Goal: Information Seeking & Learning: Learn about a topic

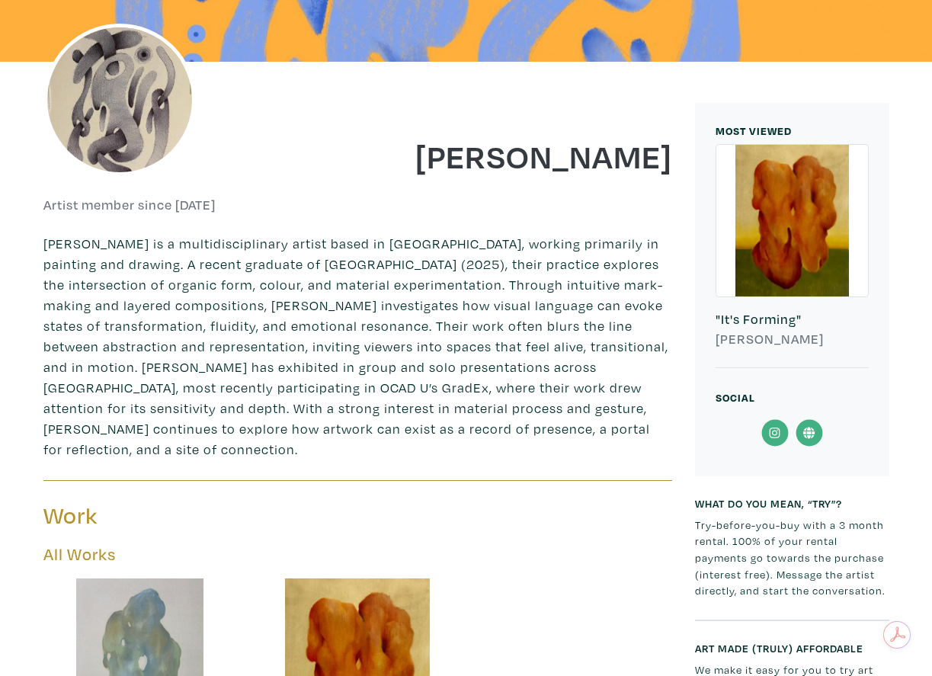
scroll to position [251, 0]
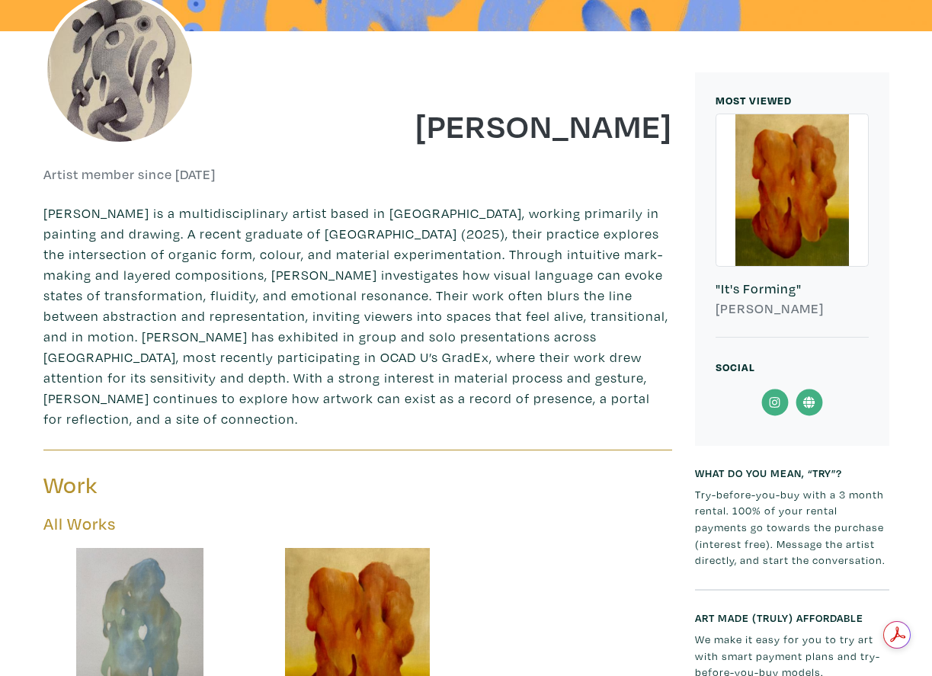
click at [776, 401] on icon at bounding box center [775, 402] width 34 height 27
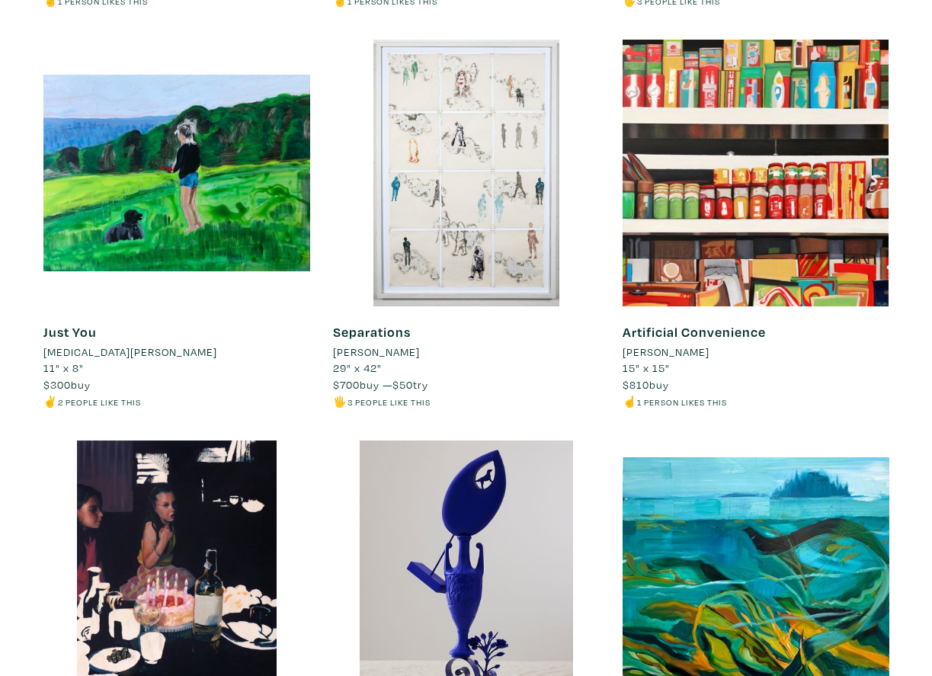
scroll to position [3465, 0]
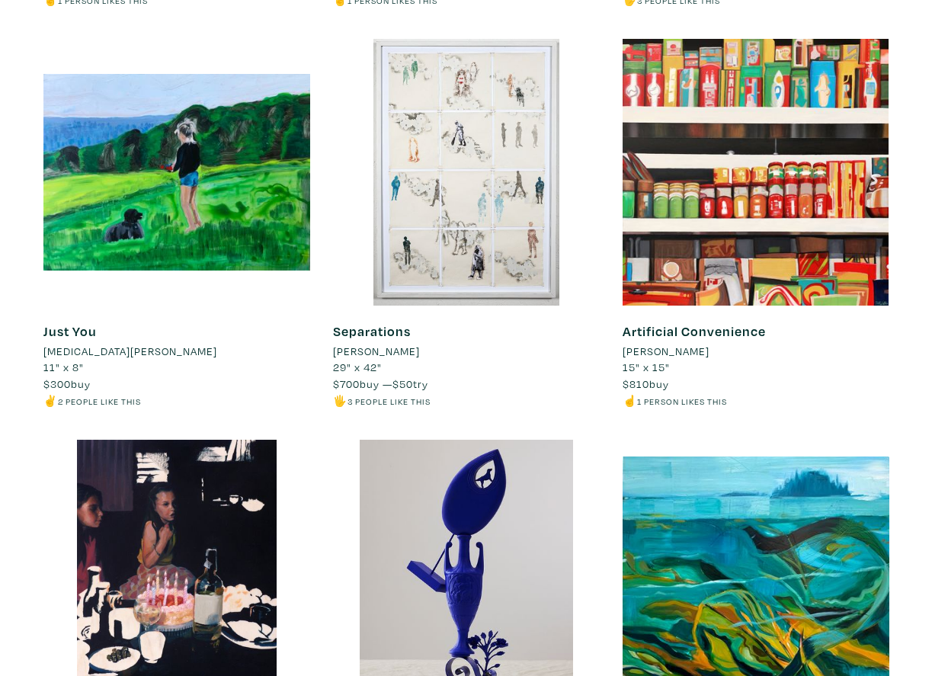
click at [642, 351] on li "Jill Letten" at bounding box center [666, 351] width 87 height 17
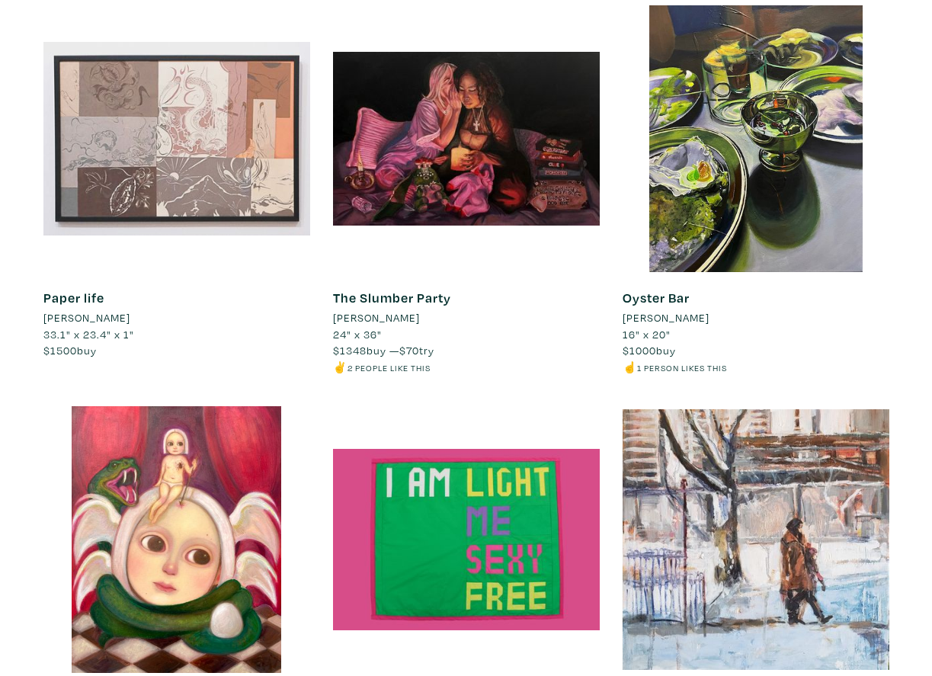
scroll to position [5086, 0]
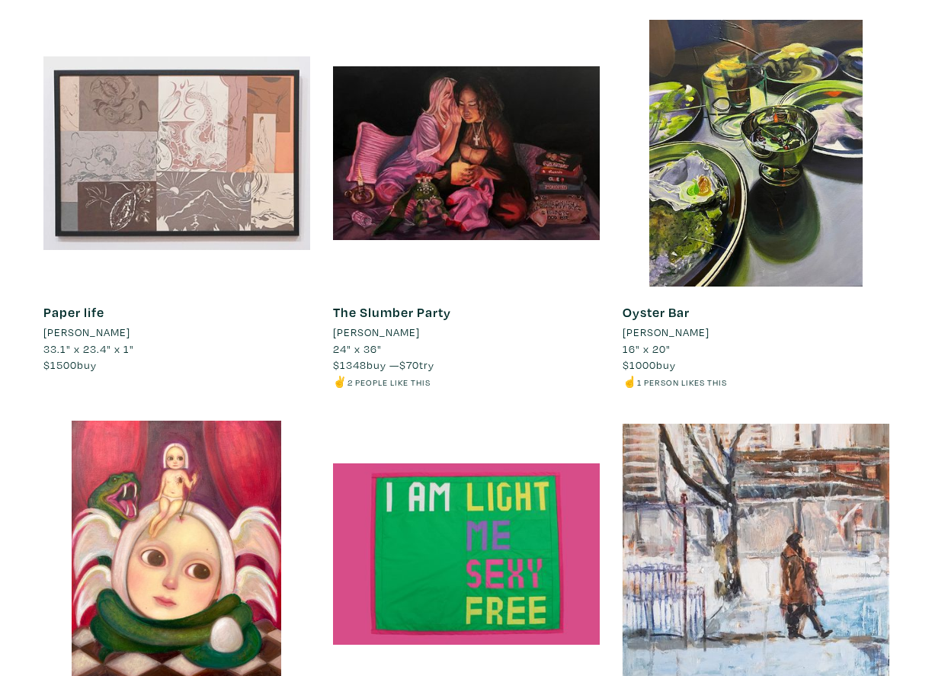
click at [698, 328] on li "[PERSON_NAME]" at bounding box center [666, 332] width 87 height 17
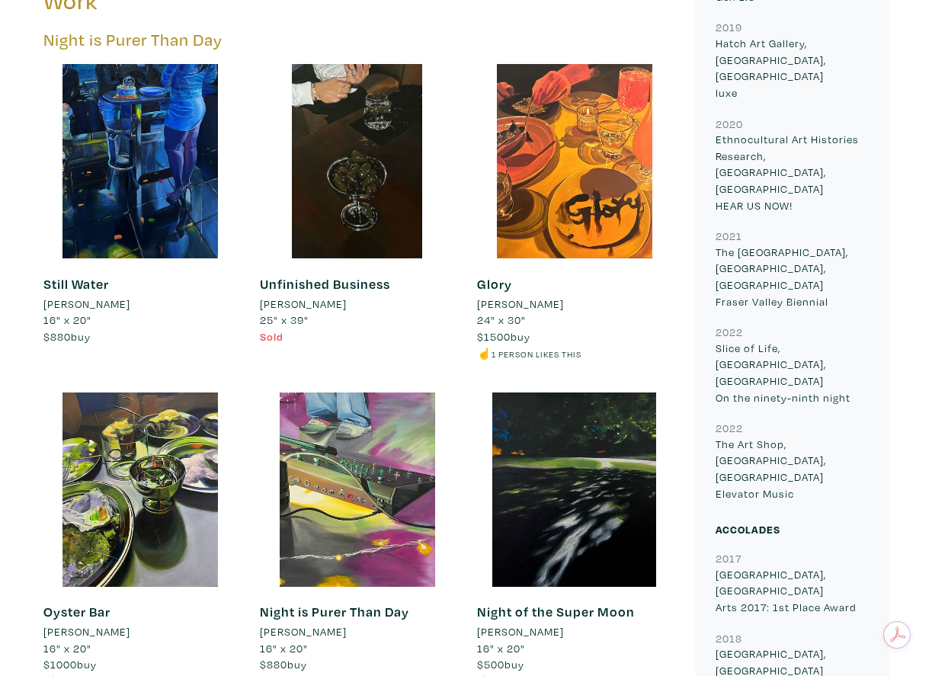
scroll to position [721, 0]
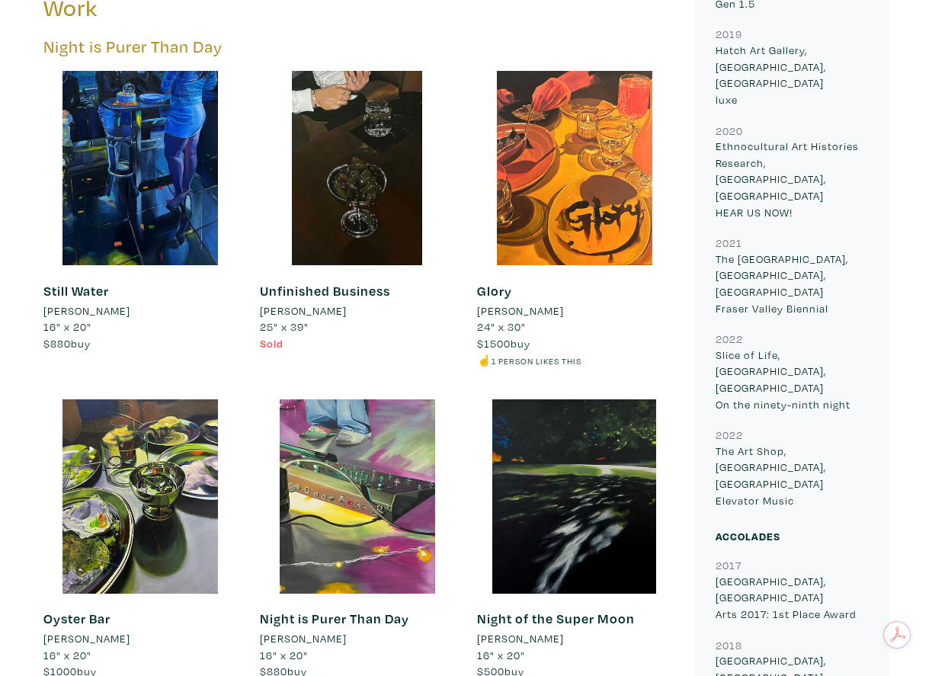
click at [542, 409] on div at bounding box center [574, 496] width 194 height 194
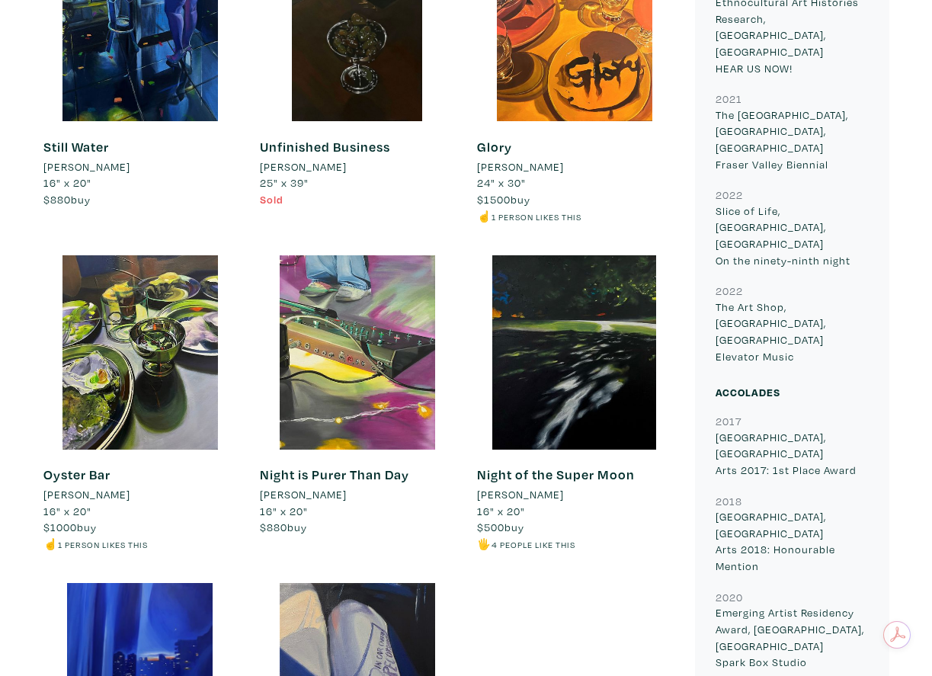
scroll to position [883, 0]
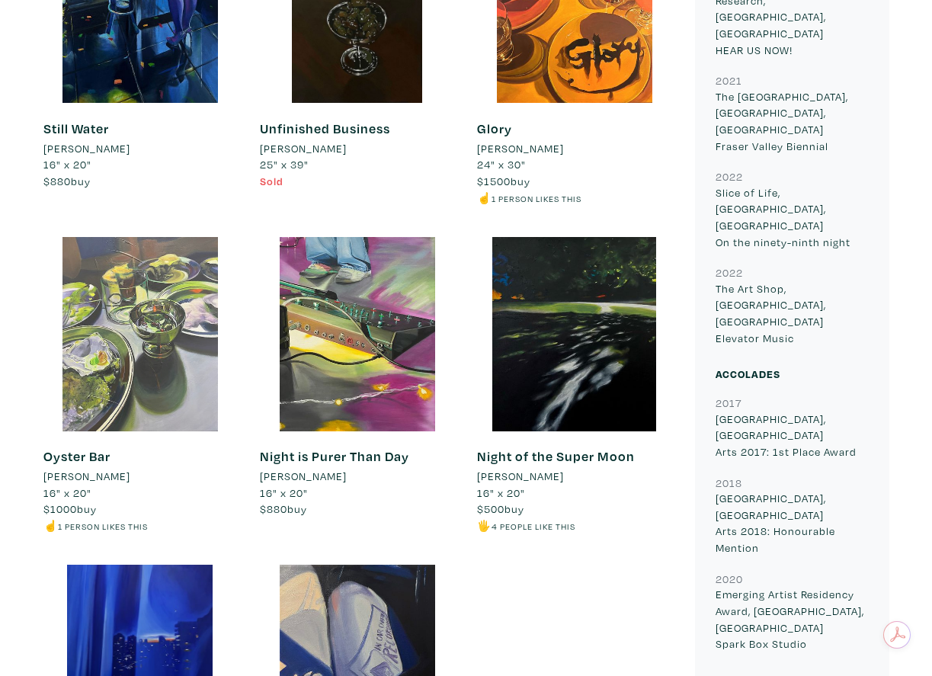
click at [91, 412] on div at bounding box center [140, 334] width 194 height 194
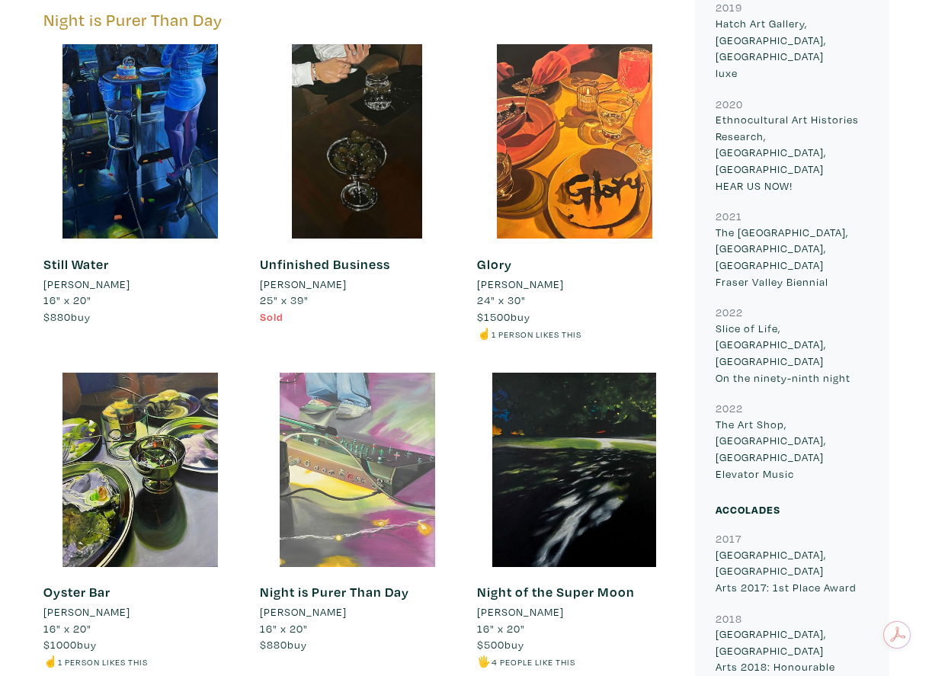
scroll to position [726, 0]
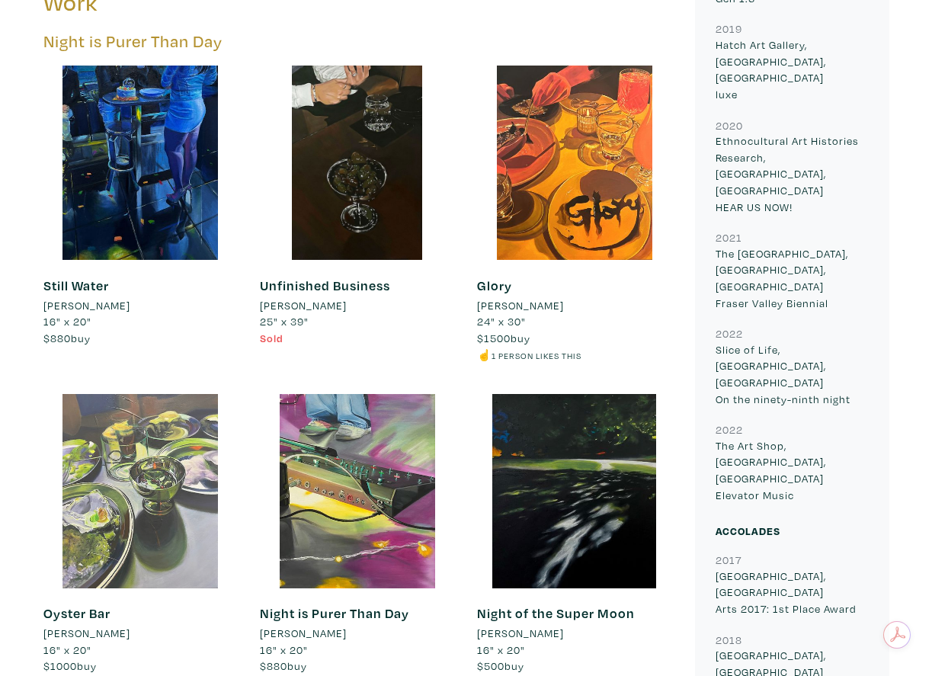
click at [169, 473] on div at bounding box center [140, 491] width 194 height 194
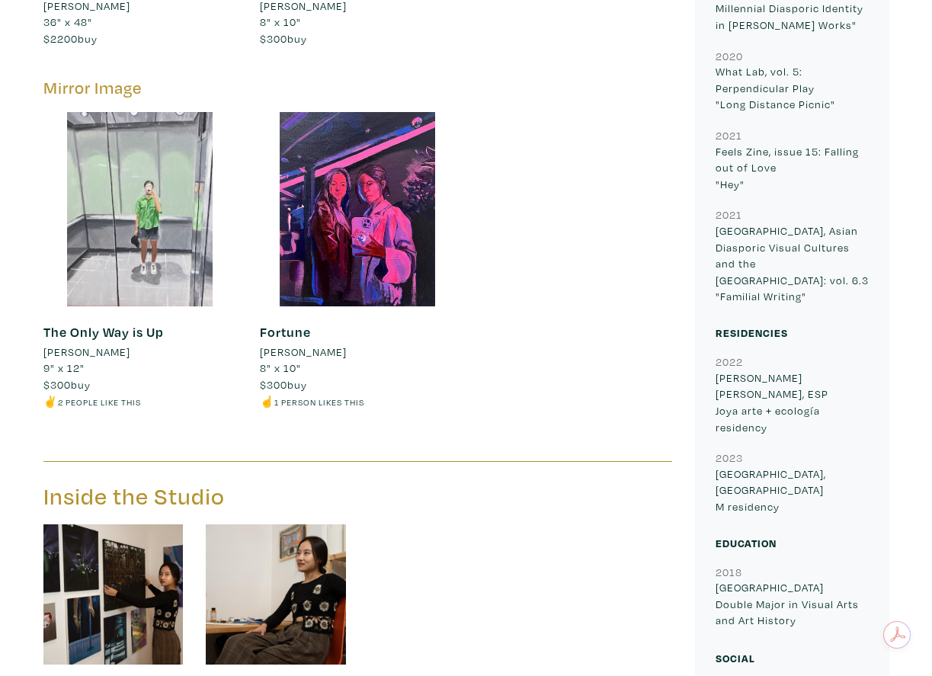
scroll to position [1690, 0]
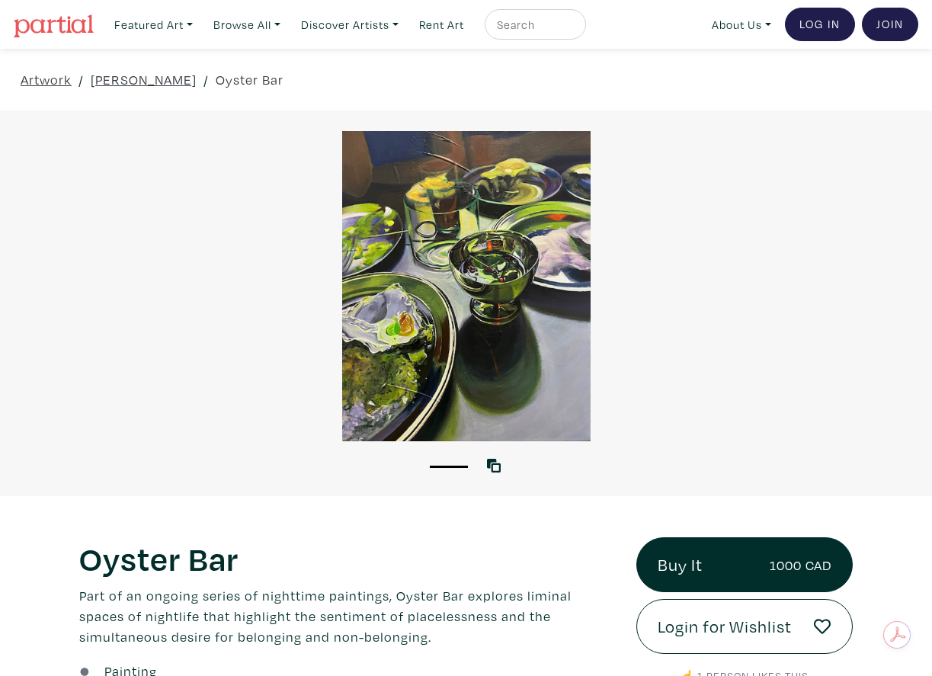
click at [507, 215] on div at bounding box center [466, 286] width 932 height 310
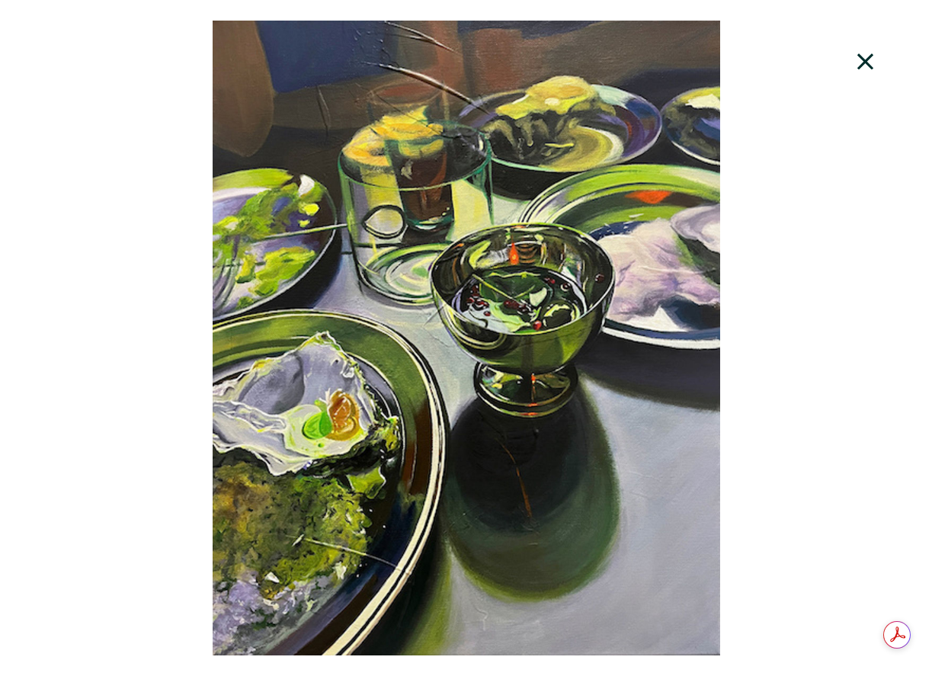
click at [862, 53] on icon at bounding box center [866, 61] width 52 height 41
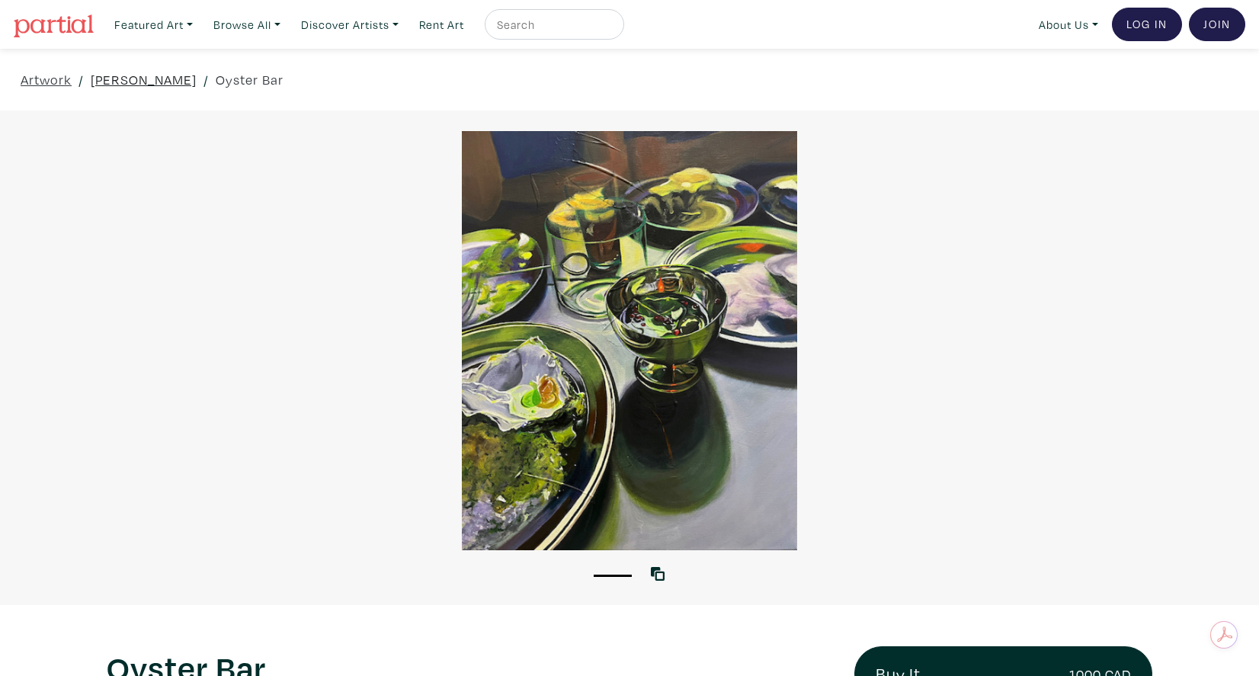
click at [143, 76] on link "Ketty Haolin Zhang" at bounding box center [144, 79] width 106 height 21
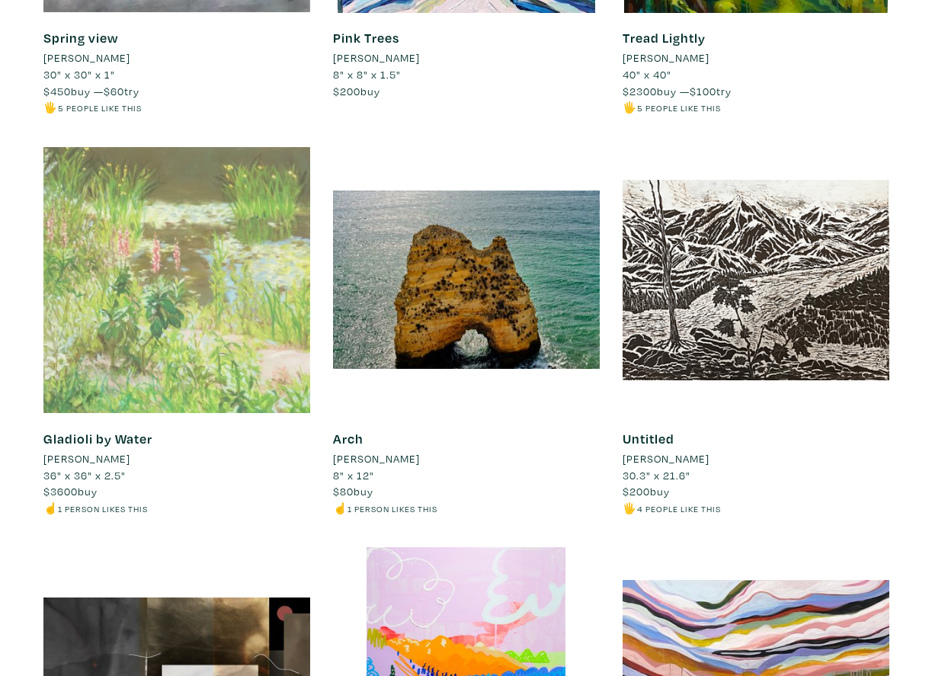
scroll to position [7091, 0]
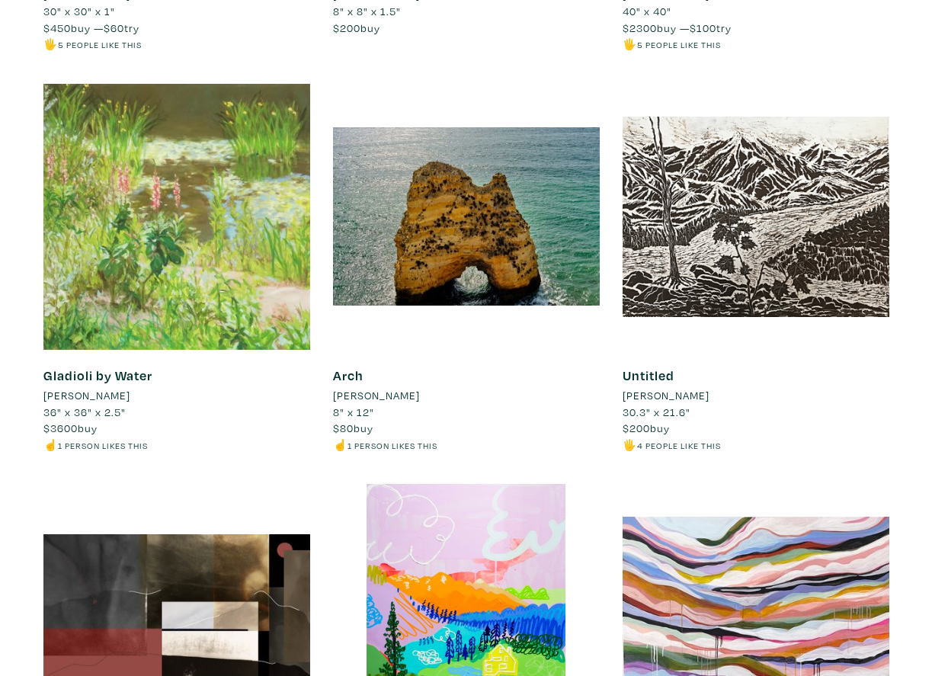
click at [61, 387] on li "Eri Ishii" at bounding box center [86, 395] width 87 height 17
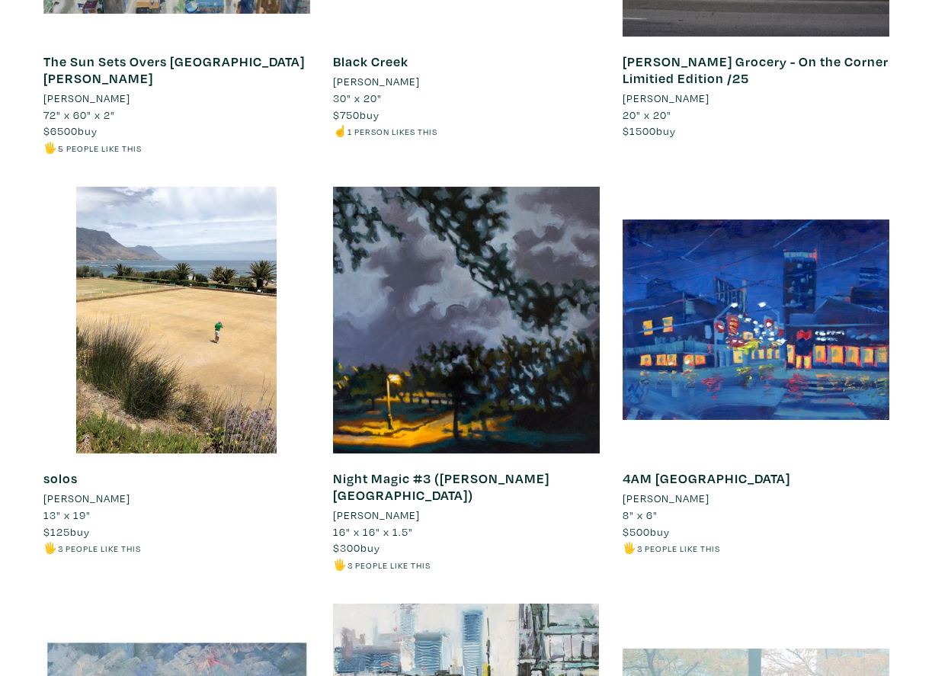
scroll to position [11081, 0]
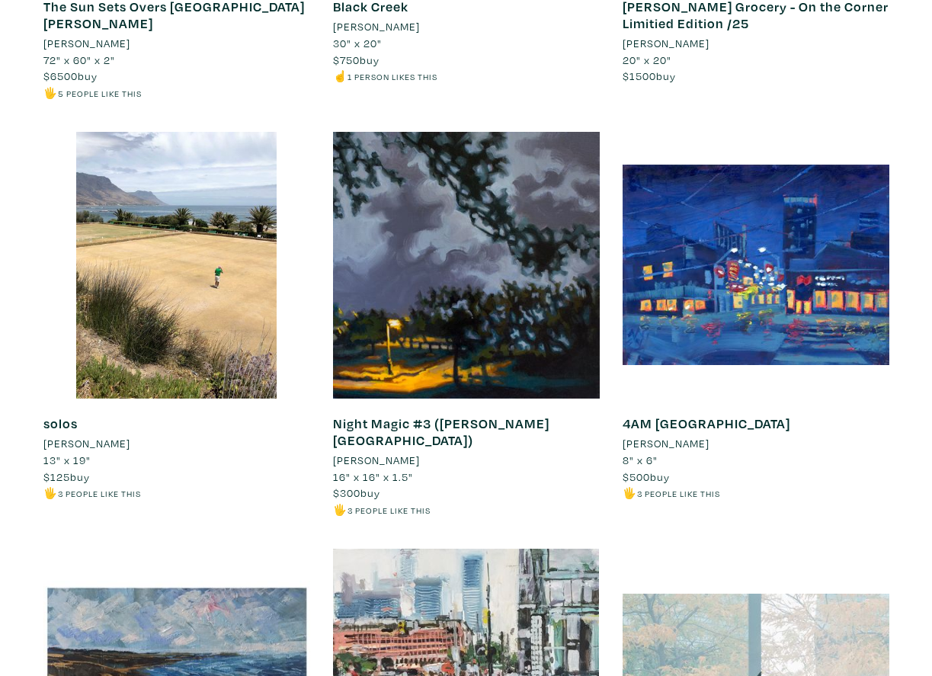
click at [91, 435] on li "[PERSON_NAME]" at bounding box center [86, 443] width 87 height 17
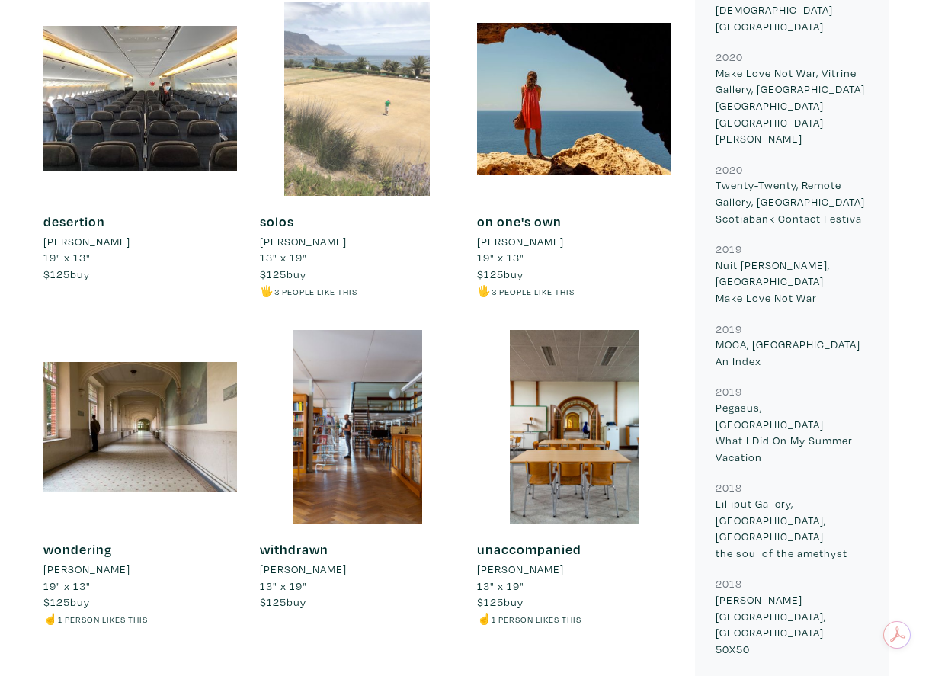
click at [333, 145] on div at bounding box center [357, 99] width 194 height 194
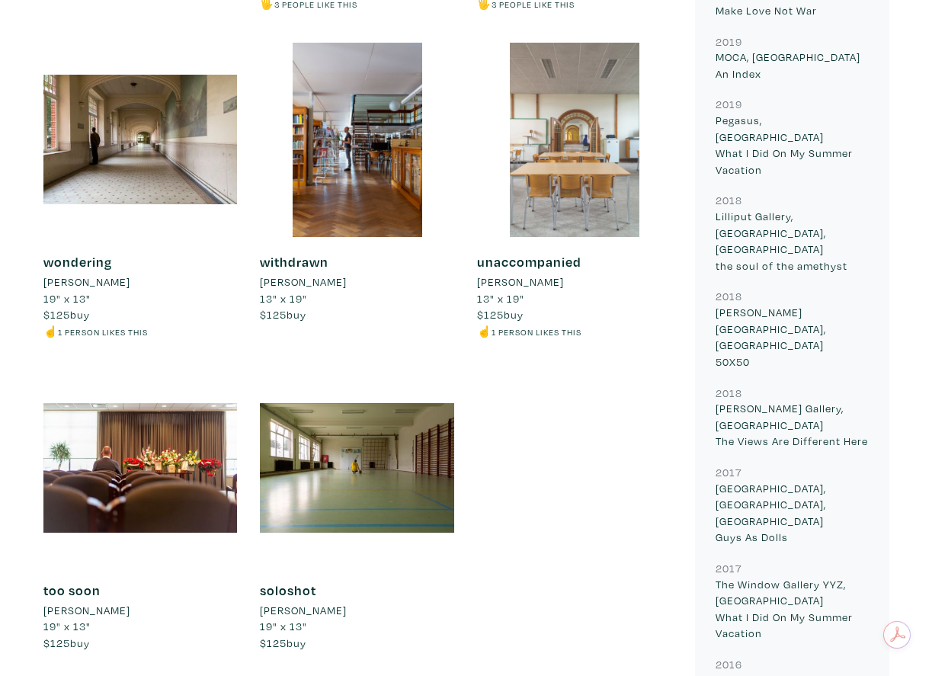
scroll to position [1182, 0]
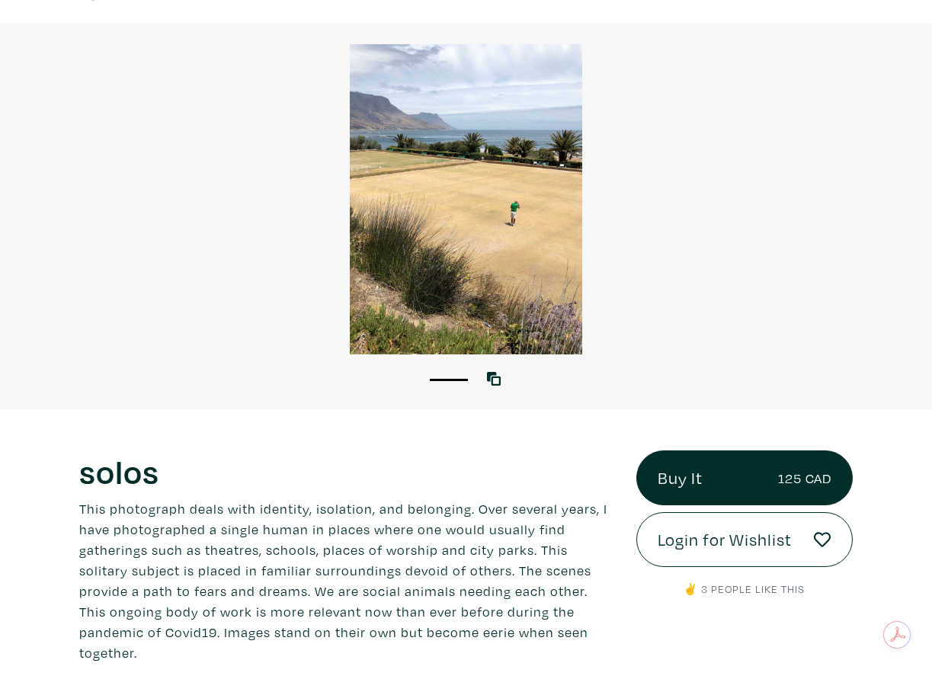
click at [435, 201] on div at bounding box center [466, 199] width 932 height 310
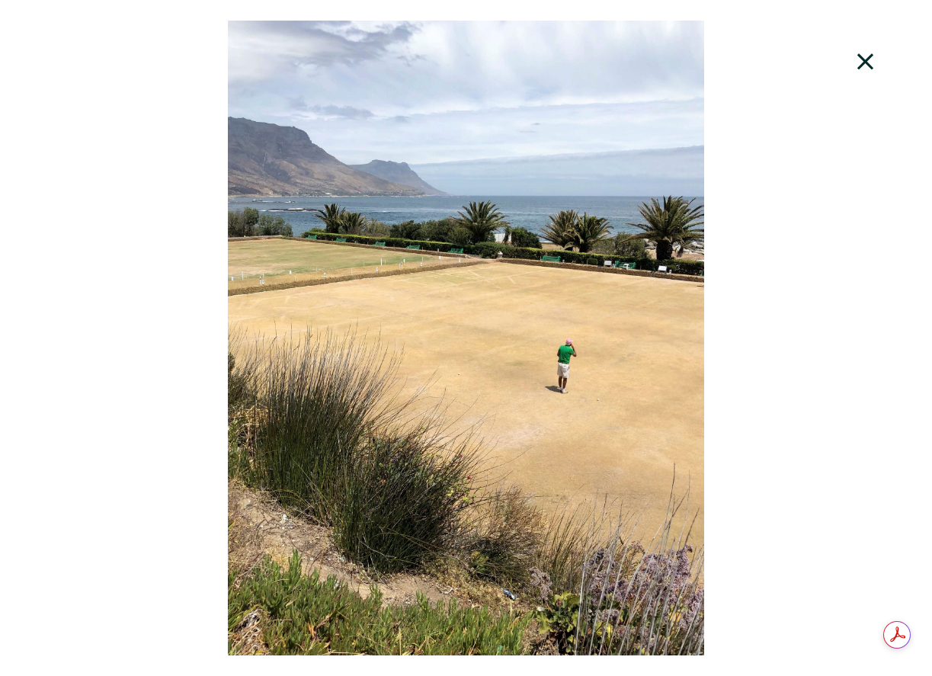
click at [872, 64] on icon at bounding box center [866, 61] width 52 height 41
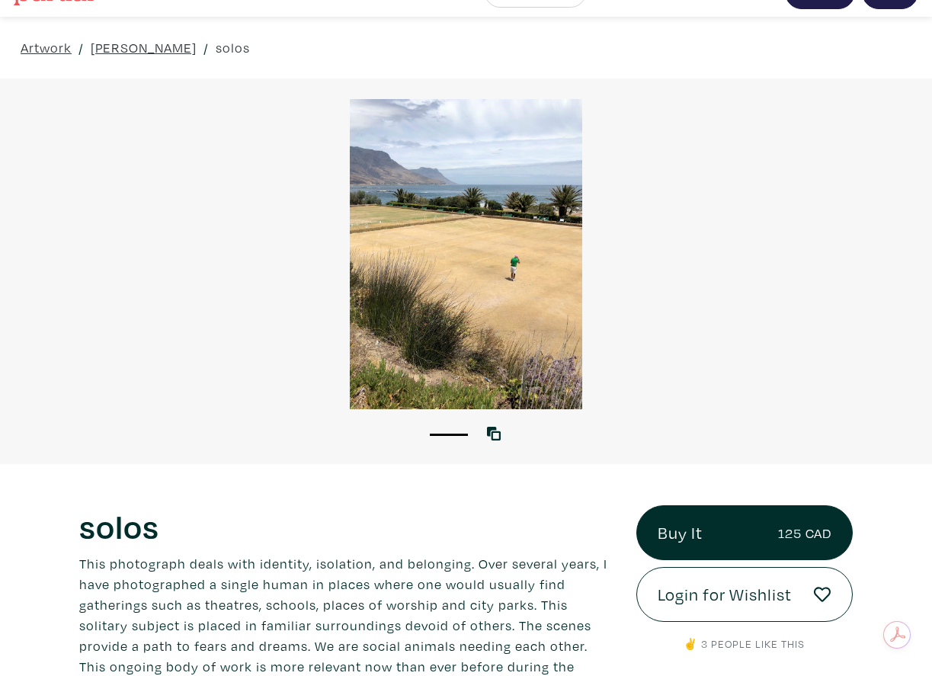
scroll to position [21, 0]
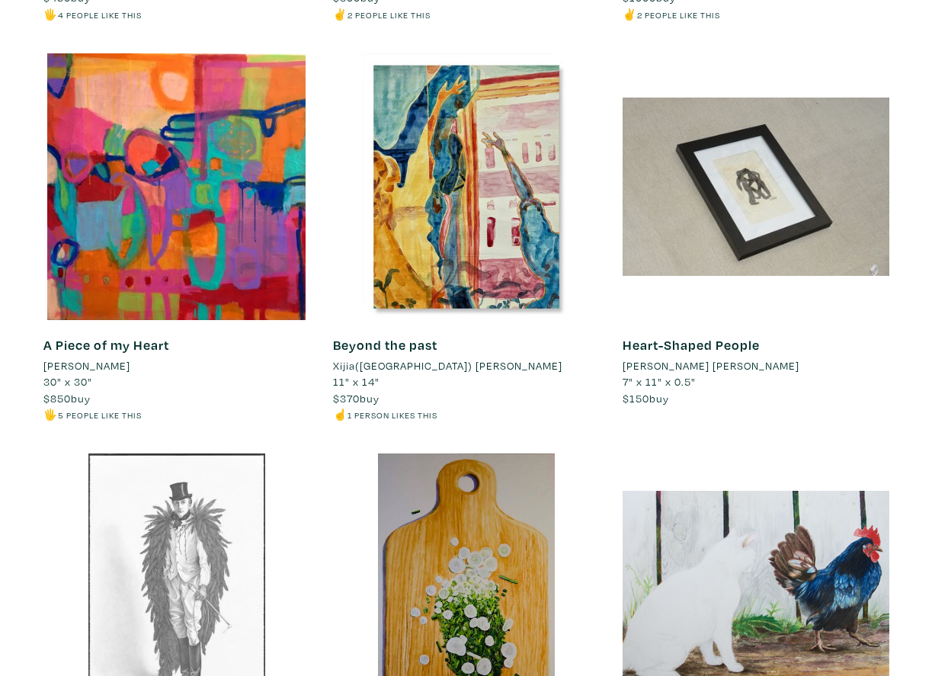
scroll to position [7056, 0]
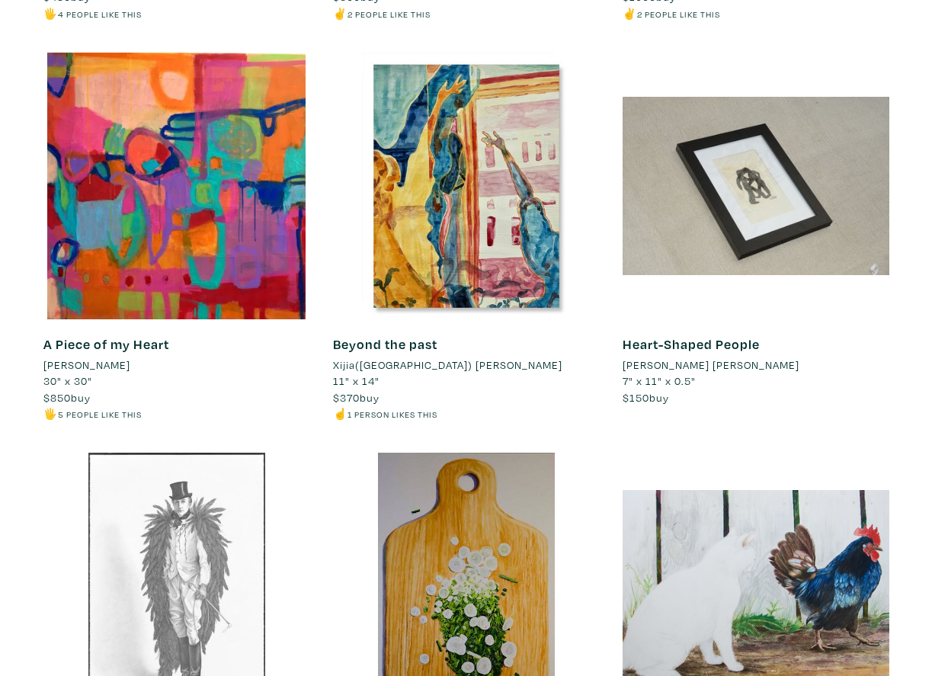
click at [396, 367] on li "Xijia([GEOGRAPHIC_DATA]) [PERSON_NAME]" at bounding box center [447, 365] width 229 height 17
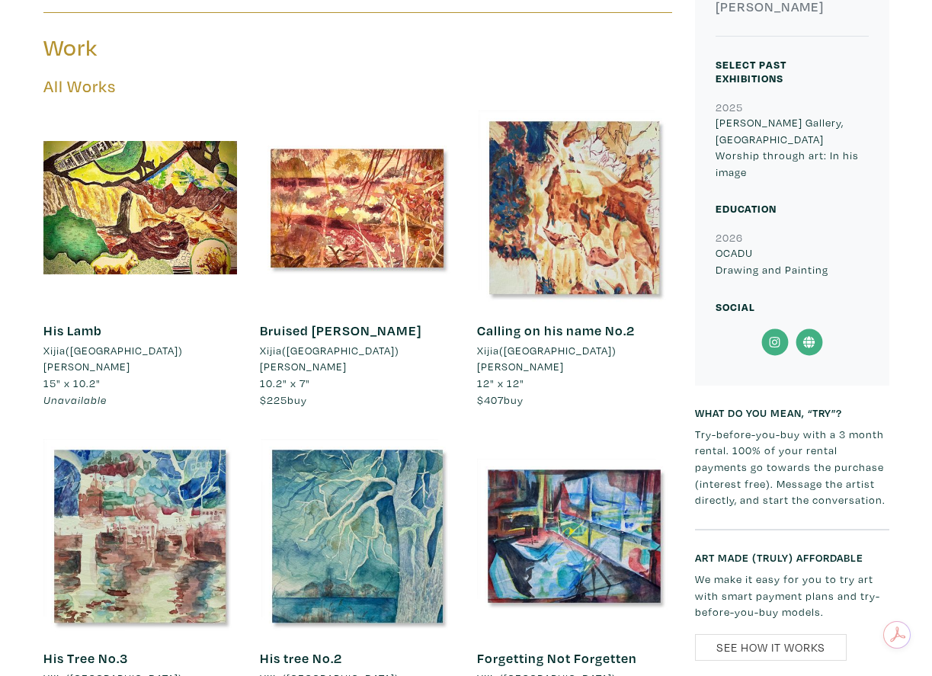
scroll to position [1072, 0]
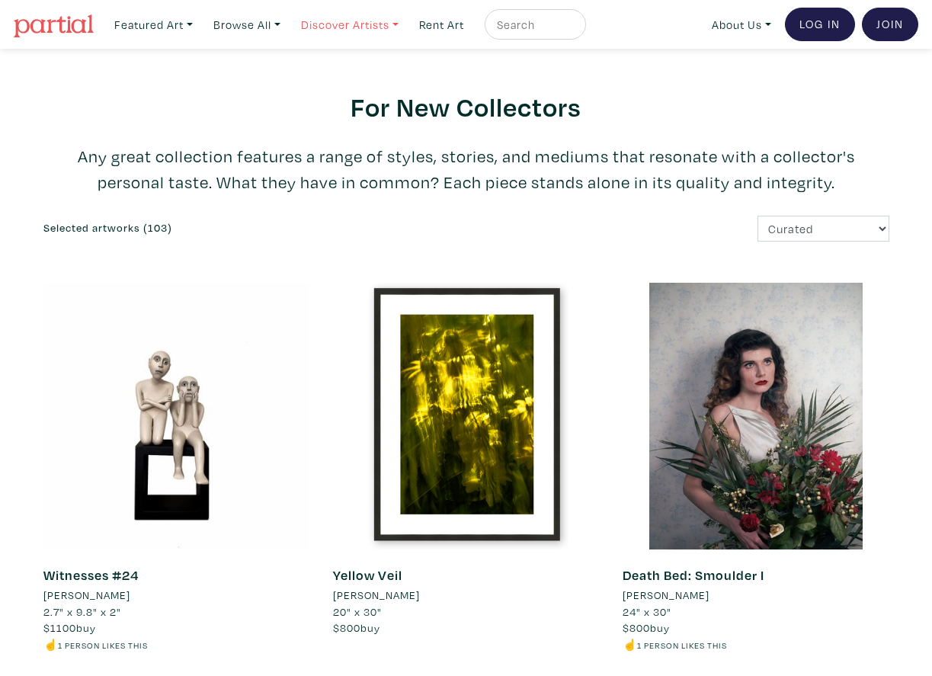
click at [397, 20] on link "Discover Artists" at bounding box center [349, 24] width 111 height 31
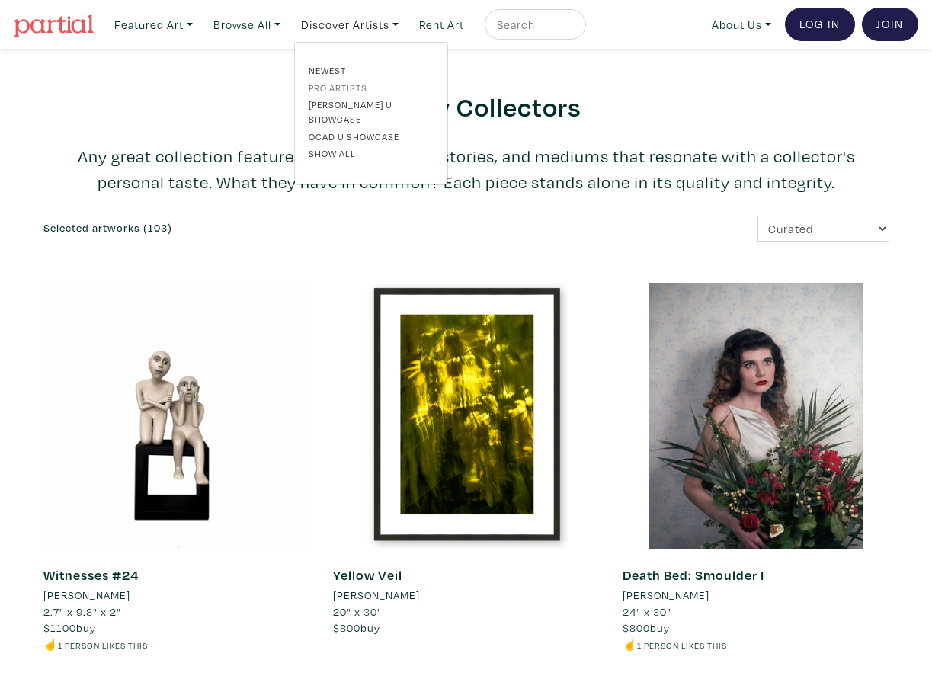
click at [351, 86] on link "Pro artists" at bounding box center [371, 88] width 125 height 14
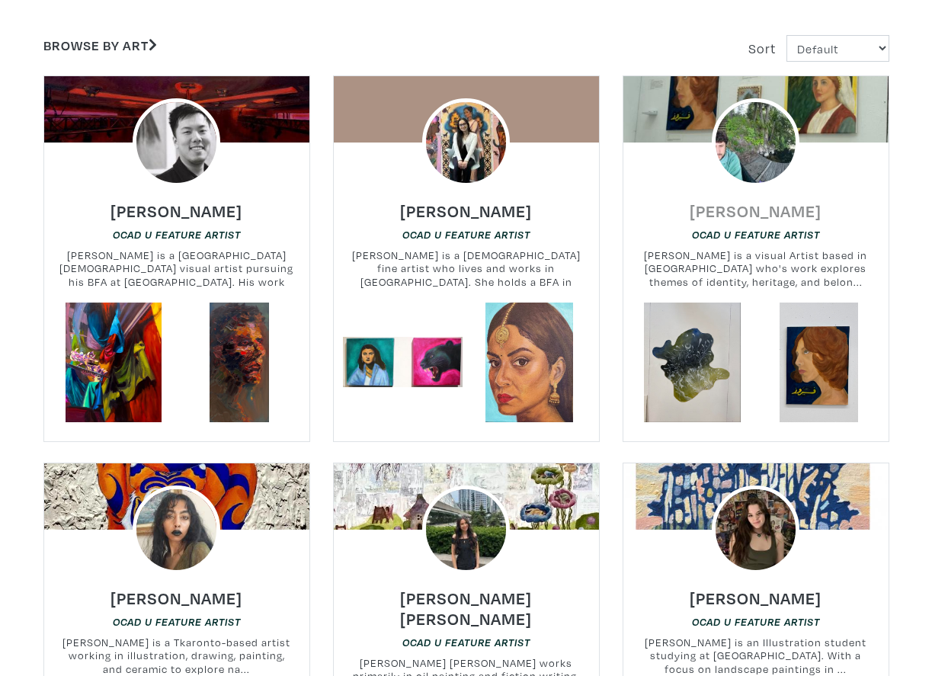
click at [741, 215] on h6 "Thomas Atallah" at bounding box center [756, 210] width 132 height 21
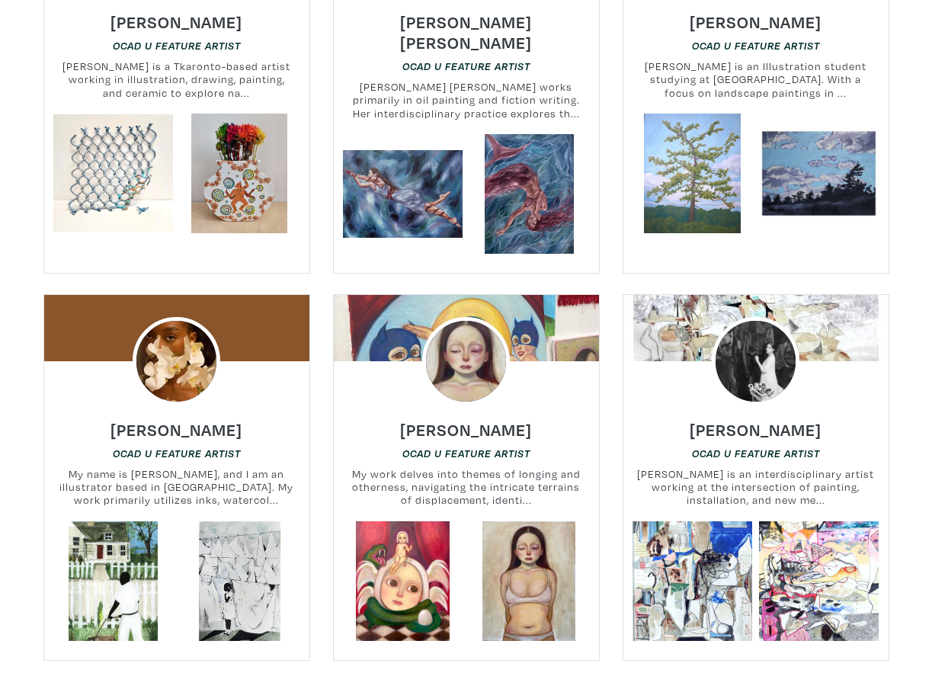
scroll to position [870, 0]
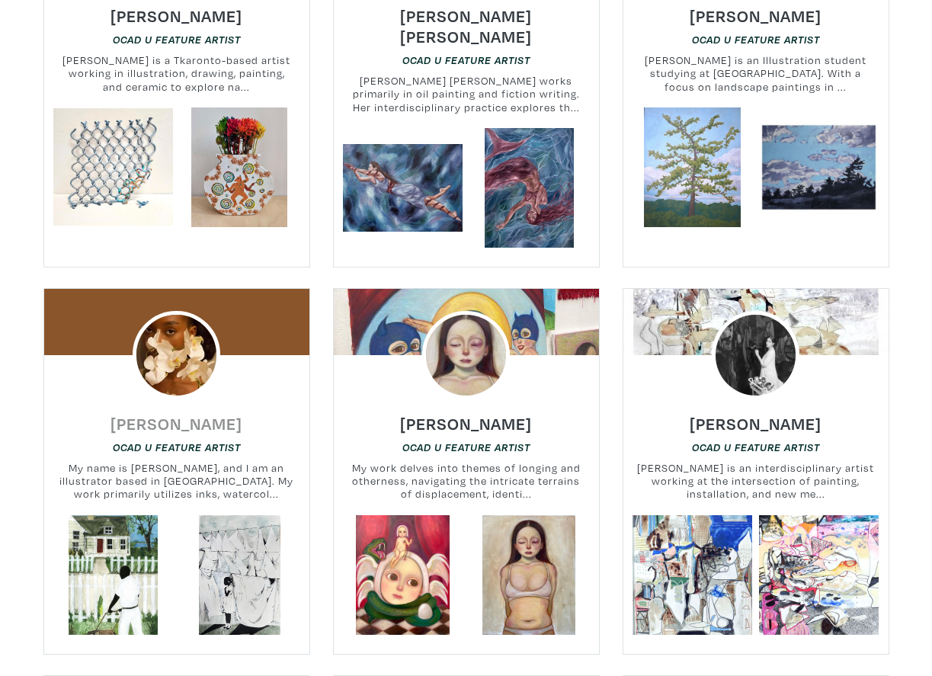
click at [219, 413] on h6 "Shamika Pierre" at bounding box center [177, 423] width 132 height 21
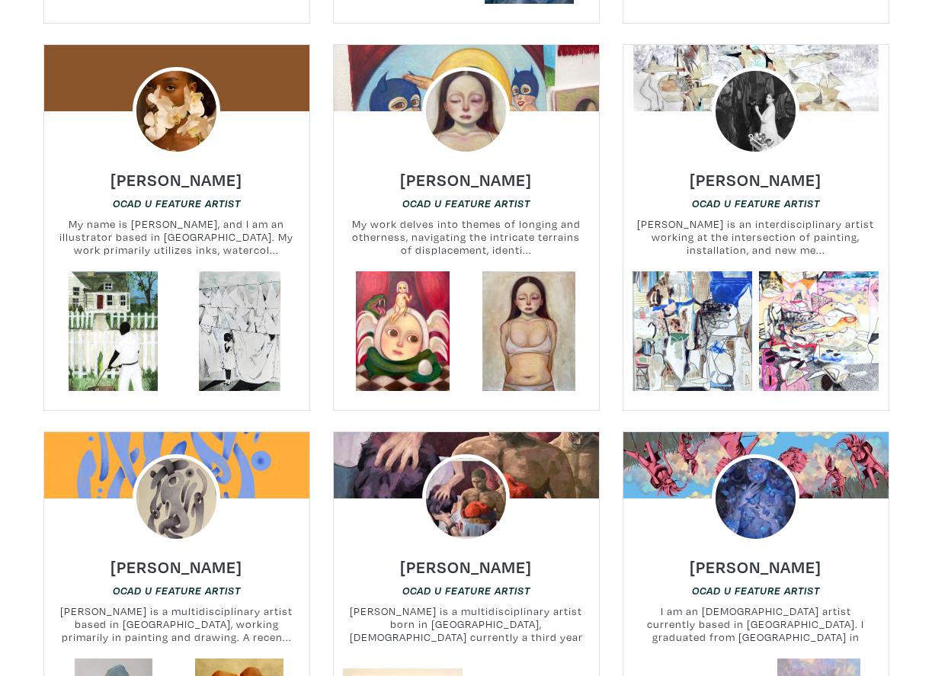
scroll to position [1107, 0]
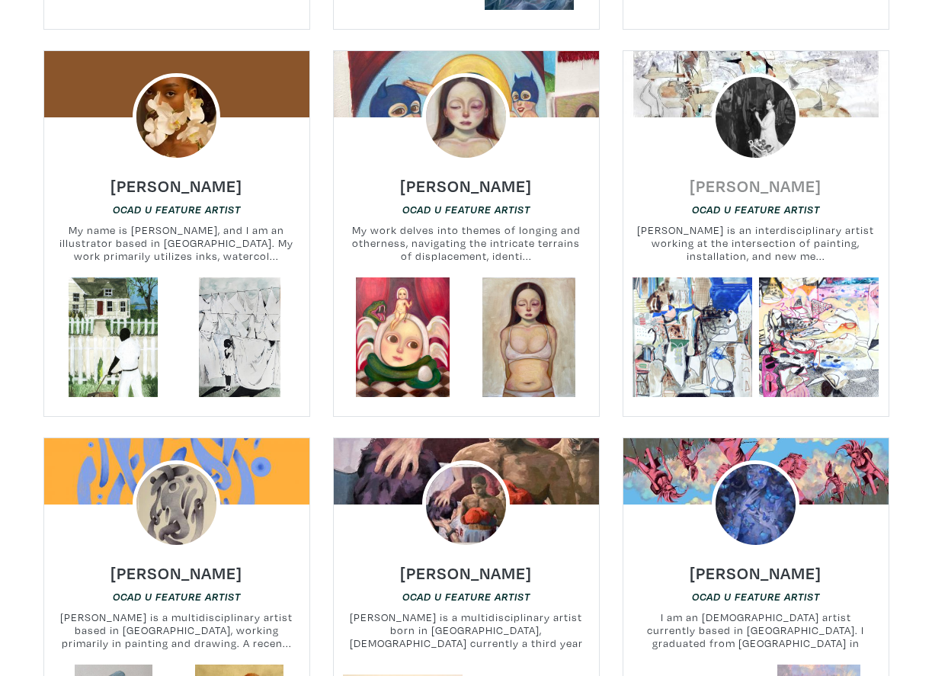
click at [772, 175] on h6 "Tavleen Lall" at bounding box center [756, 185] width 132 height 21
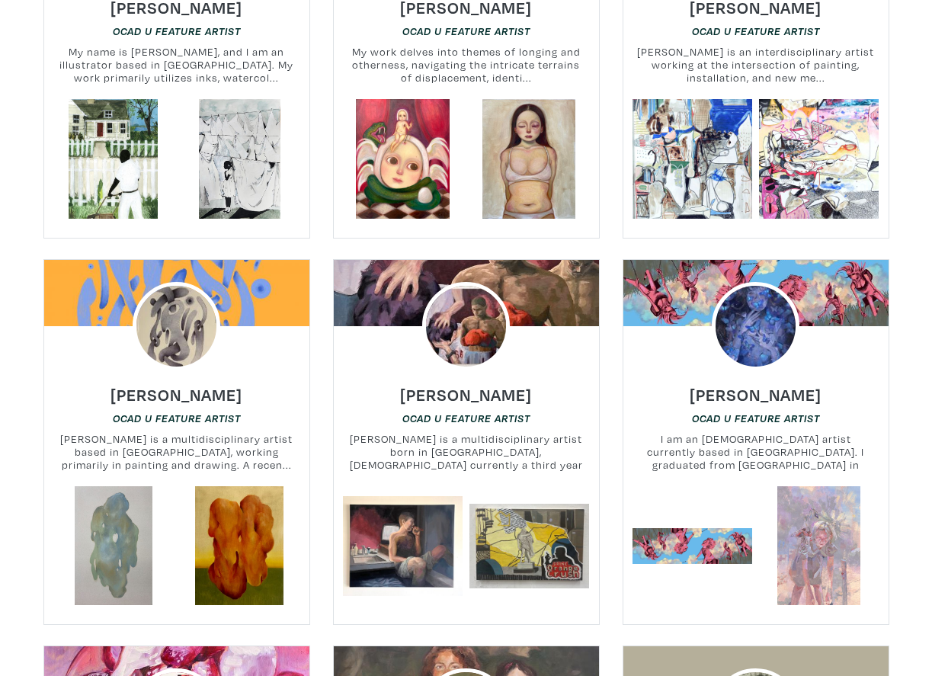
scroll to position [1293, 0]
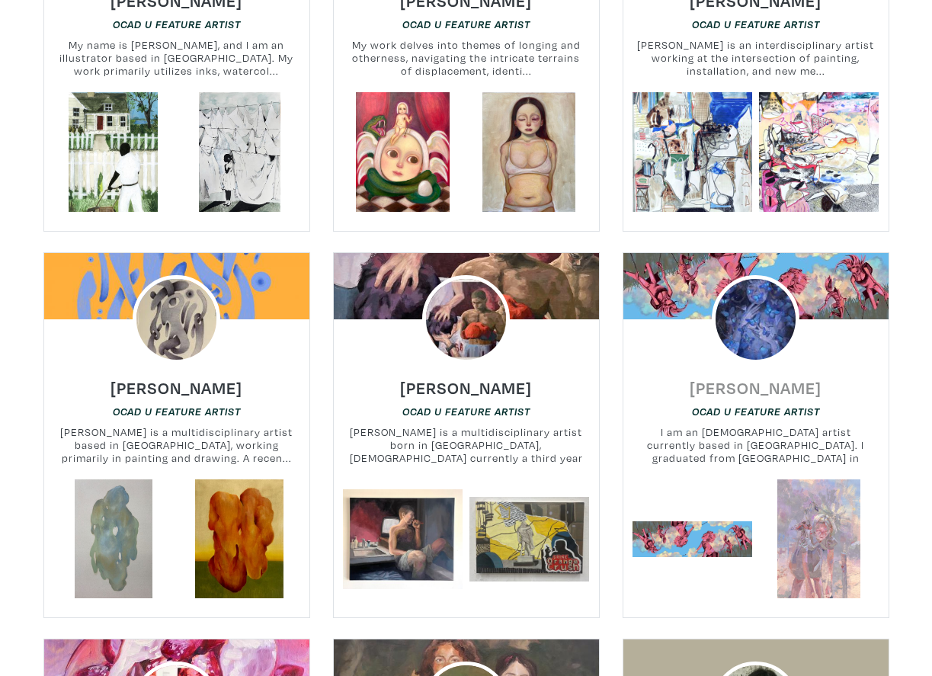
click at [776, 377] on h6 "[PERSON_NAME]" at bounding box center [756, 387] width 132 height 21
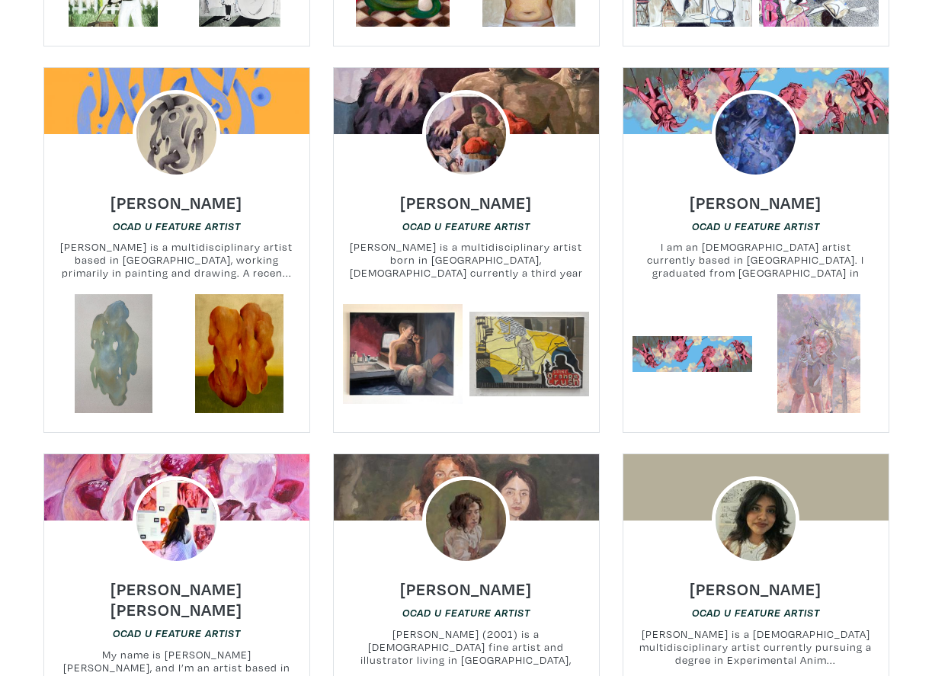
scroll to position [1479, 0]
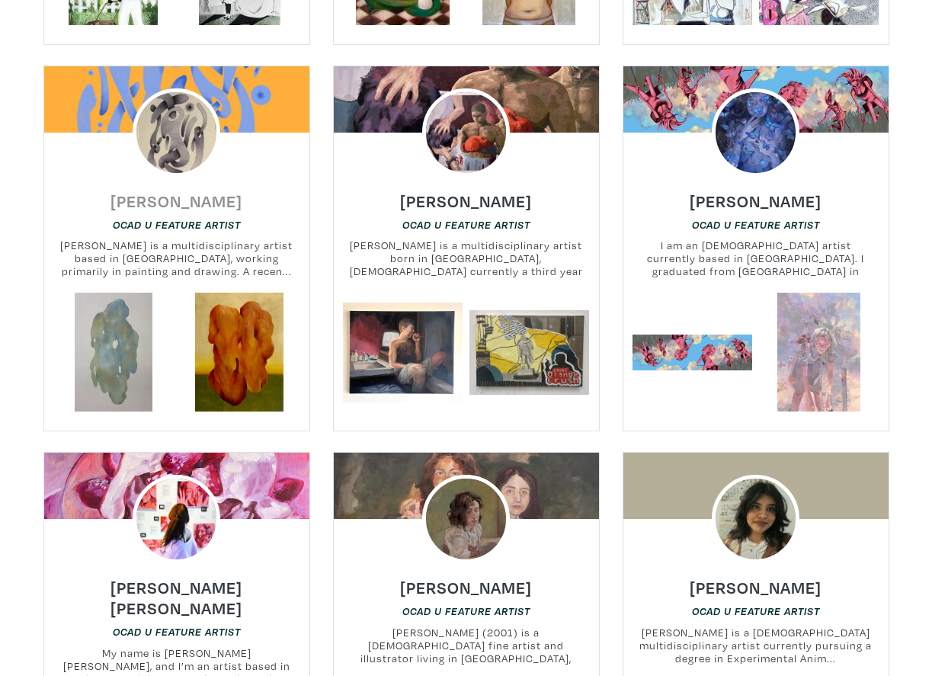
click at [181, 191] on h6 "Rama Kareem" at bounding box center [177, 201] width 132 height 21
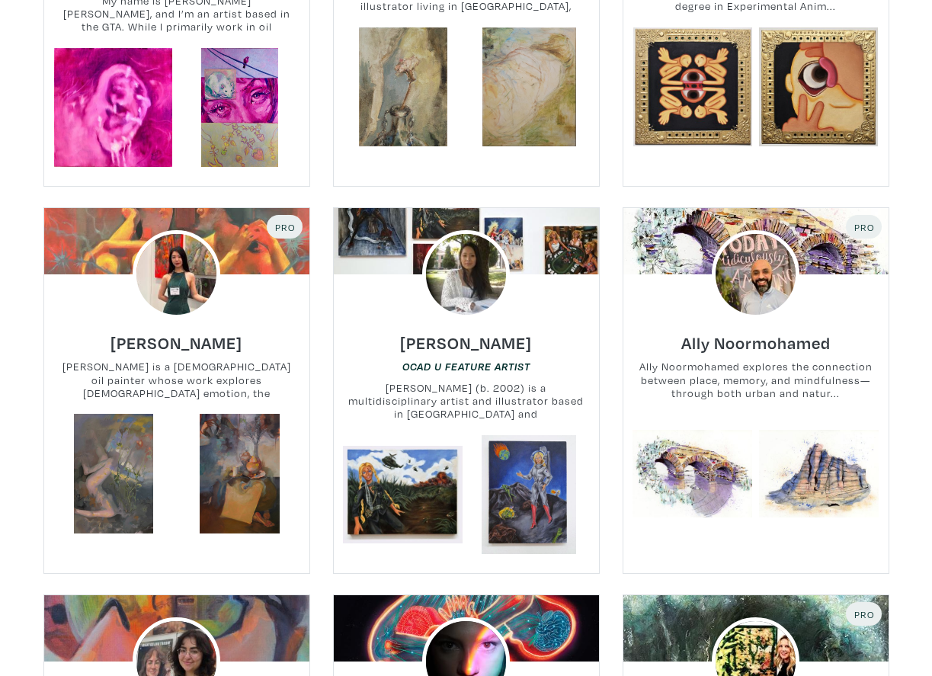
scroll to position [2132, 0]
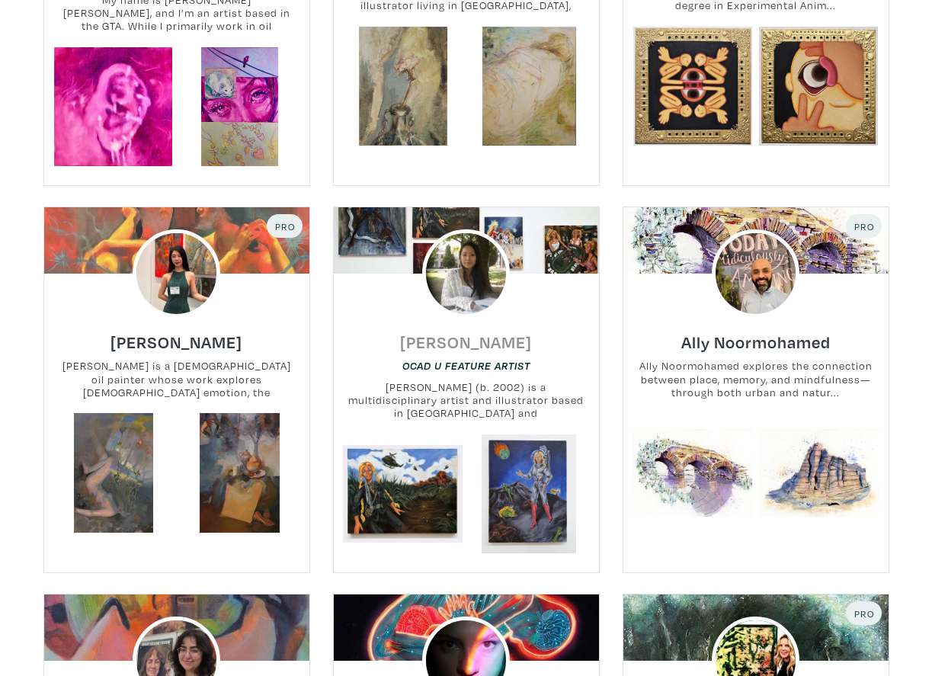
click at [461, 332] on h6 "Tiffany Duong" at bounding box center [466, 342] width 132 height 21
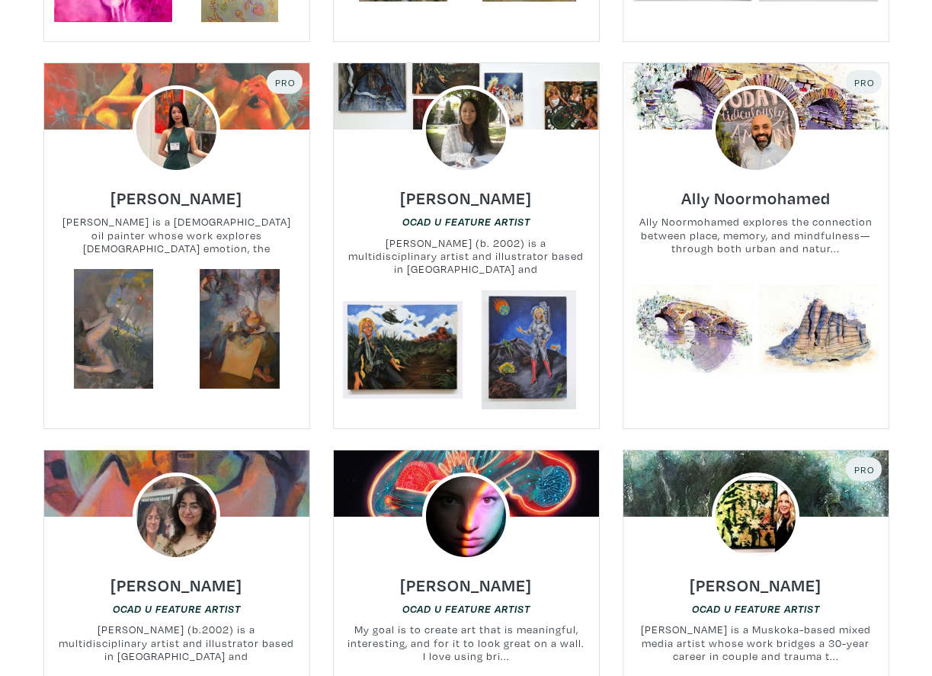
scroll to position [2278, 0]
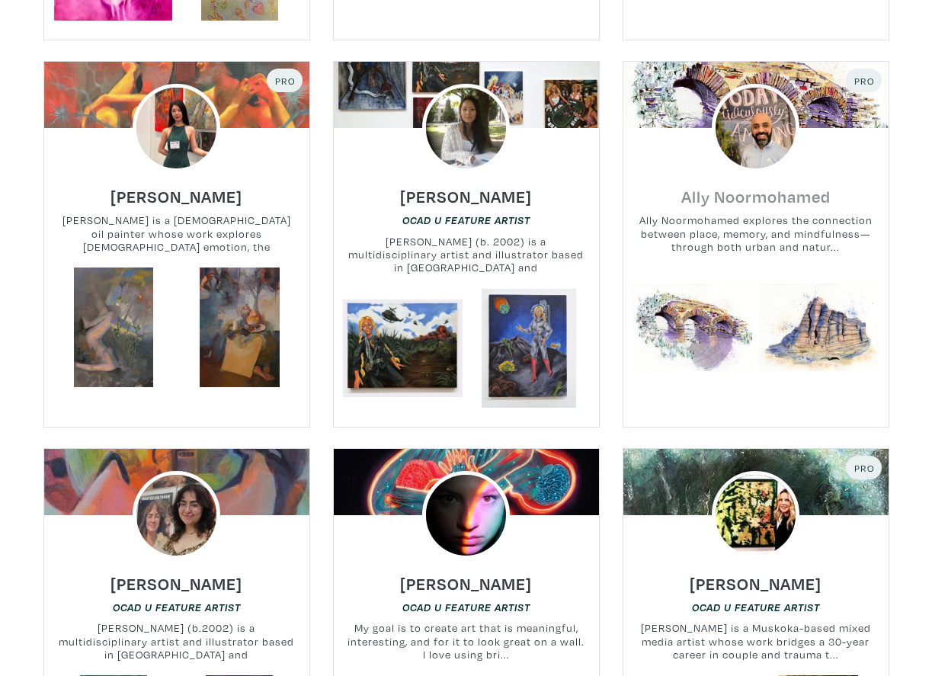
click at [745, 186] on h6 "Ally Noormohamed" at bounding box center [755, 196] width 149 height 21
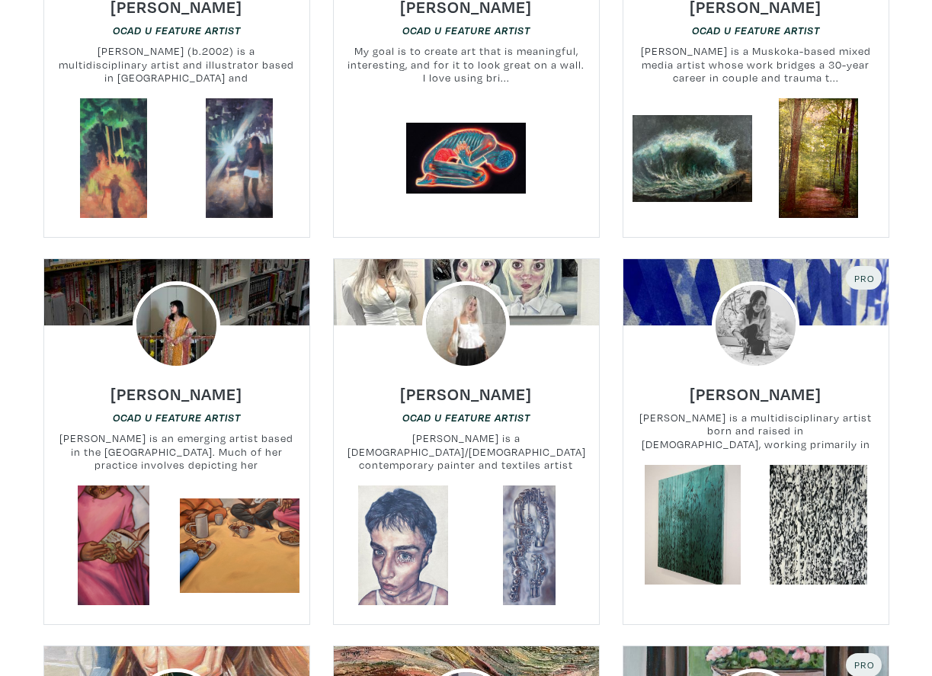
scroll to position [2857, 0]
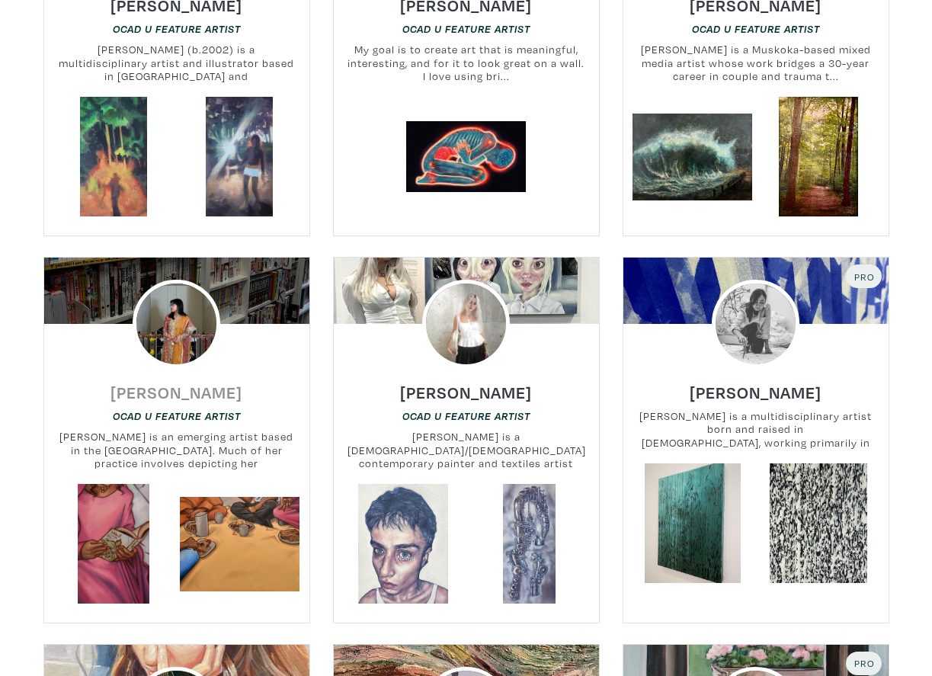
click at [206, 382] on h6 "Maariyah Mohiuddin" at bounding box center [177, 392] width 132 height 21
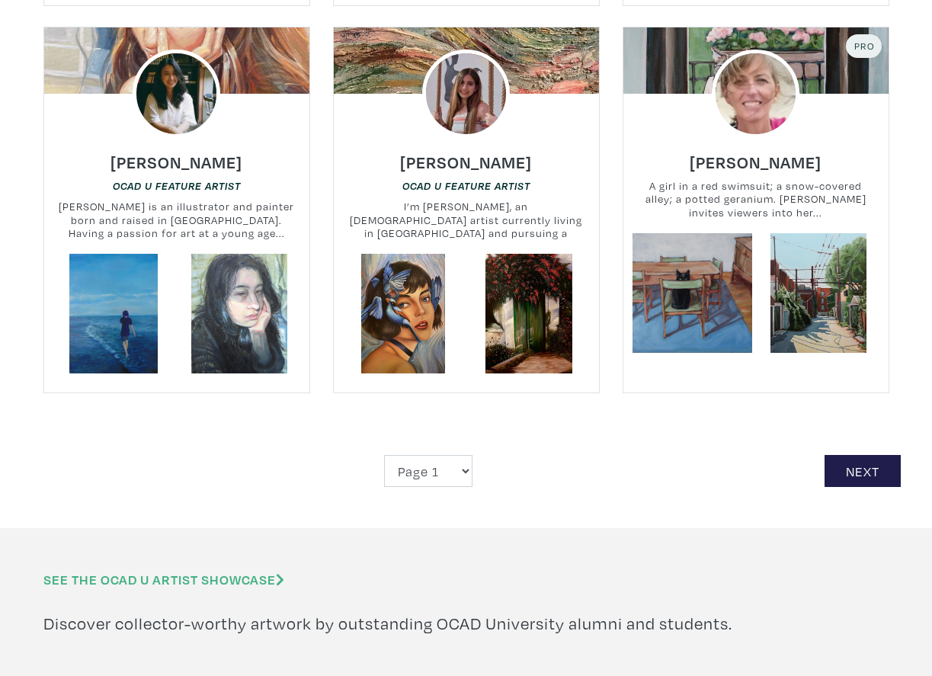
scroll to position [3446, 0]
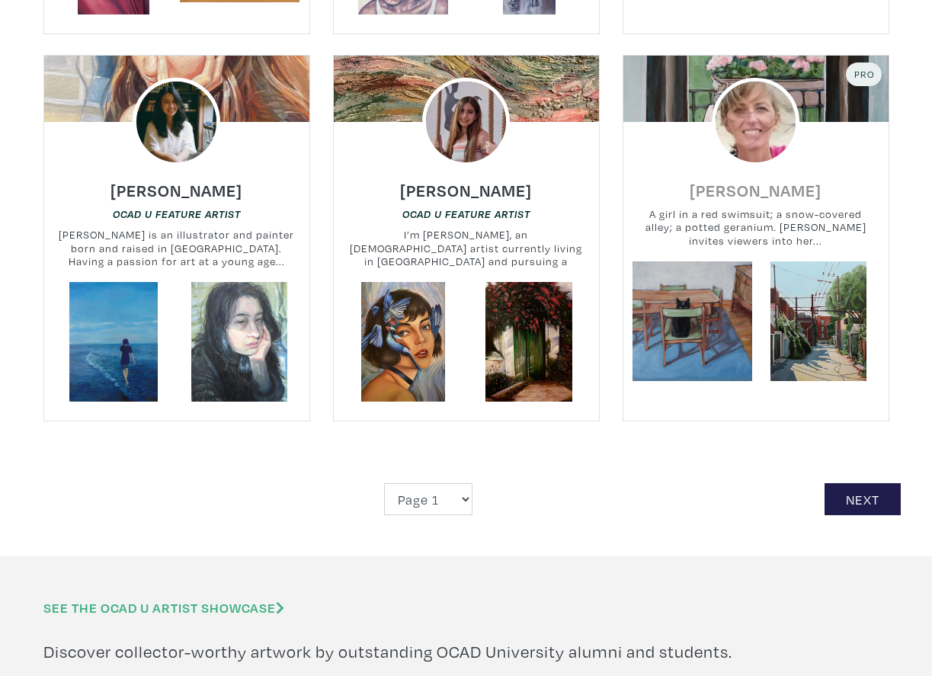
click at [761, 180] on h6 "Elspeth Sparling" at bounding box center [756, 190] width 132 height 21
click at [876, 483] on link "Next" at bounding box center [863, 499] width 76 height 33
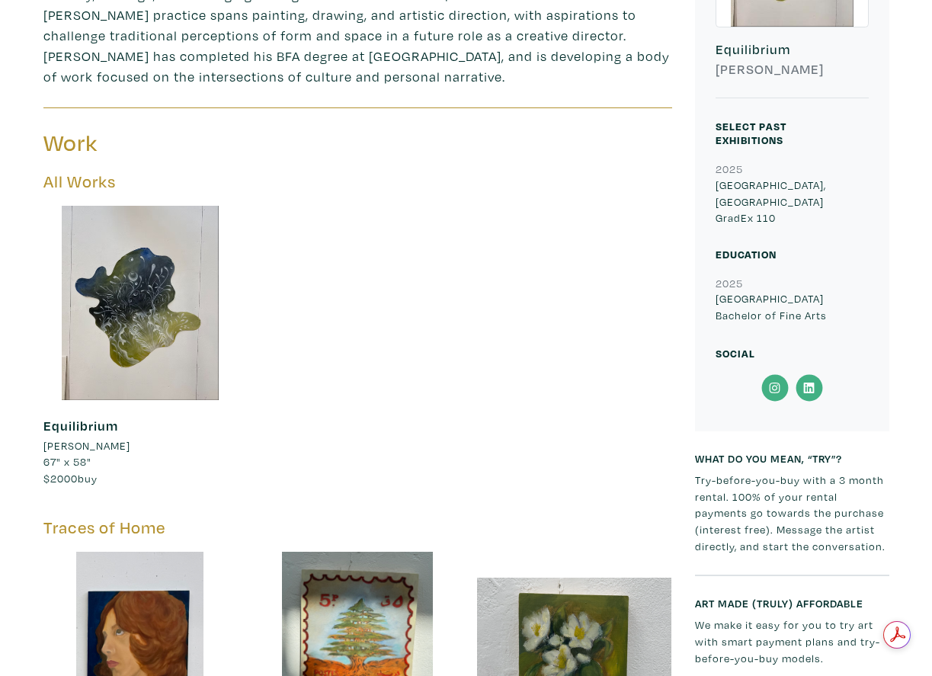
click at [778, 374] on icon at bounding box center [775, 387] width 34 height 27
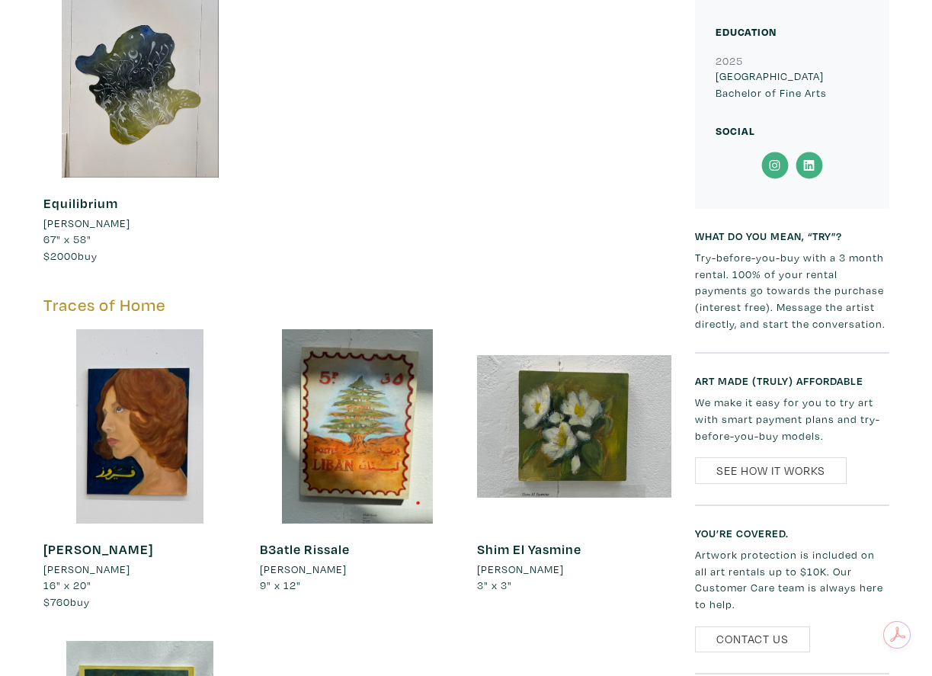
scroll to position [709, 0]
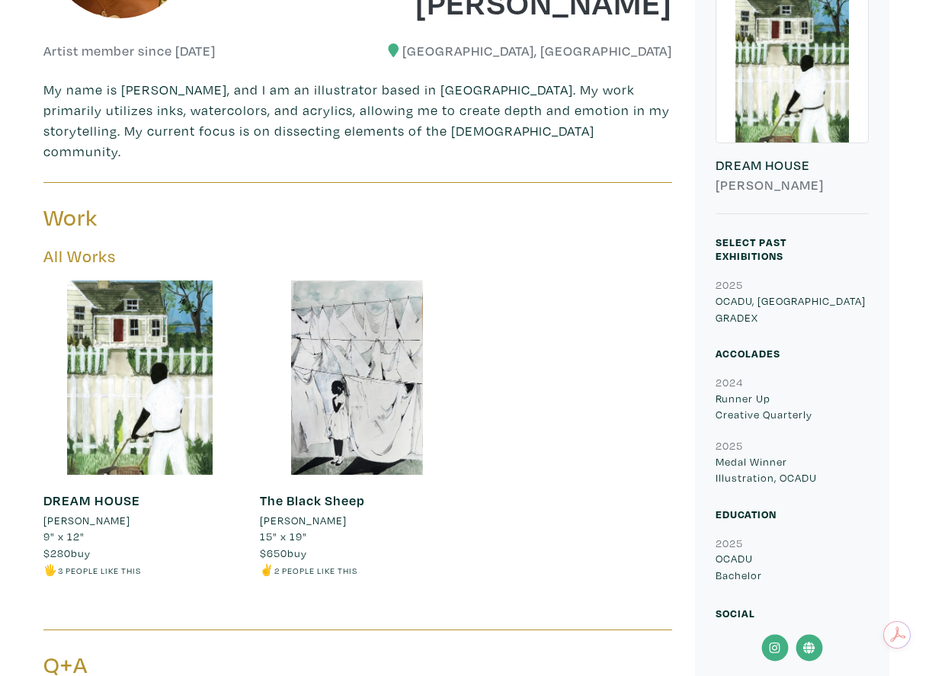
scroll to position [378, 0]
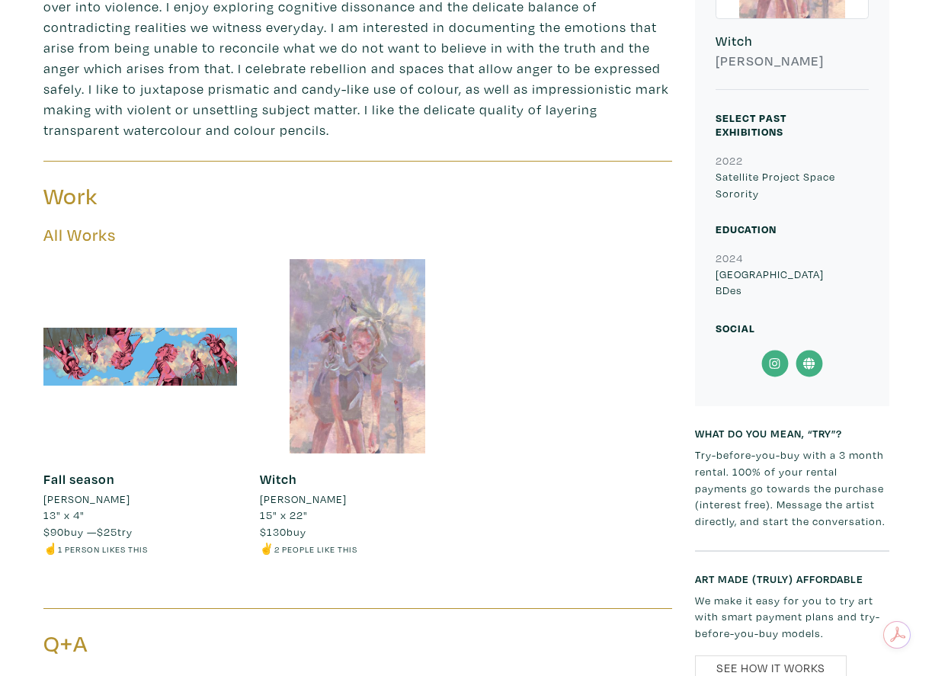
scroll to position [506, 0]
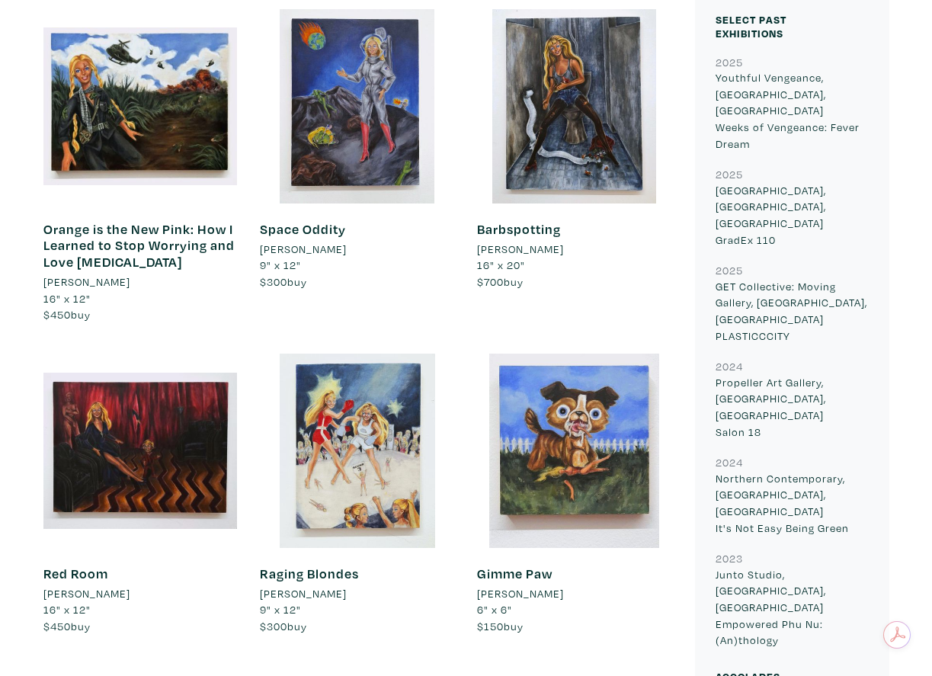
scroll to position [824, 0]
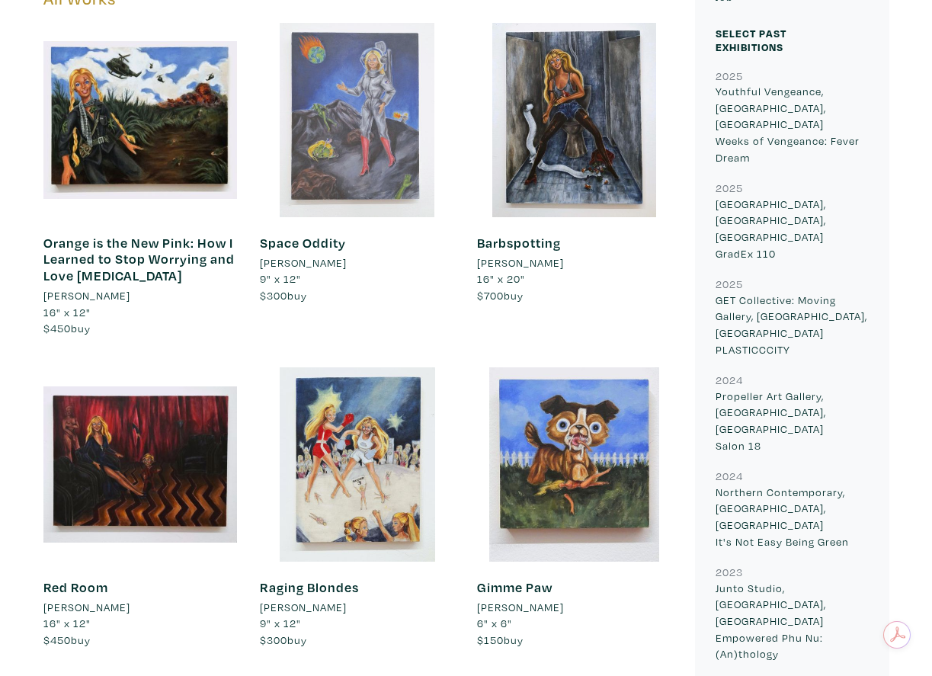
click at [319, 117] on div at bounding box center [357, 120] width 194 height 194
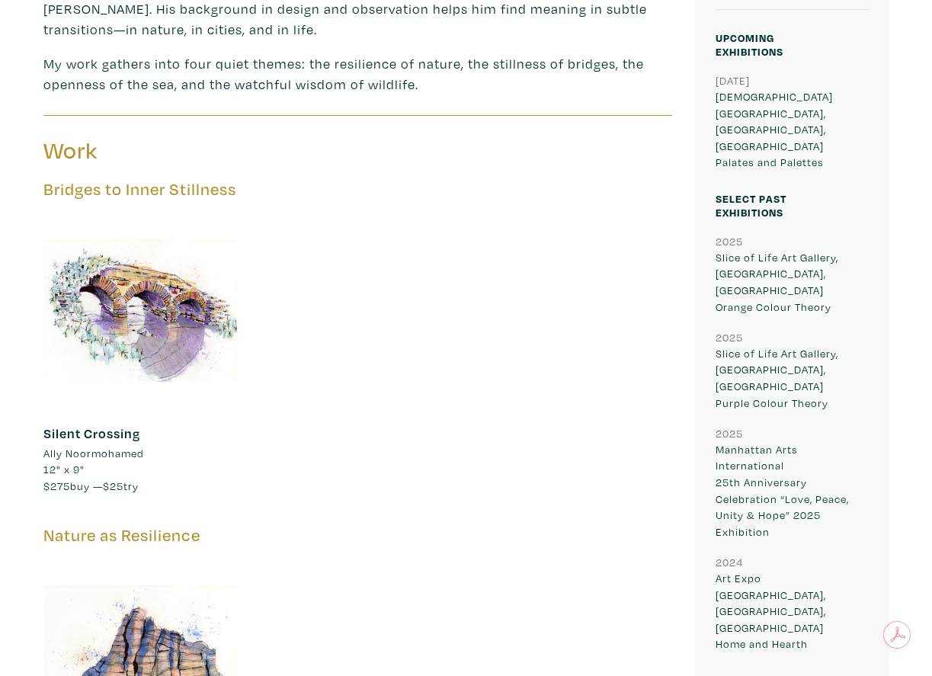
scroll to position [612, 0]
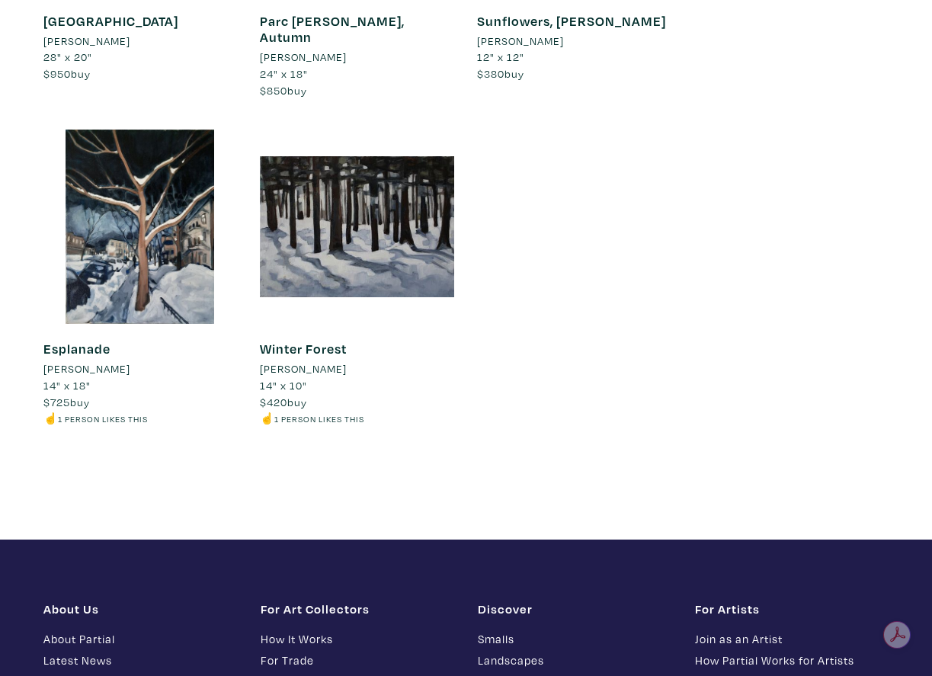
scroll to position [1583, 0]
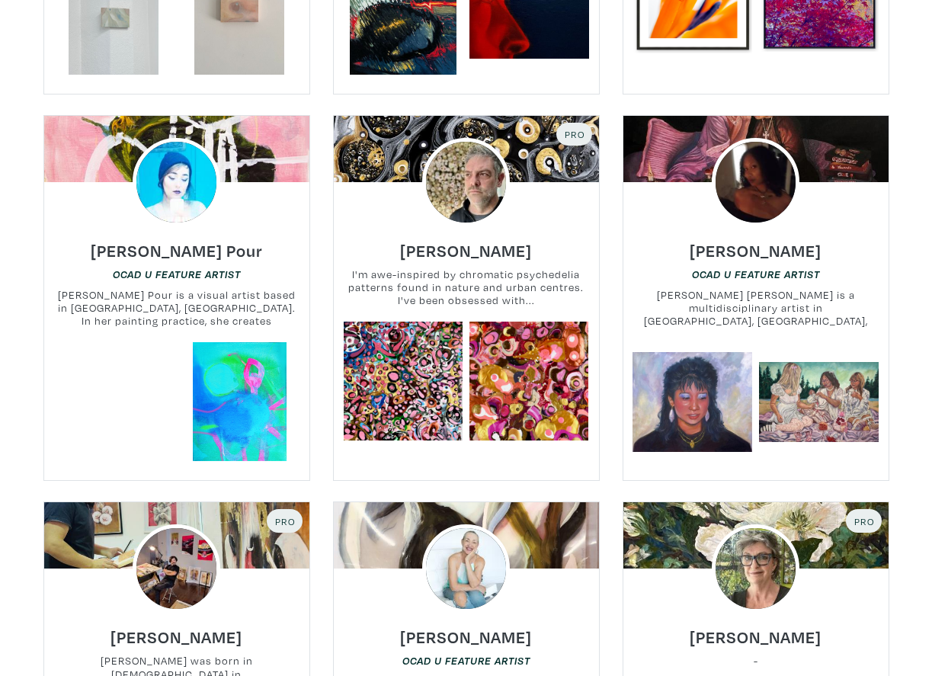
scroll to position [1424, 0]
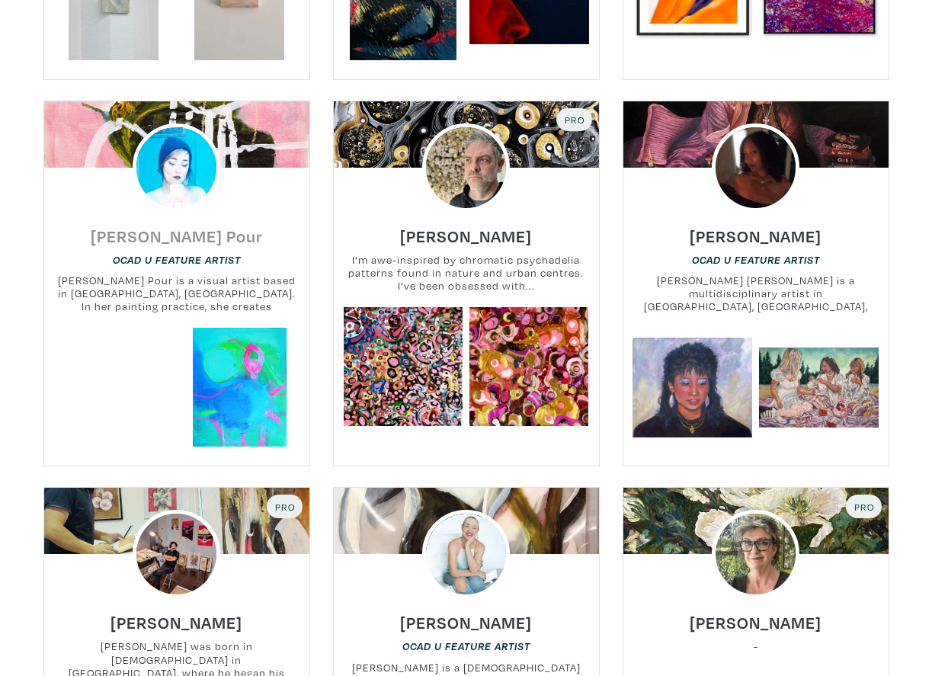
click at [223, 233] on h6 "[PERSON_NAME] Pour" at bounding box center [177, 236] width 172 height 21
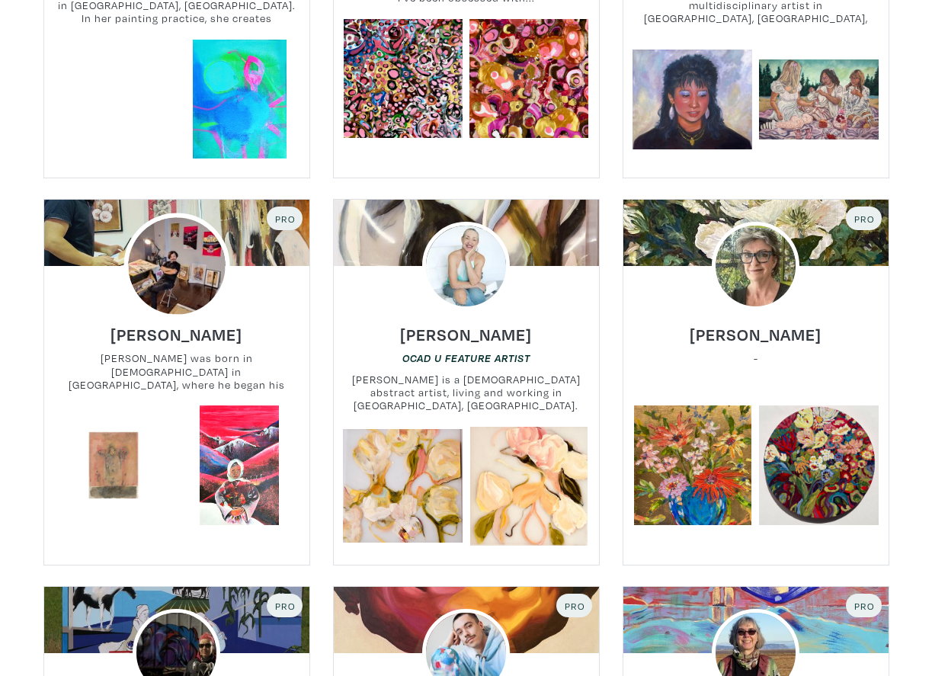
scroll to position [1726, 0]
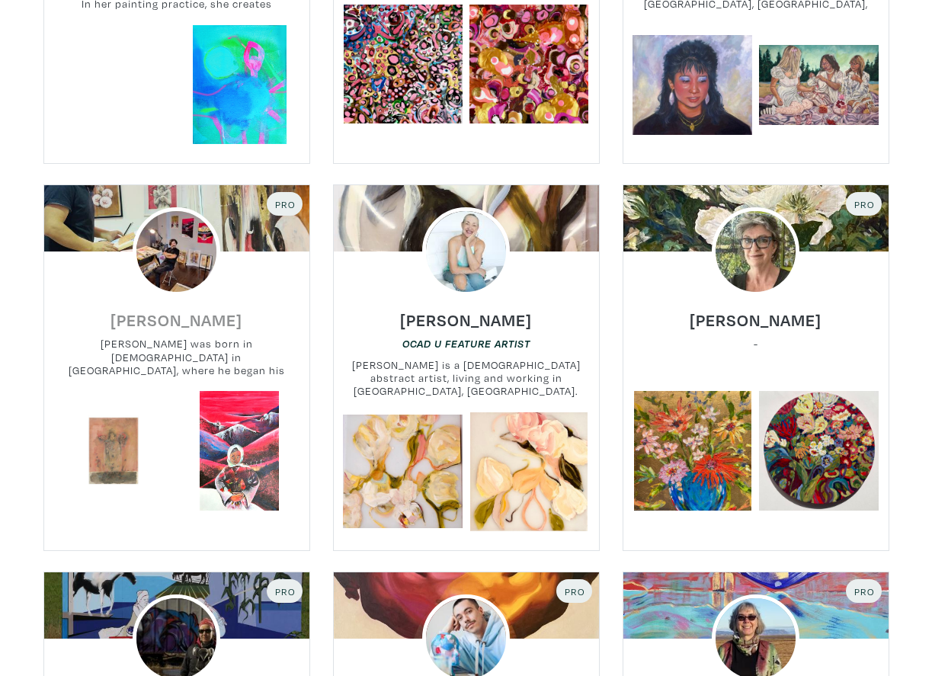
click at [173, 324] on h6 "[PERSON_NAME]" at bounding box center [177, 319] width 132 height 21
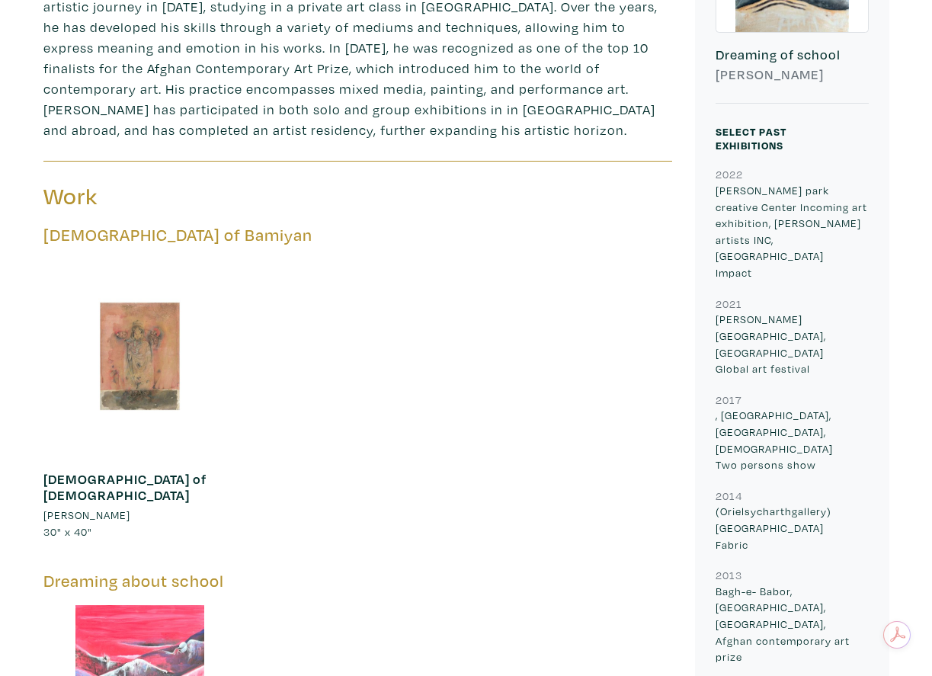
scroll to position [499, 0]
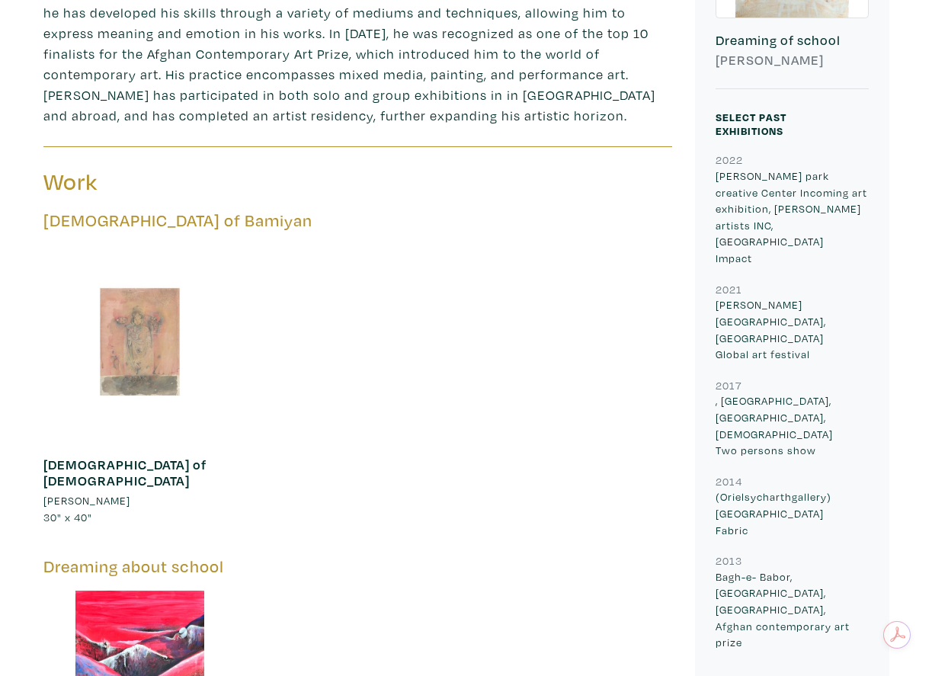
click at [150, 316] on div at bounding box center [140, 342] width 194 height 194
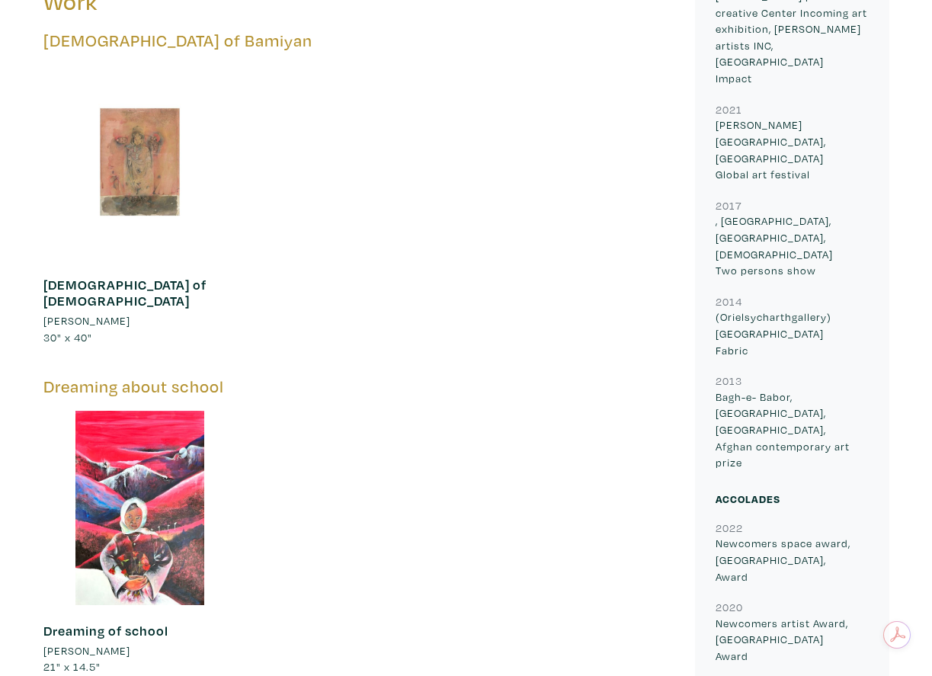
scroll to position [695, 0]
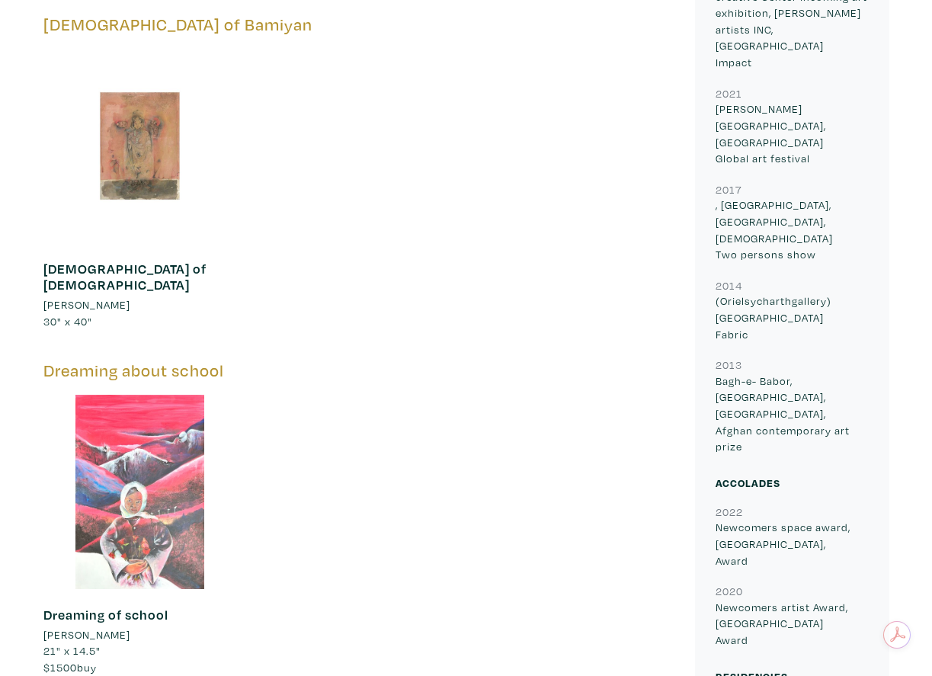
click at [143, 402] on div at bounding box center [140, 492] width 194 height 194
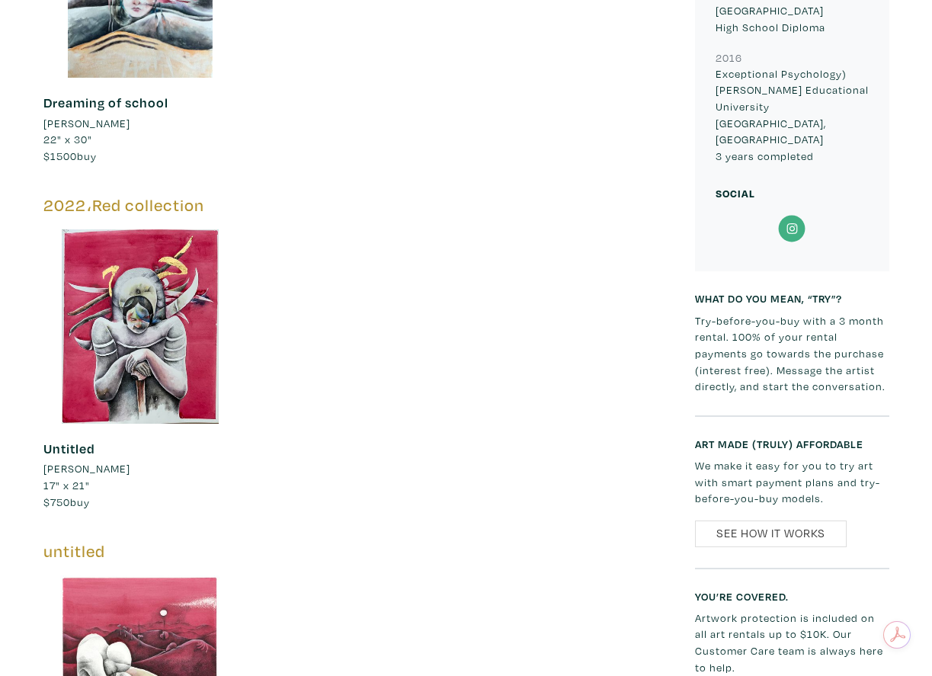
scroll to position [1549, 0]
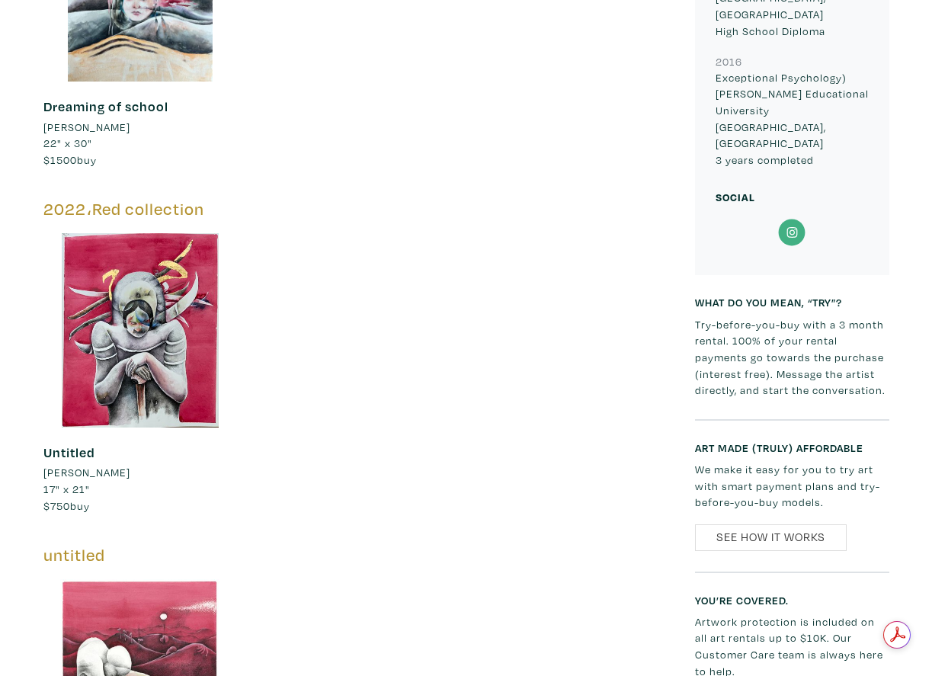
click at [795, 219] on icon at bounding box center [792, 232] width 34 height 27
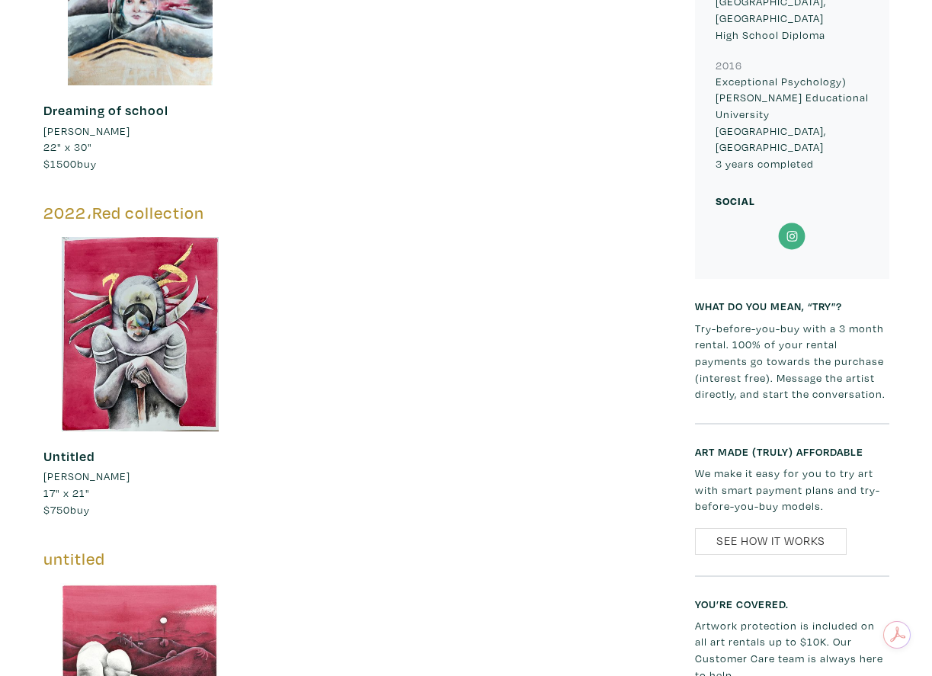
scroll to position [1559, 0]
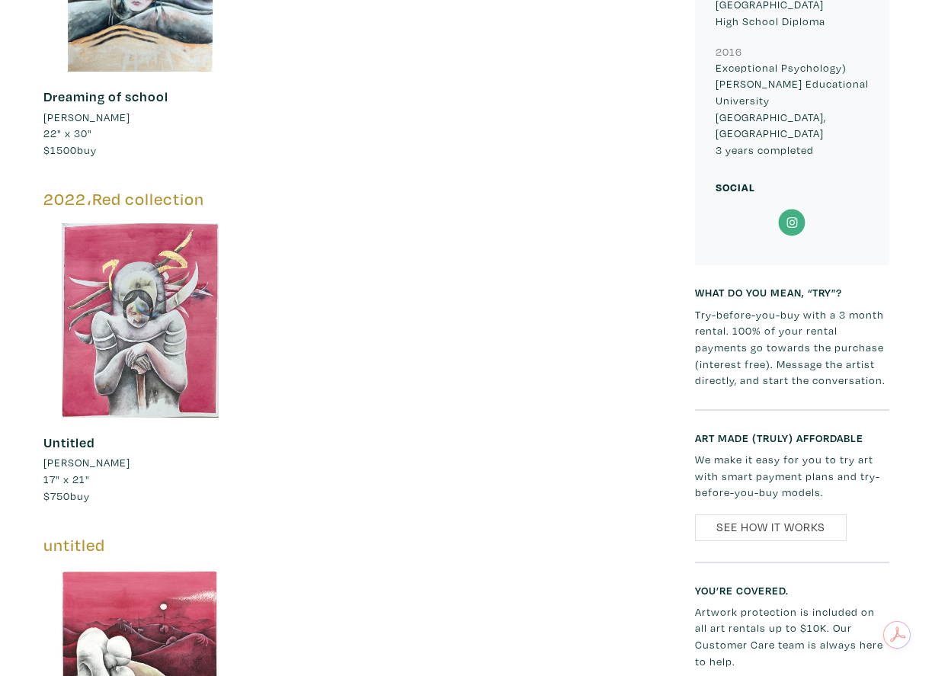
click at [196, 306] on div at bounding box center [140, 320] width 194 height 194
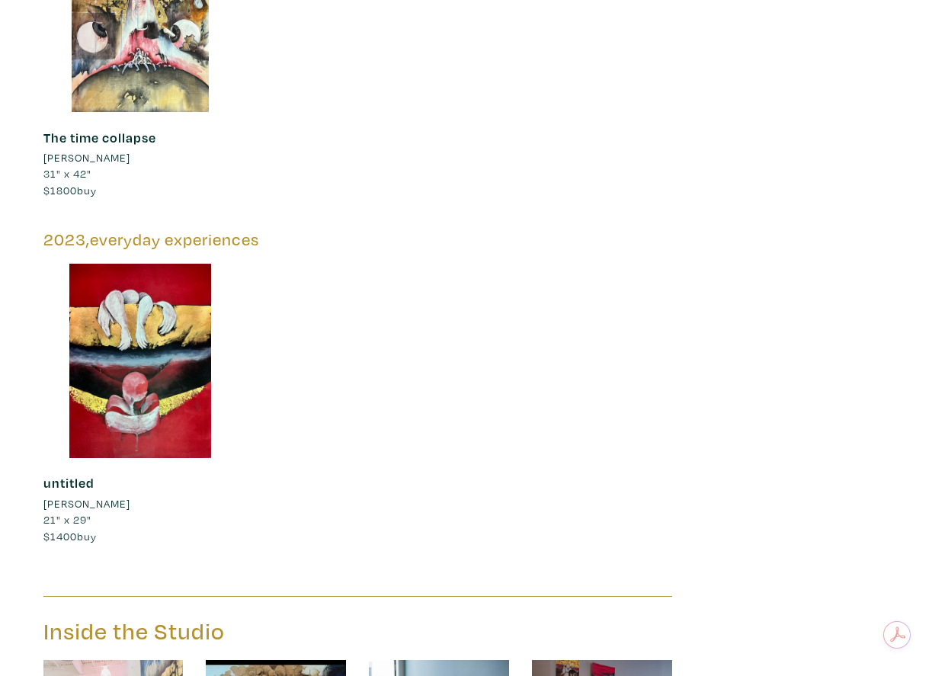
scroll to position [2543, 0]
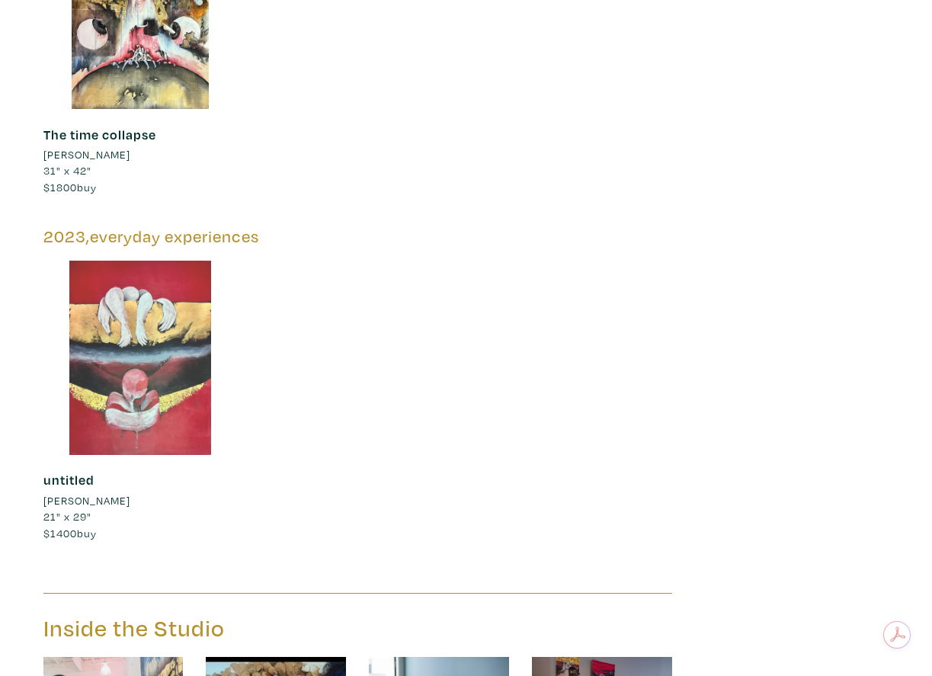
click at [177, 374] on div at bounding box center [140, 358] width 194 height 194
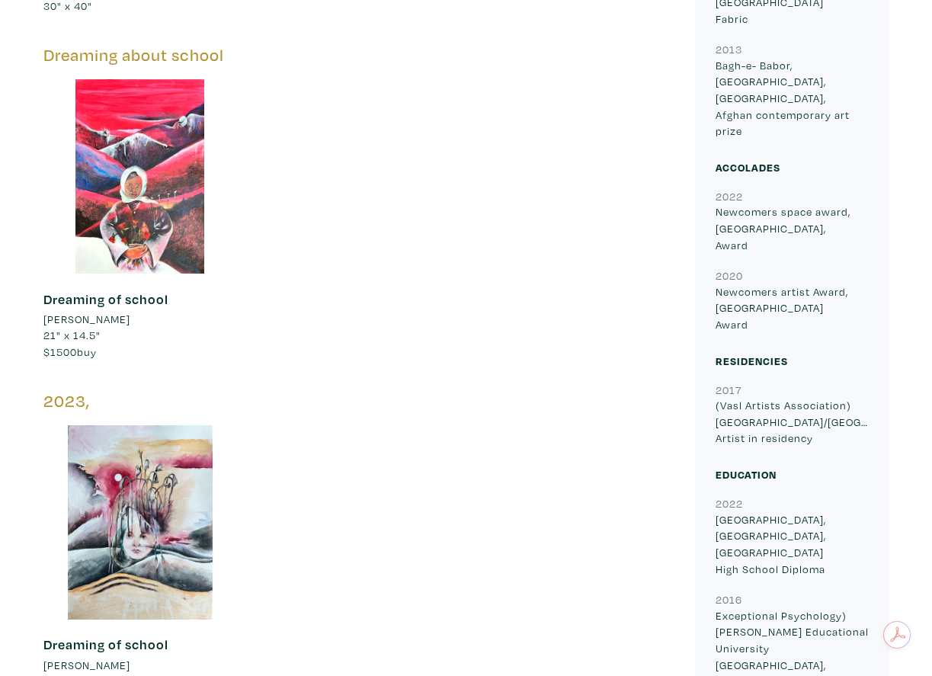
scroll to position [1024, 0]
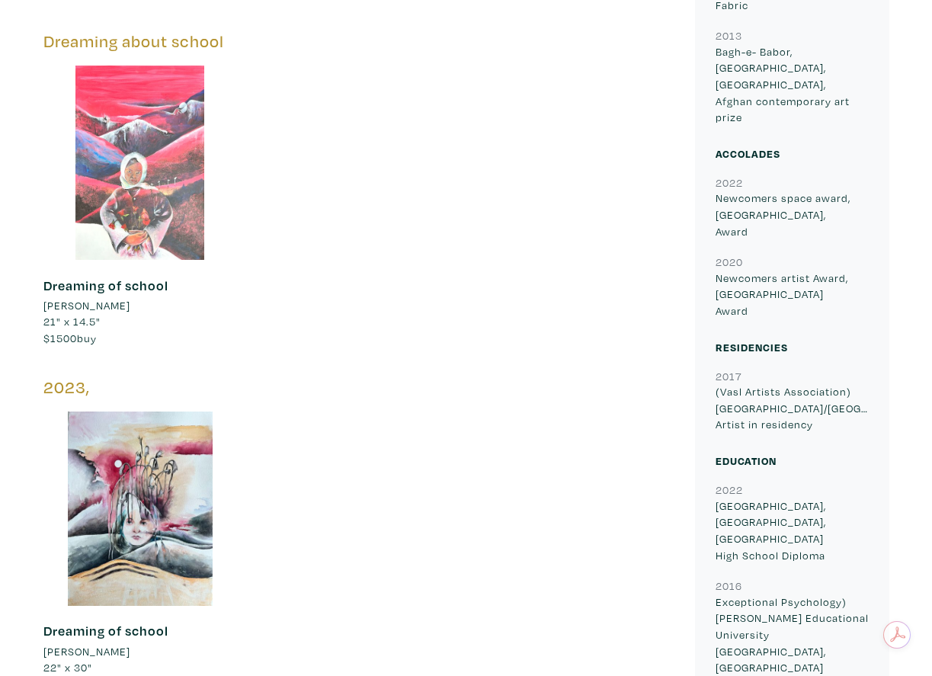
click at [153, 181] on div at bounding box center [140, 163] width 194 height 194
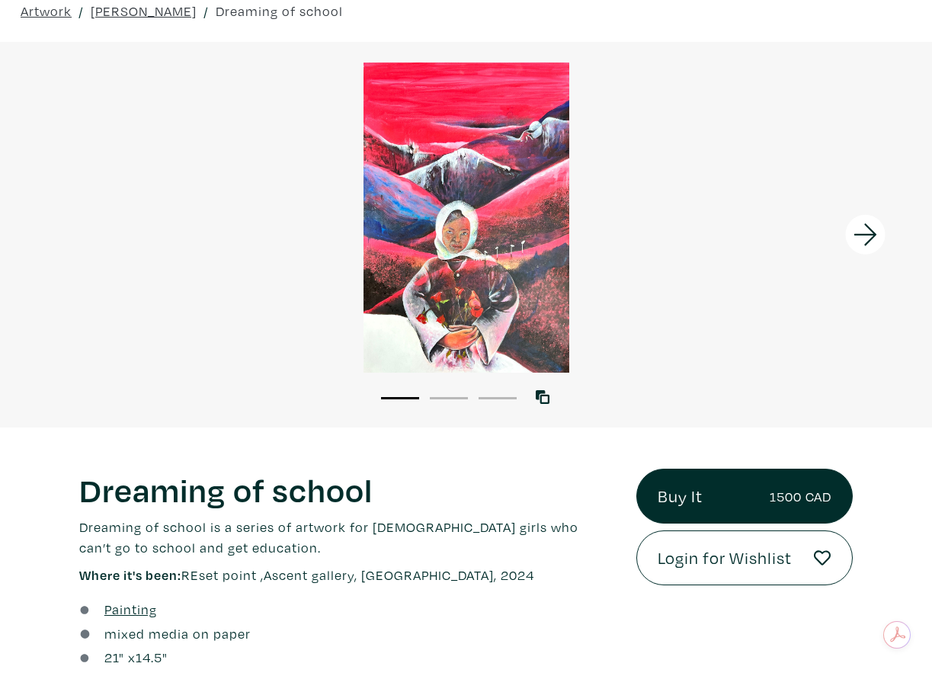
scroll to position [62, 0]
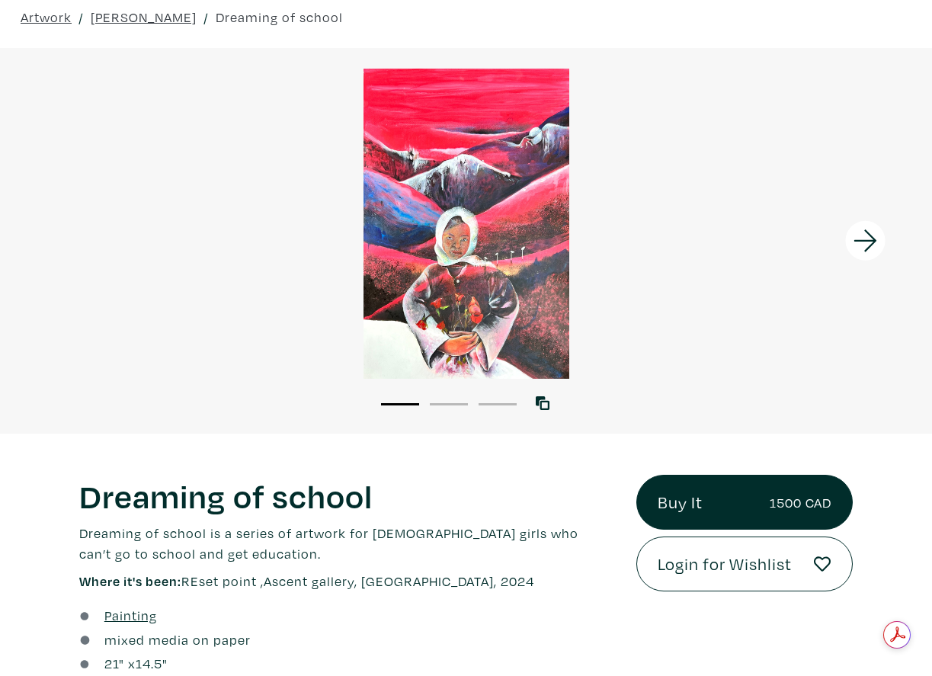
click at [867, 245] on icon at bounding box center [866, 240] width 52 height 41
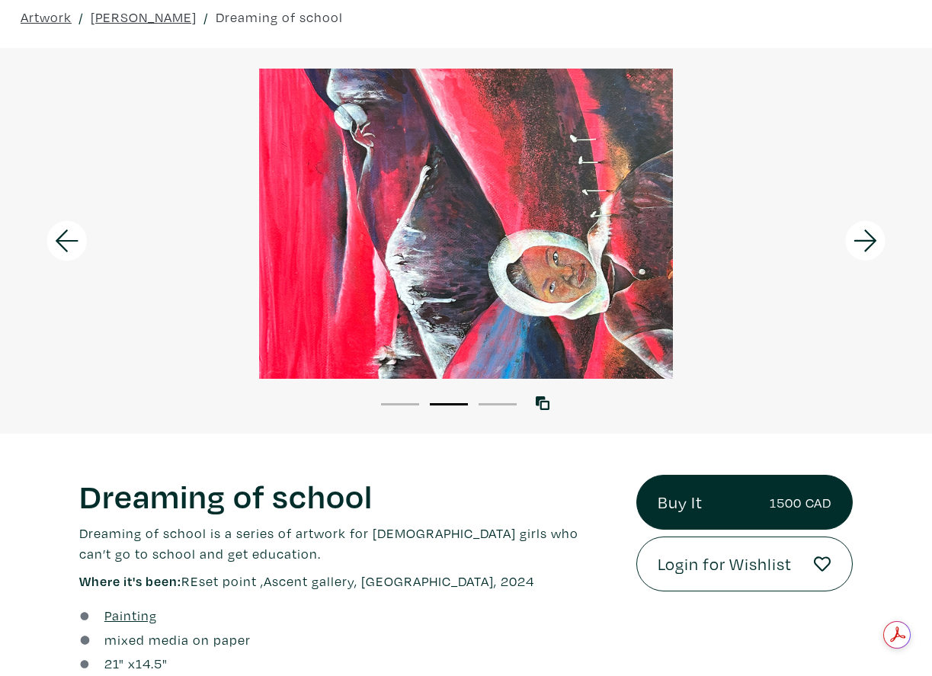
click at [867, 242] on icon at bounding box center [866, 240] width 52 height 41
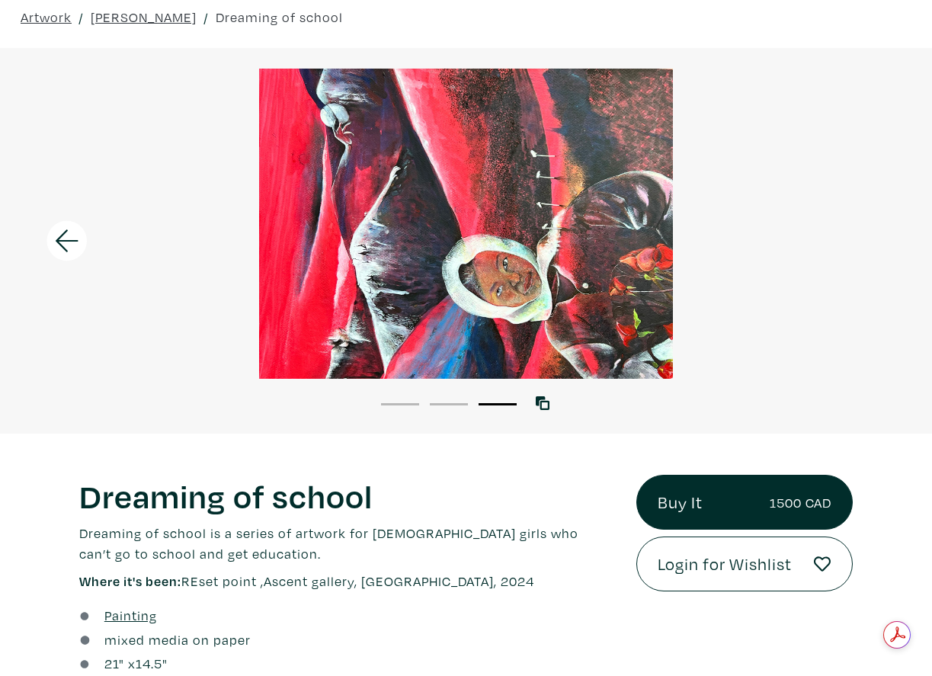
click at [73, 242] on icon at bounding box center [67, 240] width 52 height 41
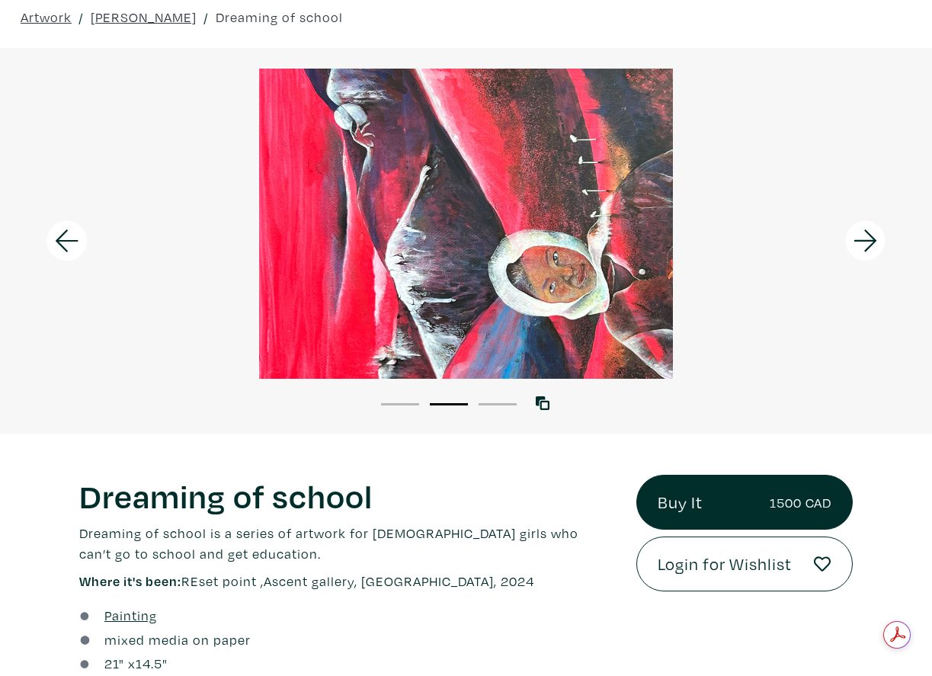
click at [73, 242] on icon at bounding box center [67, 240] width 52 height 41
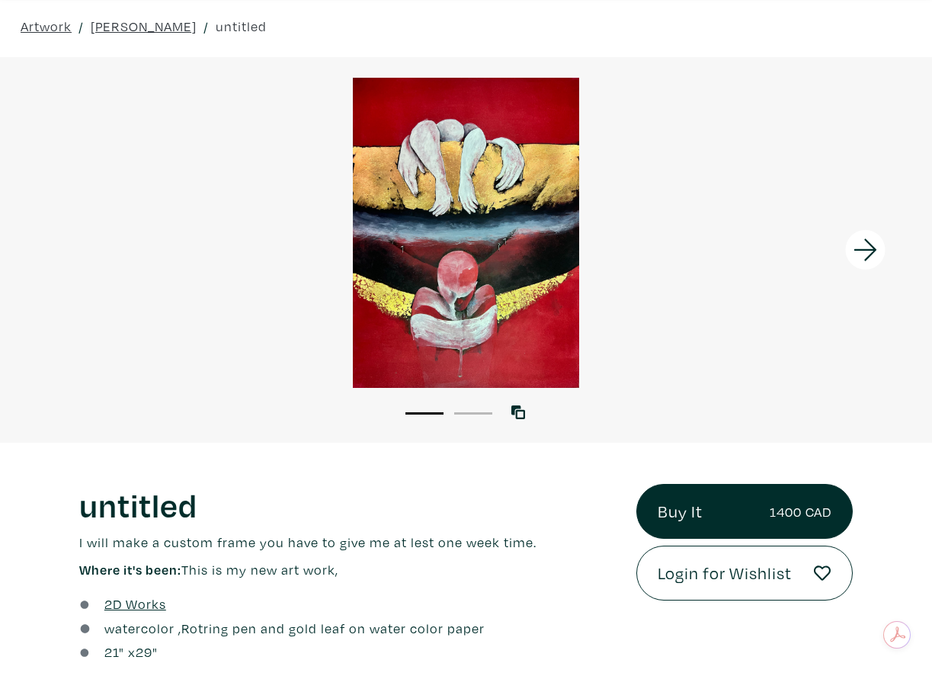
scroll to position [53, 0]
click at [870, 256] on icon at bounding box center [865, 250] width 23 height 22
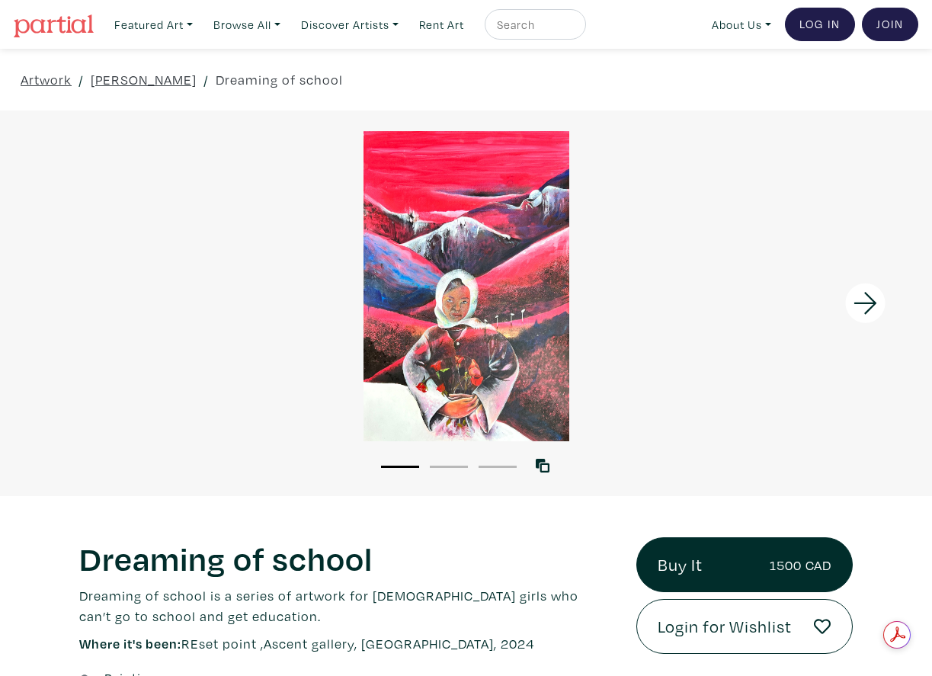
click at [452, 466] on button "2" at bounding box center [449, 467] width 38 height 2
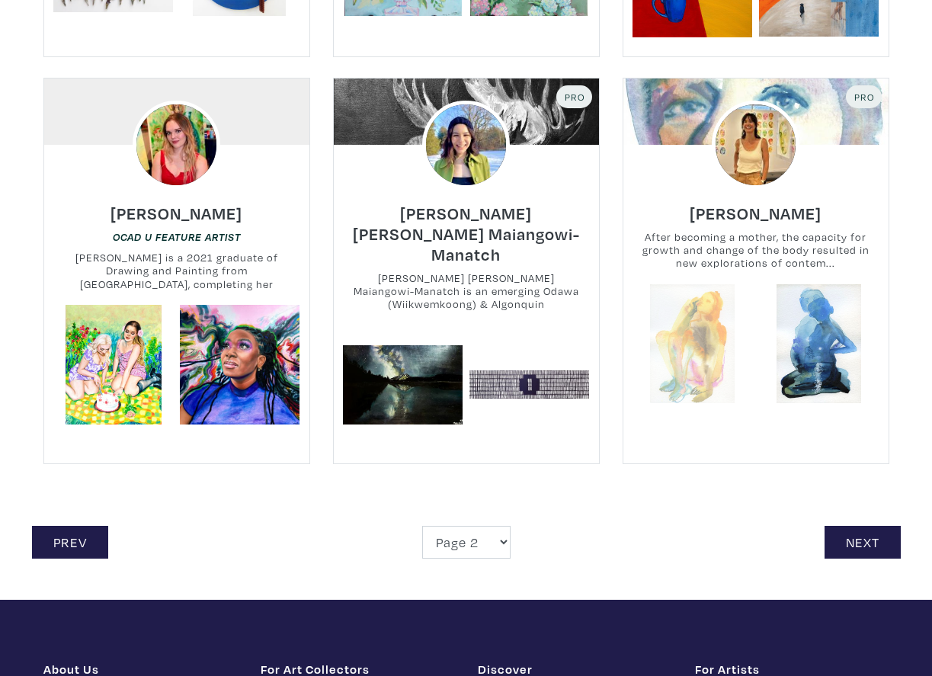
scroll to position [3388, 0]
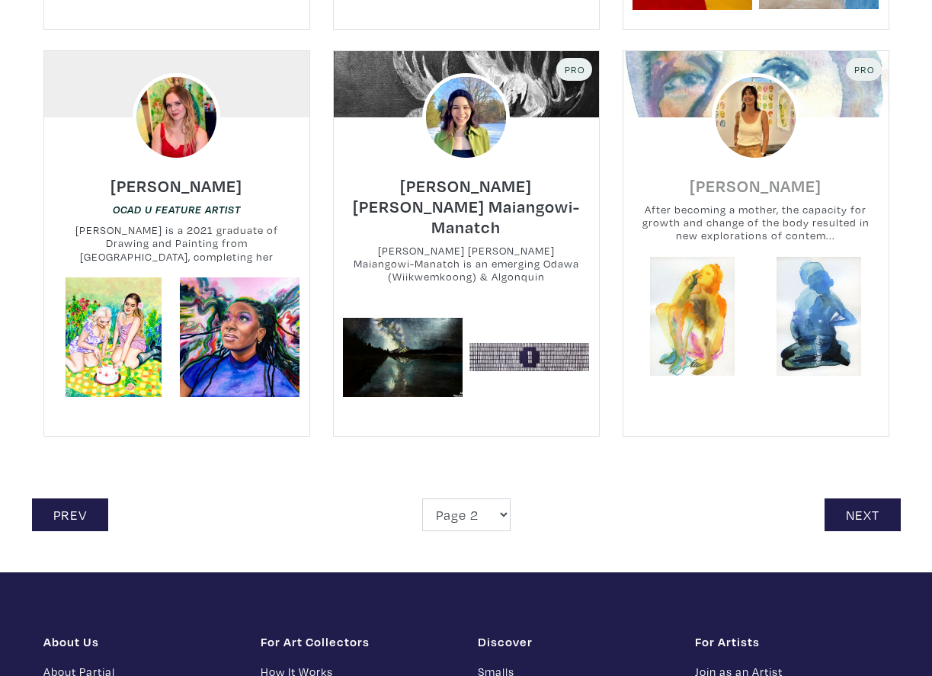
click at [763, 185] on h6 "[PERSON_NAME]" at bounding box center [756, 185] width 132 height 21
click at [857, 506] on link "Next" at bounding box center [863, 514] width 76 height 33
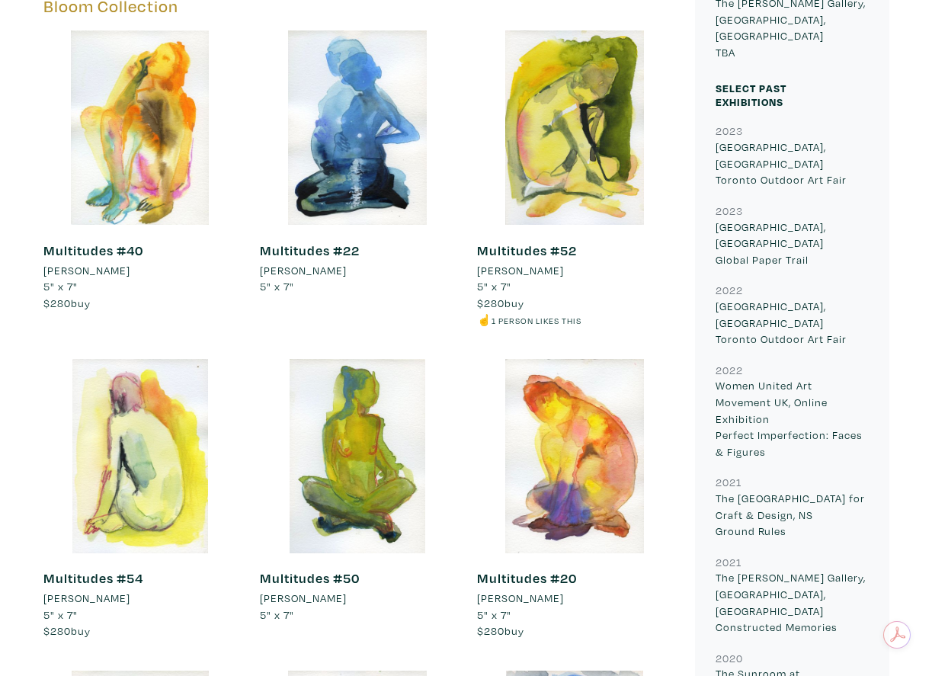
scroll to position [671, 0]
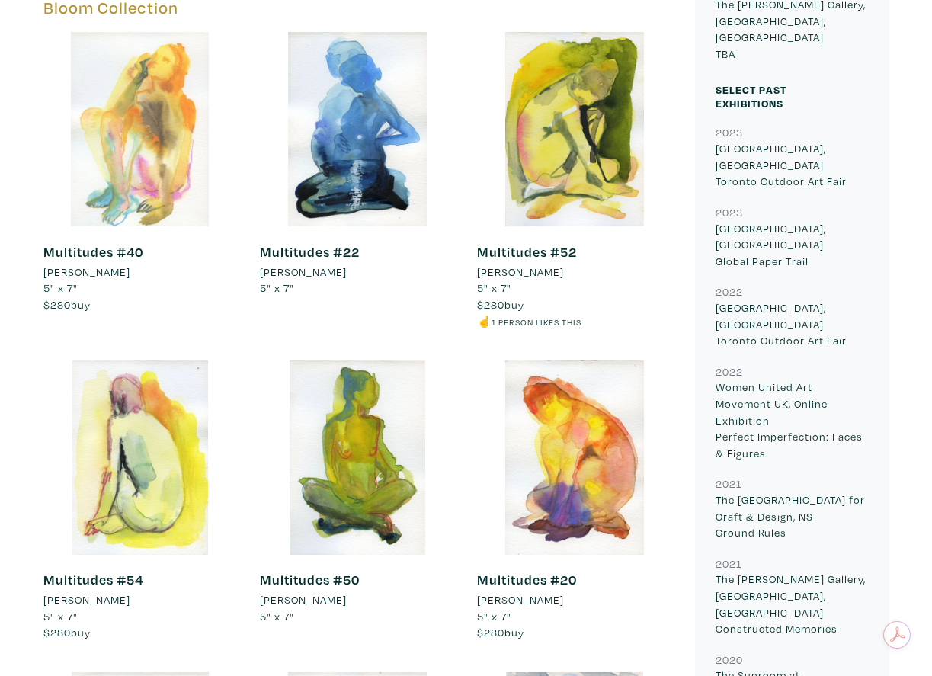
click at [113, 122] on div at bounding box center [140, 129] width 194 height 194
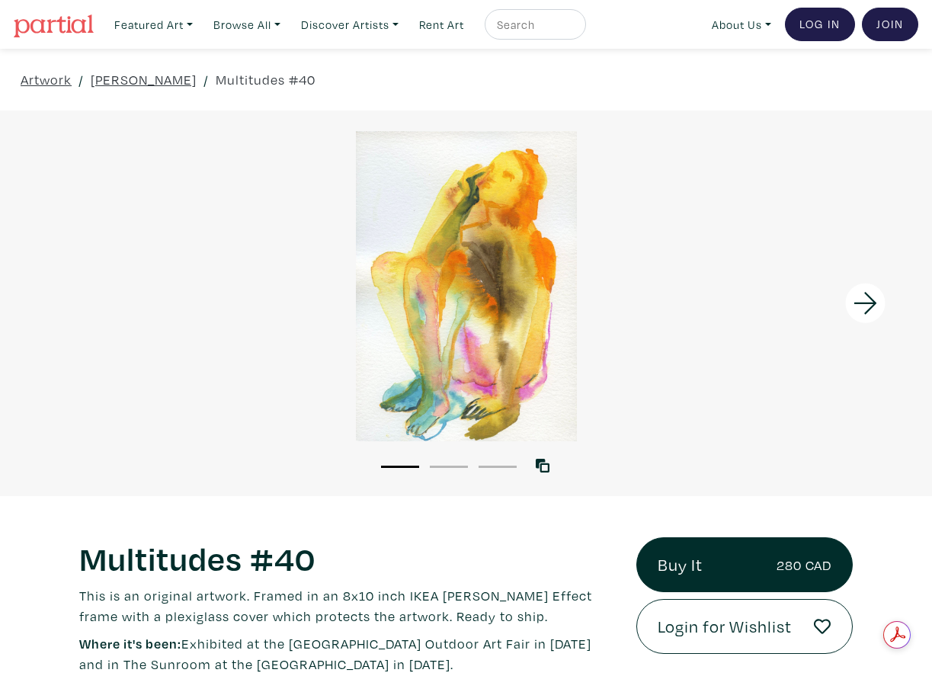
click at [872, 306] on icon at bounding box center [865, 303] width 23 height 22
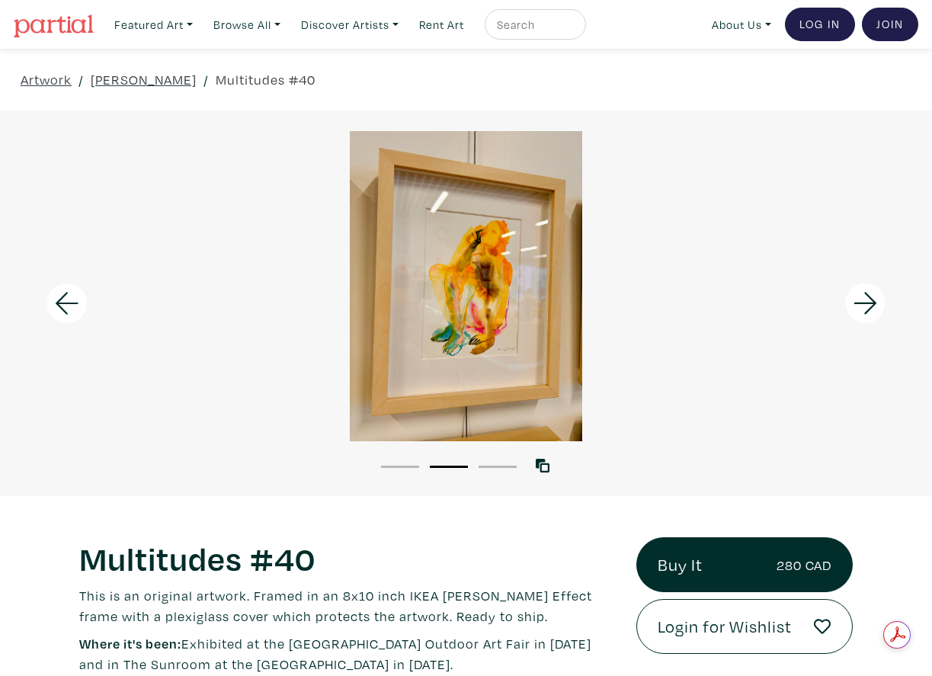
click at [872, 306] on icon at bounding box center [865, 303] width 23 height 22
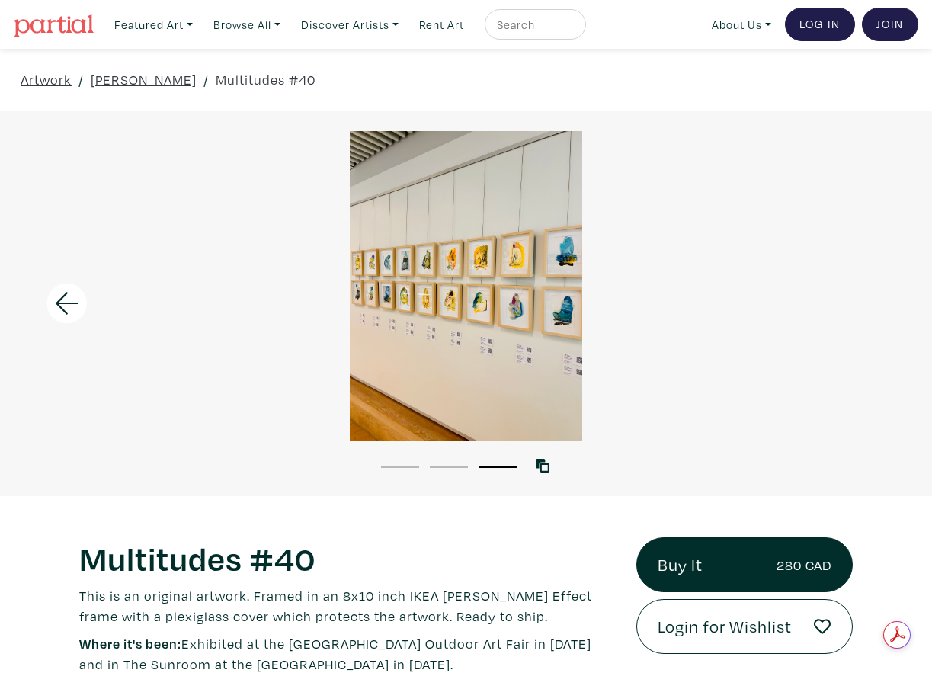
click at [387, 469] on li "1" at bounding box center [400, 465] width 38 height 15
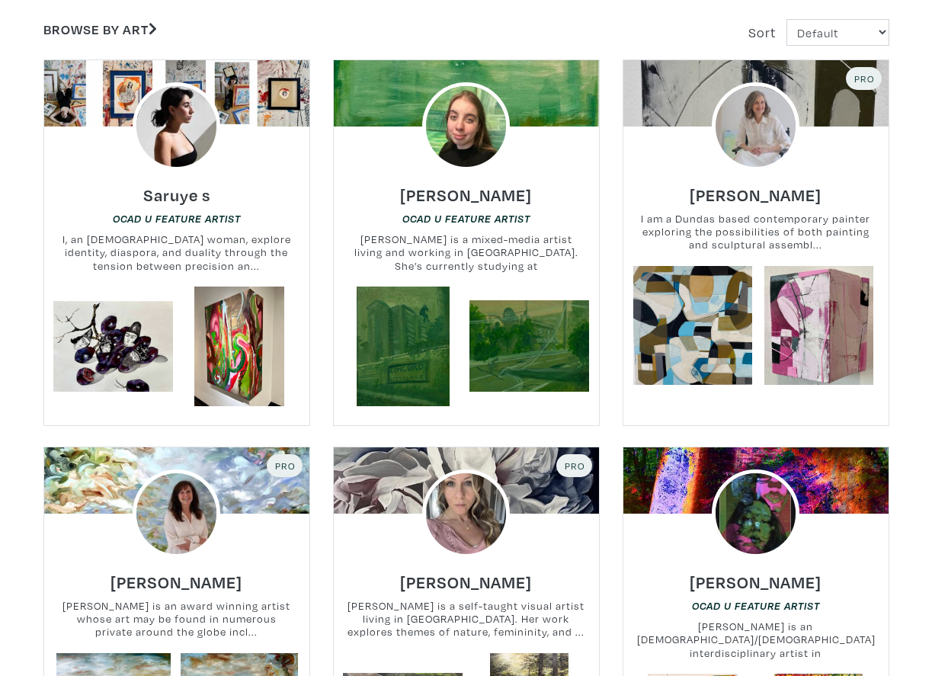
scroll to position [303, 0]
click at [184, 191] on h6 "Saruye s" at bounding box center [176, 194] width 67 height 21
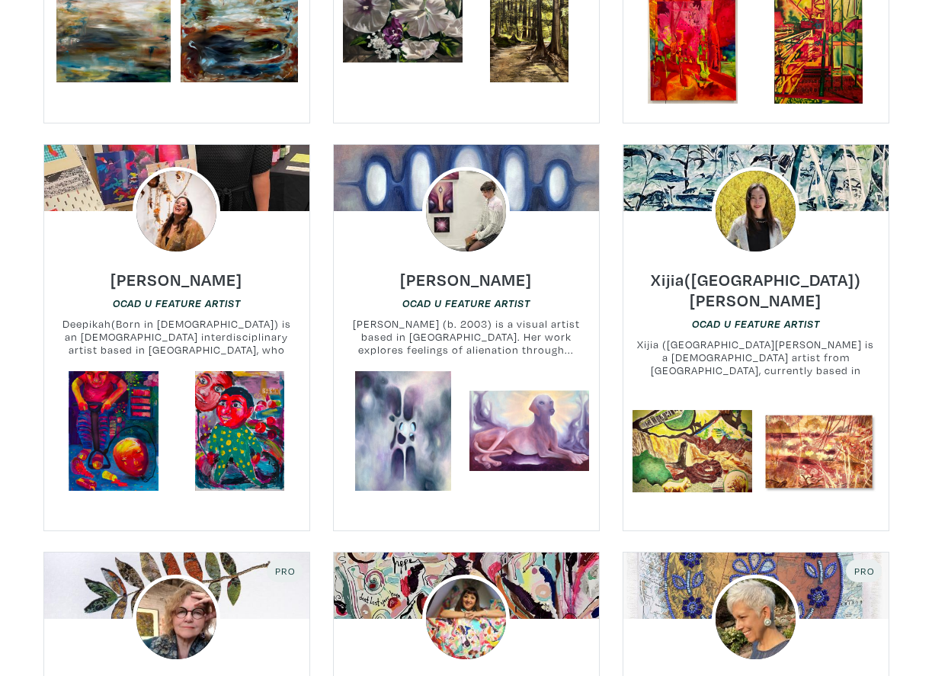
scroll to position [992, 0]
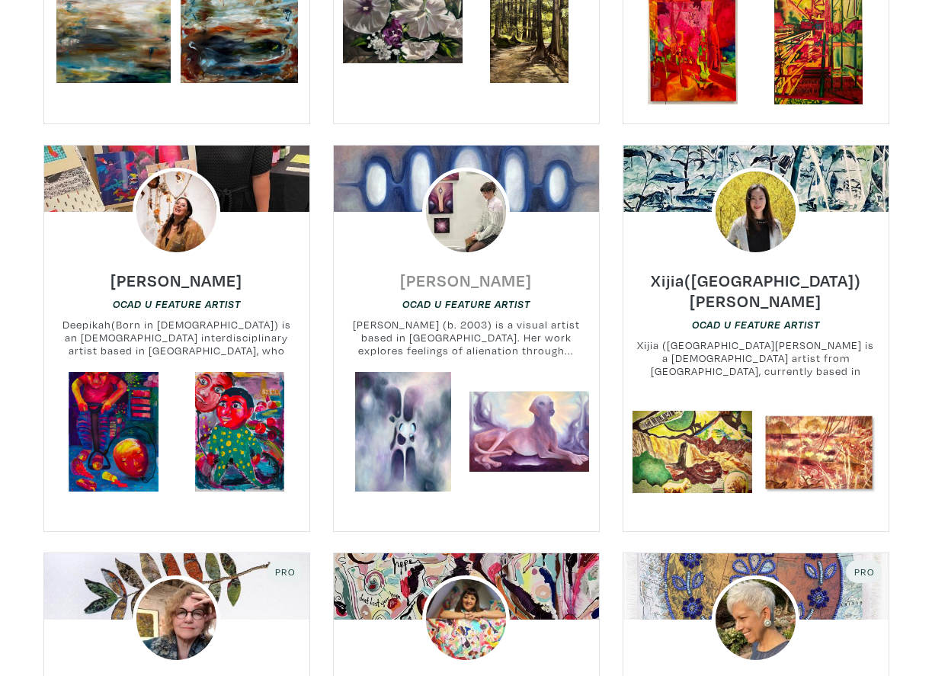
click at [485, 274] on h6 "Sophie Sawicka" at bounding box center [466, 280] width 132 height 21
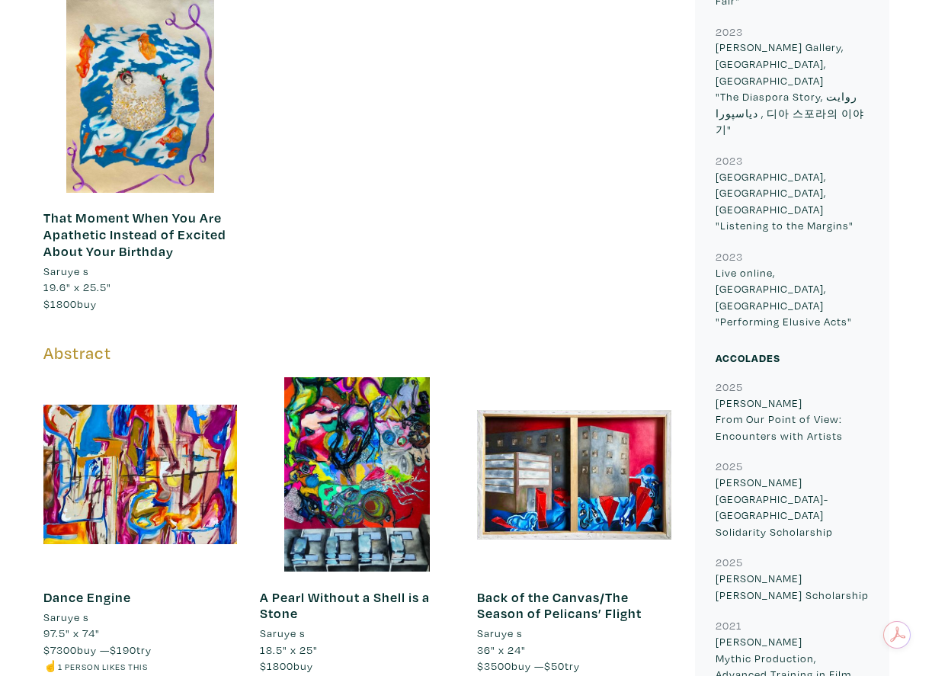
scroll to position [1386, 0]
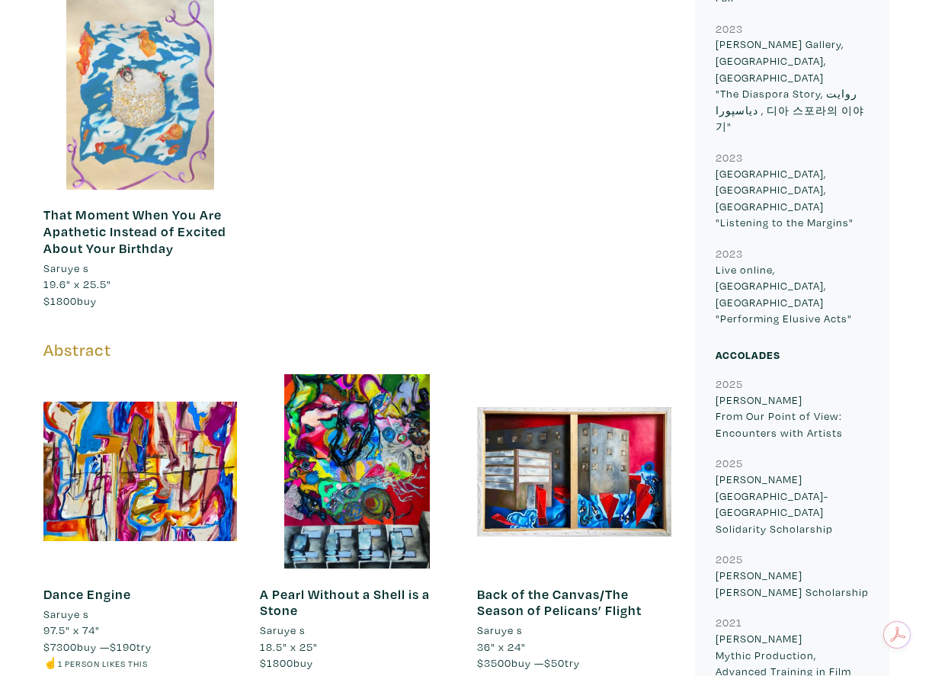
click at [176, 103] on div at bounding box center [140, 92] width 194 height 194
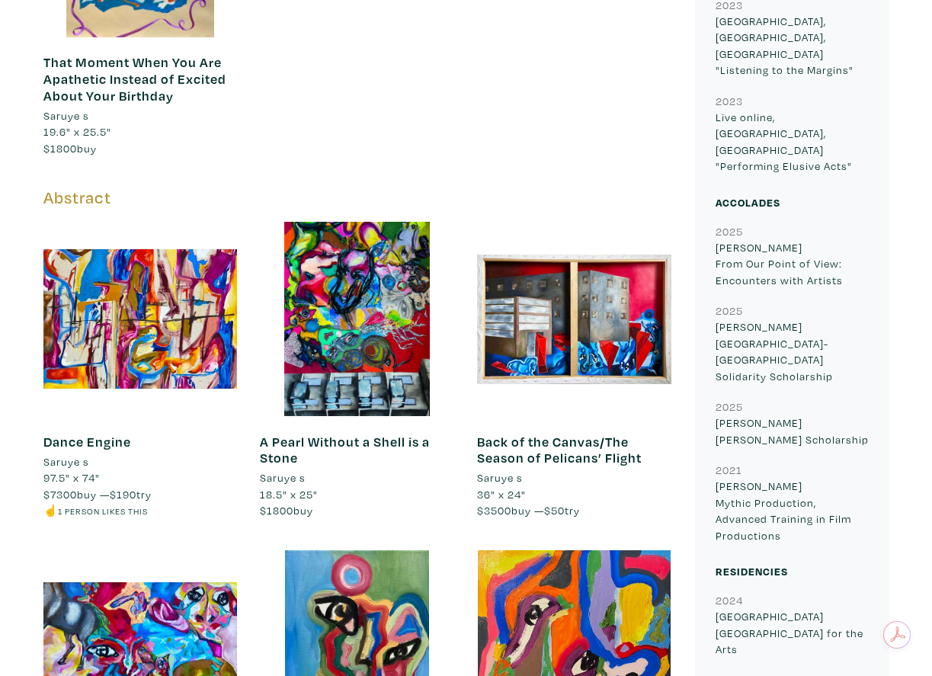
scroll to position [1543, 0]
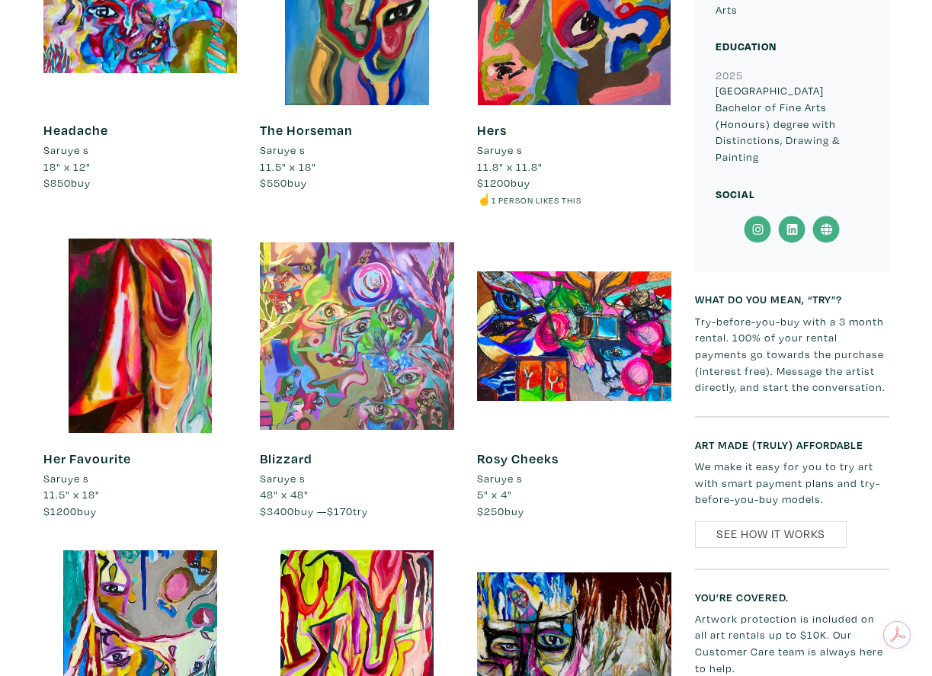
scroll to position [2193, 0]
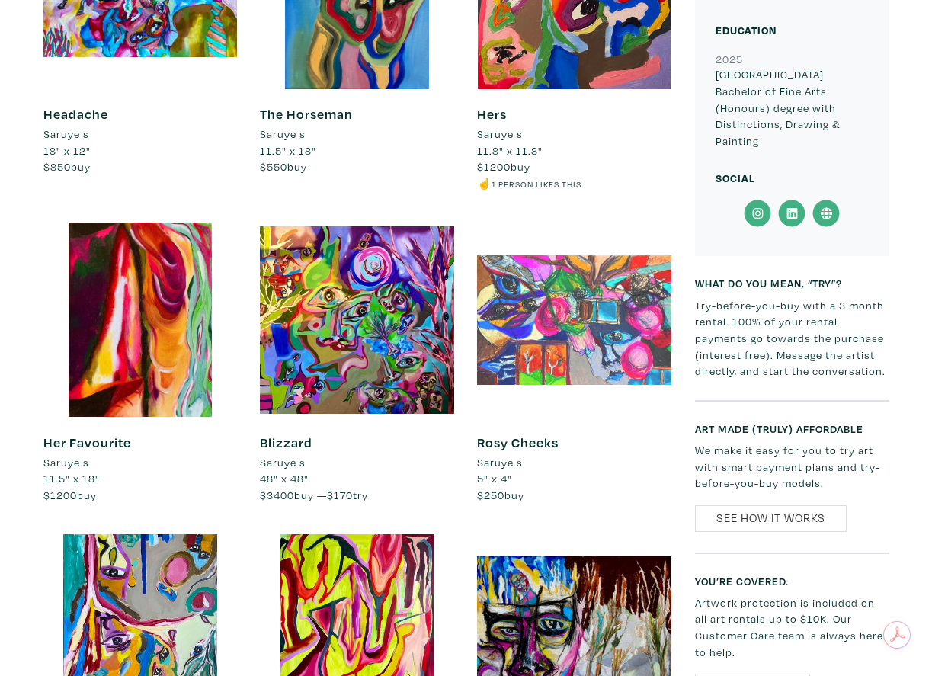
click at [585, 335] on div at bounding box center [574, 320] width 194 height 194
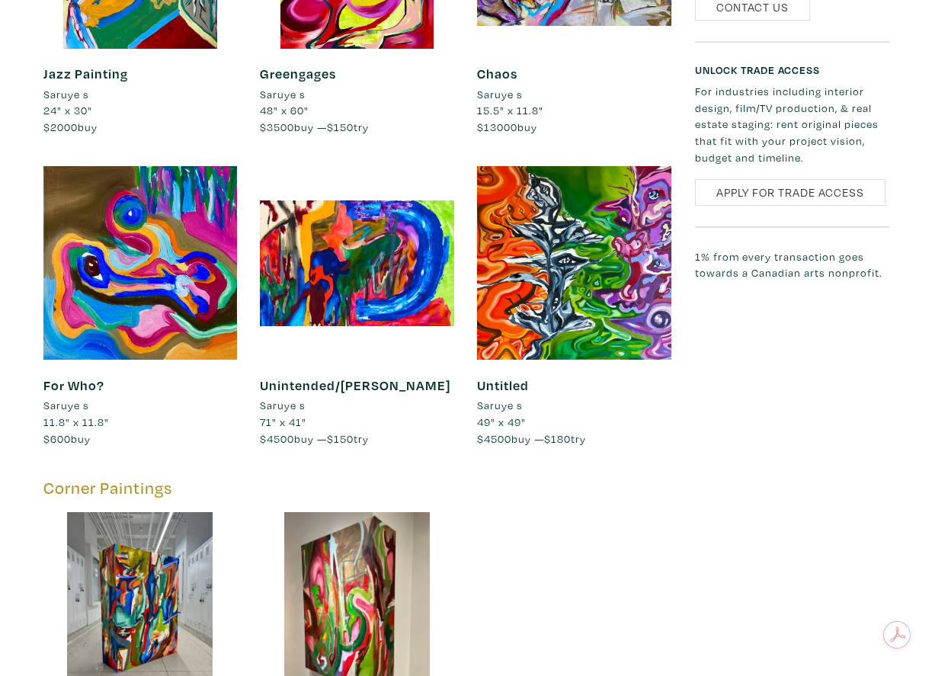
scroll to position [2893, 0]
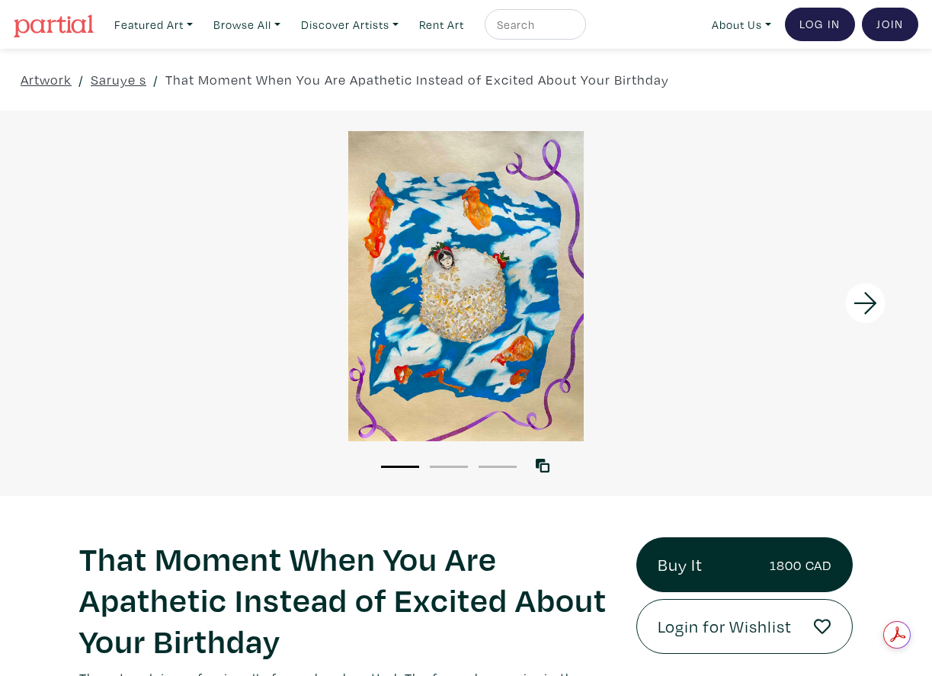
click at [860, 298] on icon at bounding box center [866, 303] width 52 height 41
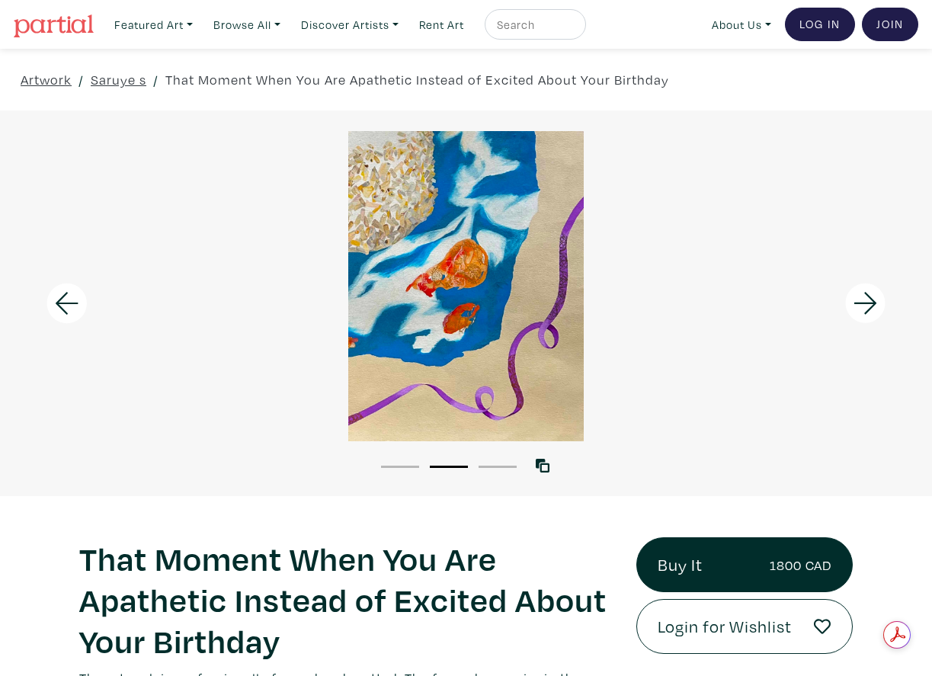
click at [860, 298] on icon at bounding box center [866, 303] width 52 height 41
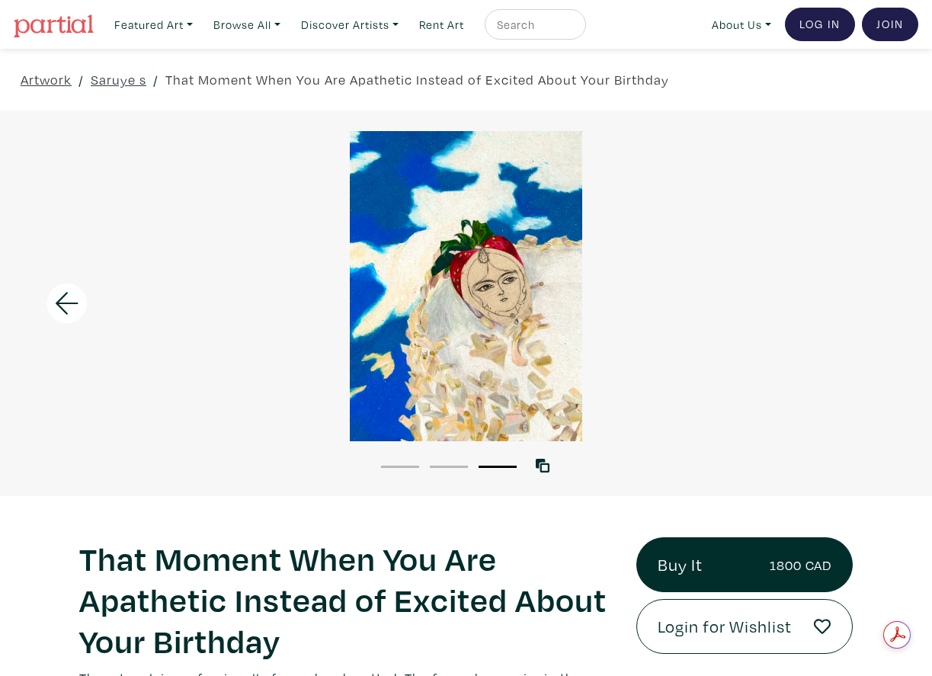
click at [860, 298] on div at bounding box center [466, 286] width 932 height 310
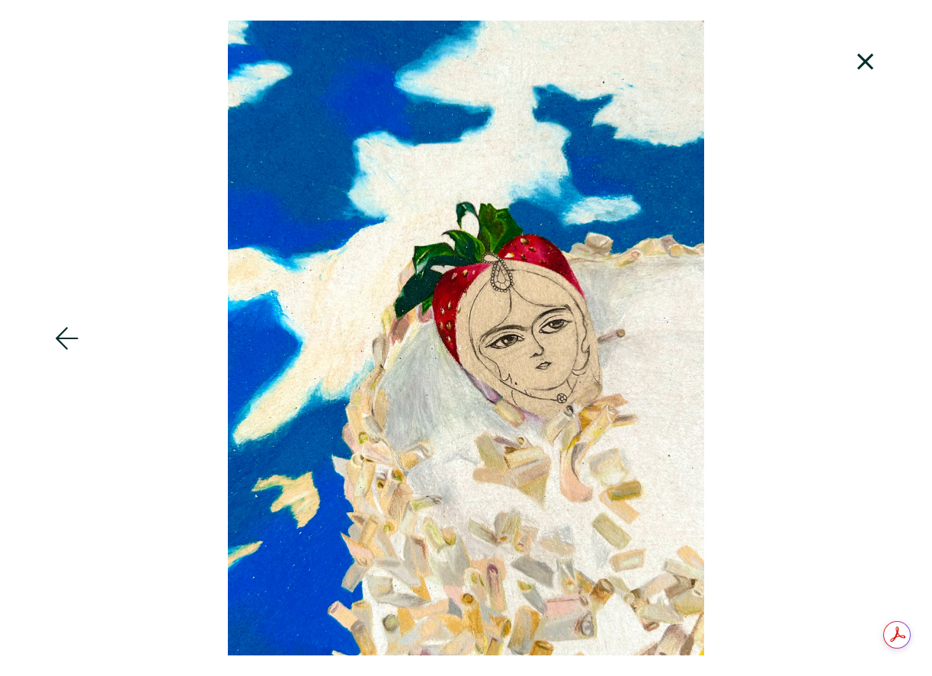
click at [862, 53] on icon at bounding box center [866, 61] width 52 height 41
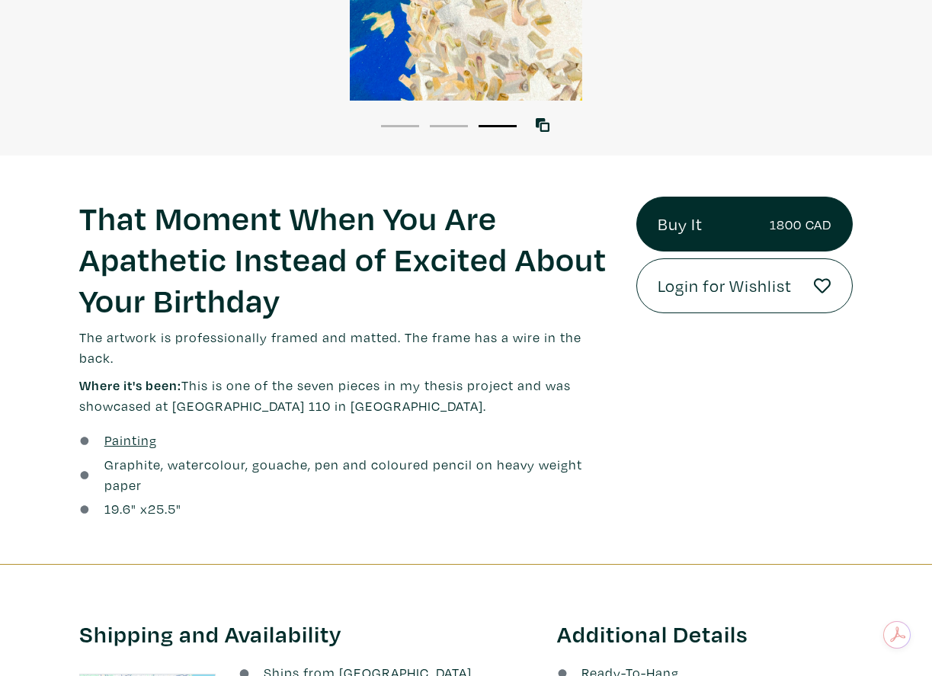
scroll to position [360, 0]
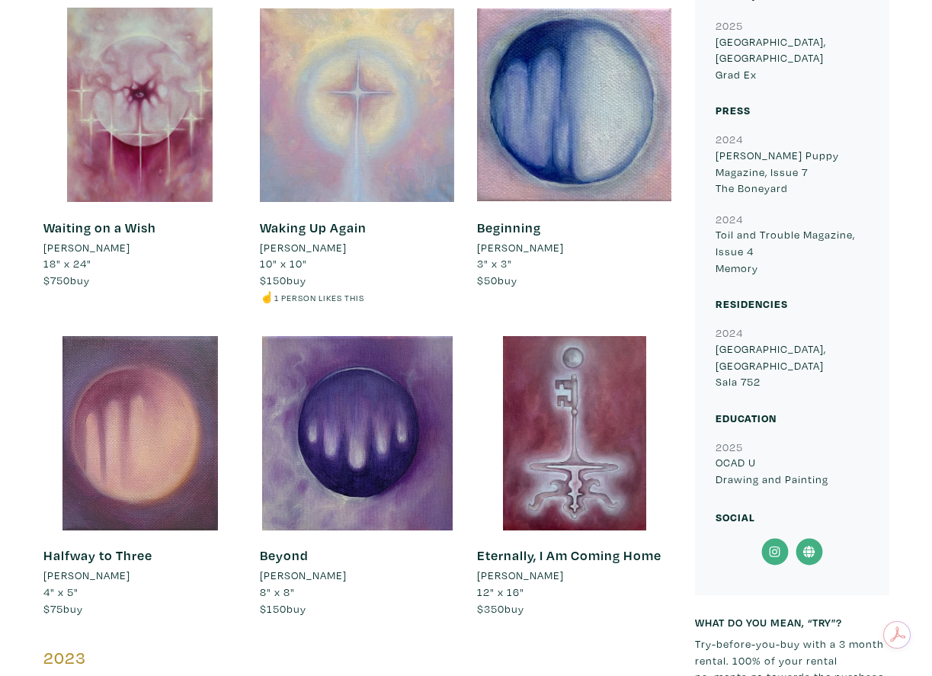
scroll to position [1319, 0]
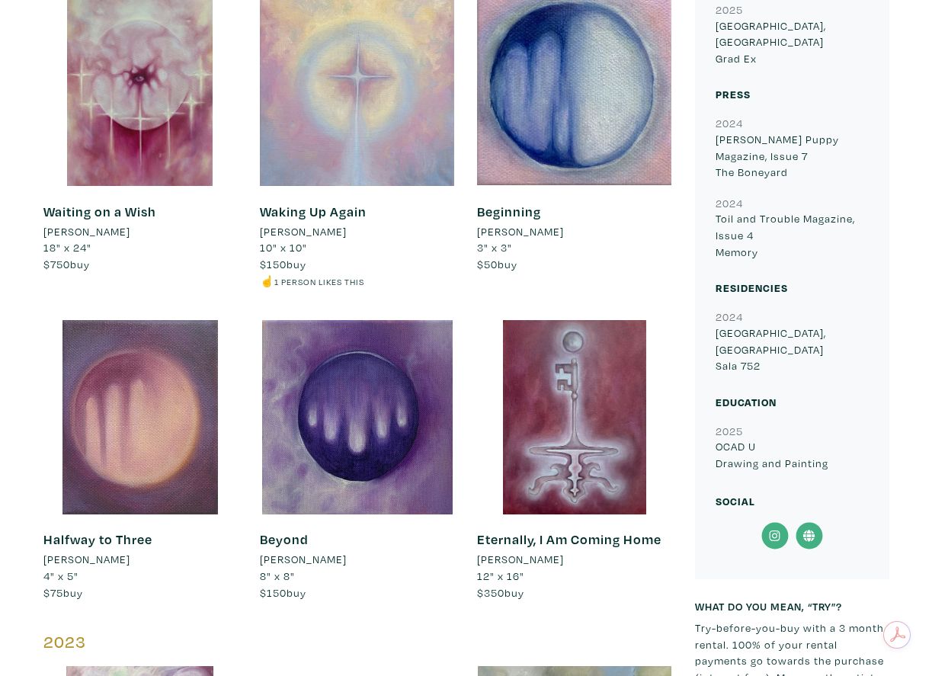
click at [169, 373] on div at bounding box center [140, 417] width 194 height 194
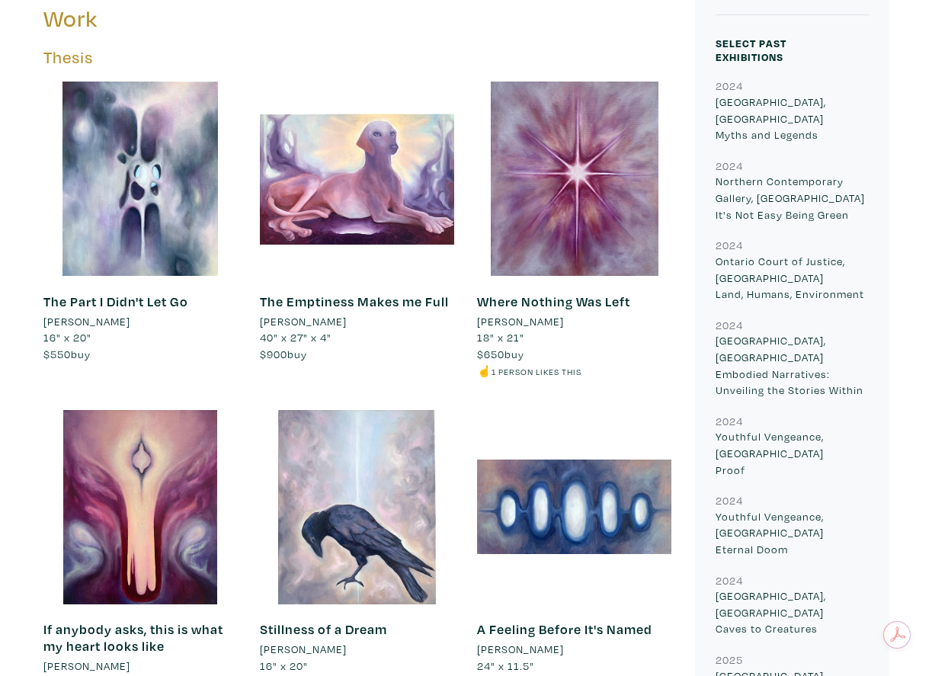
scroll to position [569, 0]
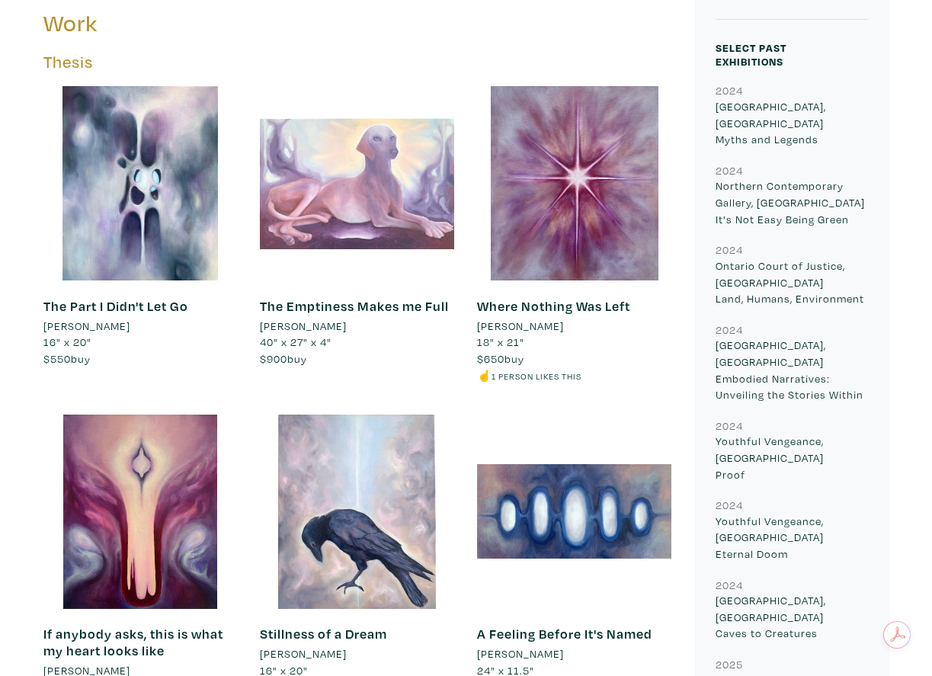
click at [316, 190] on div at bounding box center [357, 183] width 194 height 194
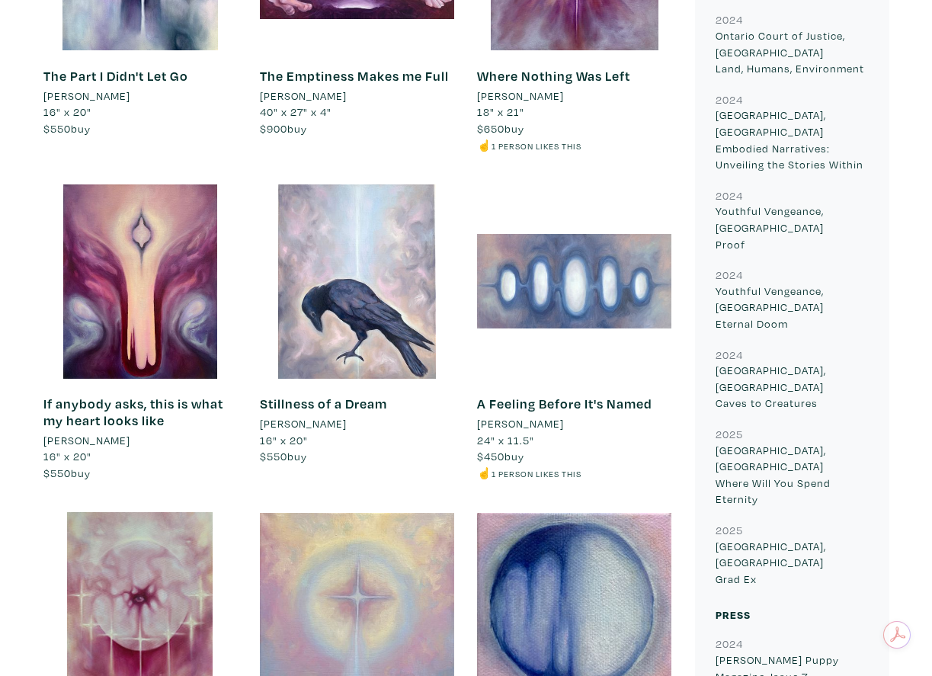
scroll to position [790, 0]
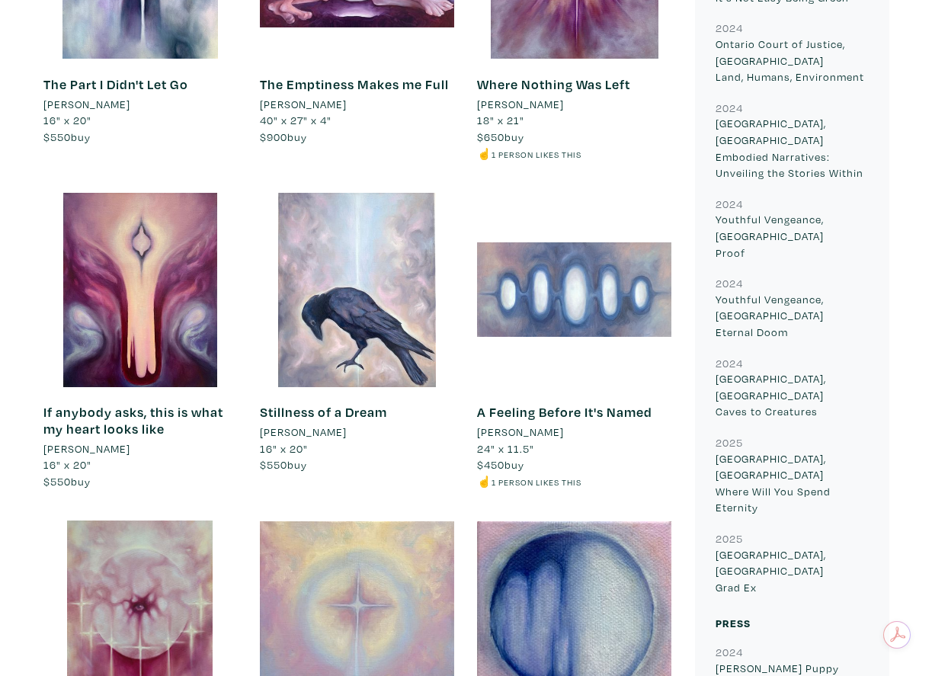
click at [575, 281] on div at bounding box center [574, 290] width 194 height 194
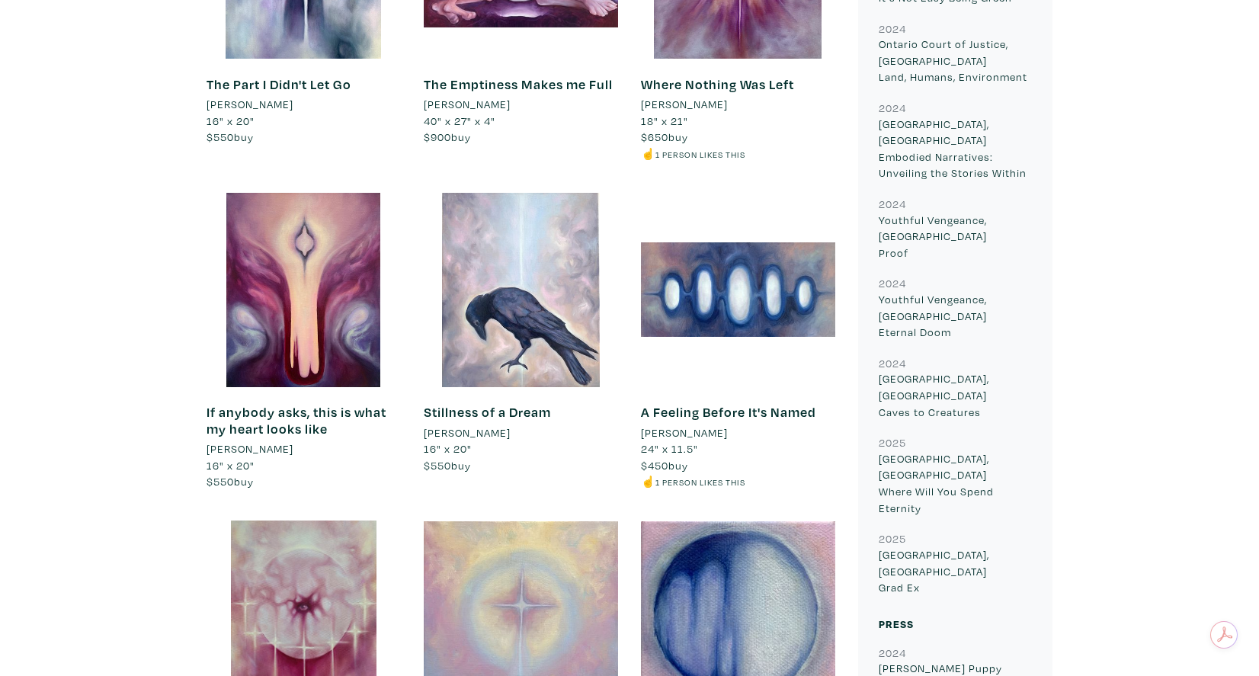
scroll to position [0, 0]
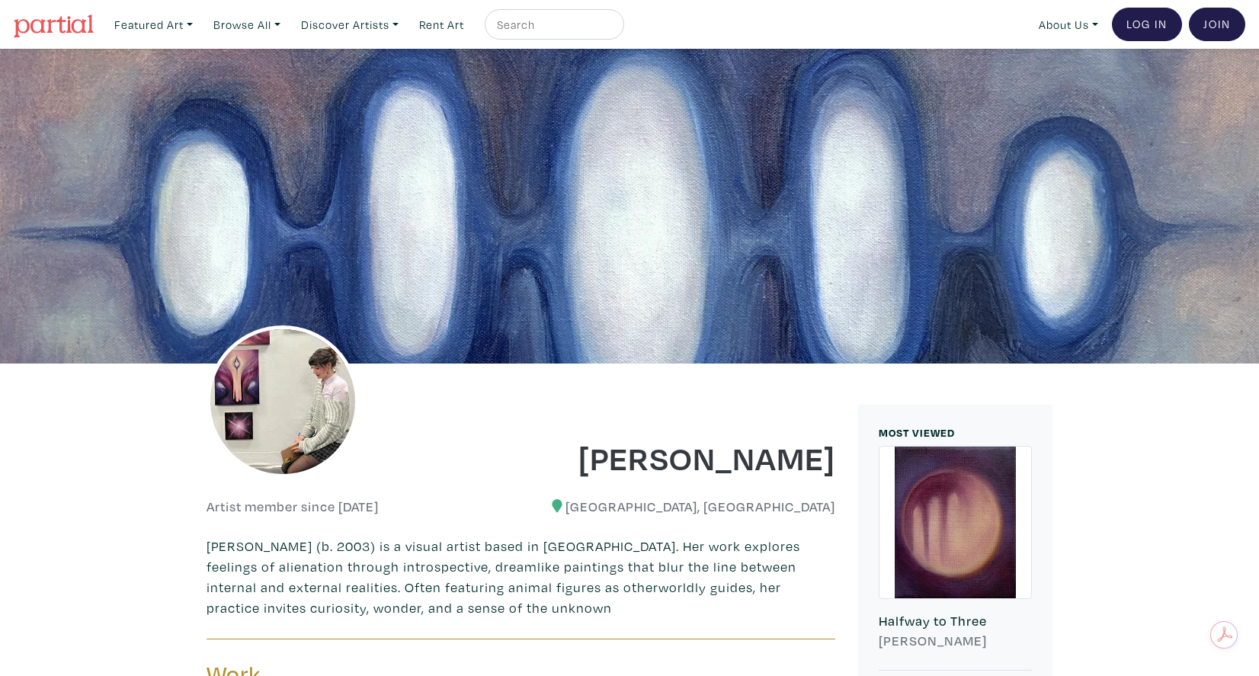
click at [539, 24] on input "text" at bounding box center [552, 24] width 114 height 19
type input "palestinian"
click at [613, 29] on button "submit" at bounding box center [613, 29] width 0 height 0
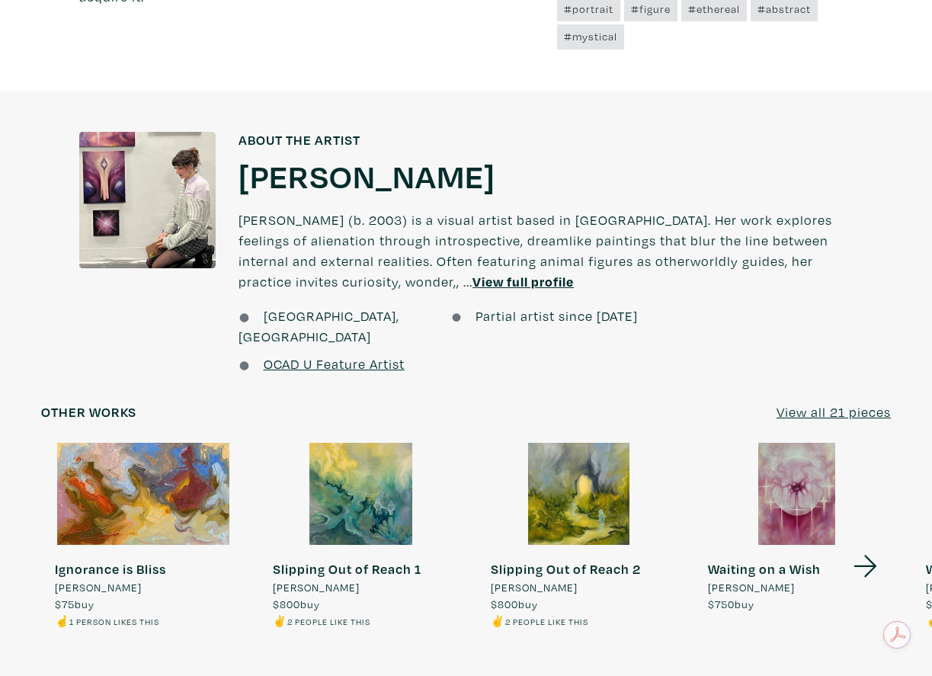
scroll to position [1081, 0]
click at [602, 474] on div at bounding box center [579, 495] width 204 height 102
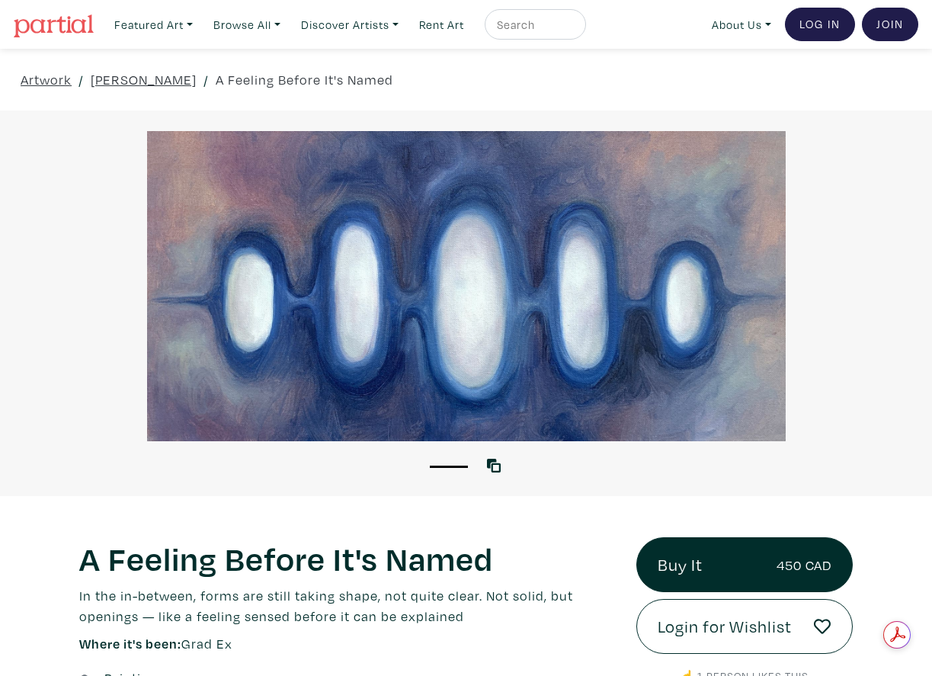
click at [275, 304] on div at bounding box center [466, 286] width 932 height 310
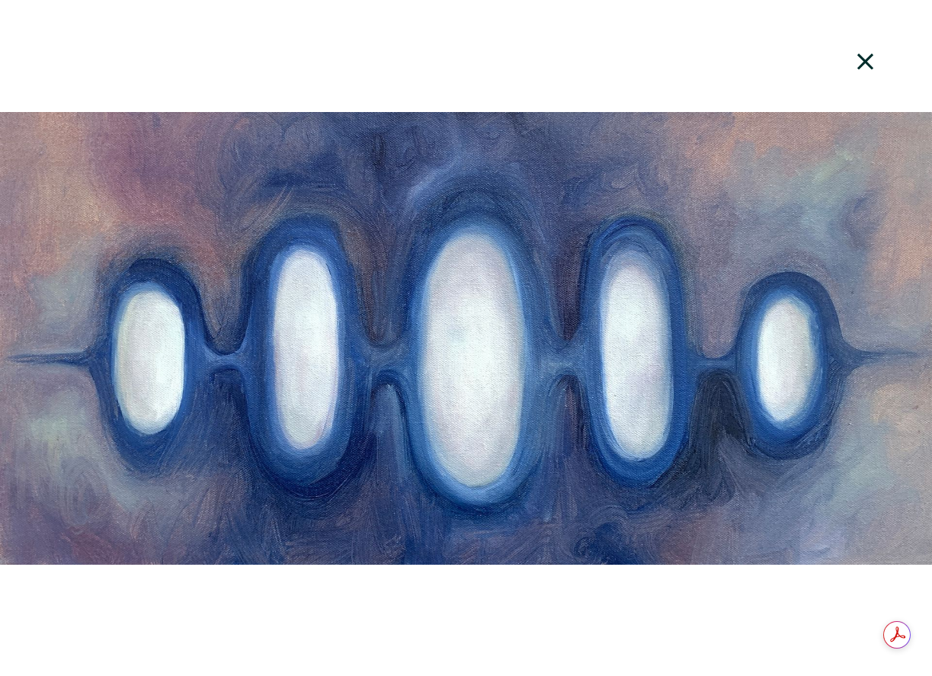
click at [421, 317] on div at bounding box center [466, 338] width 932 height 635
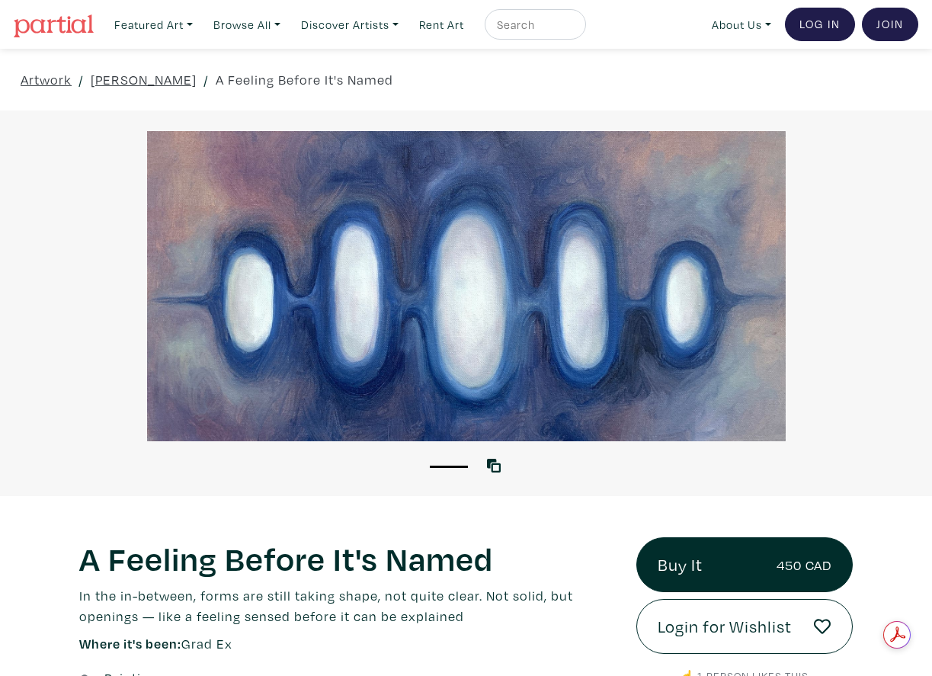
click at [421, 317] on div at bounding box center [466, 286] width 932 height 310
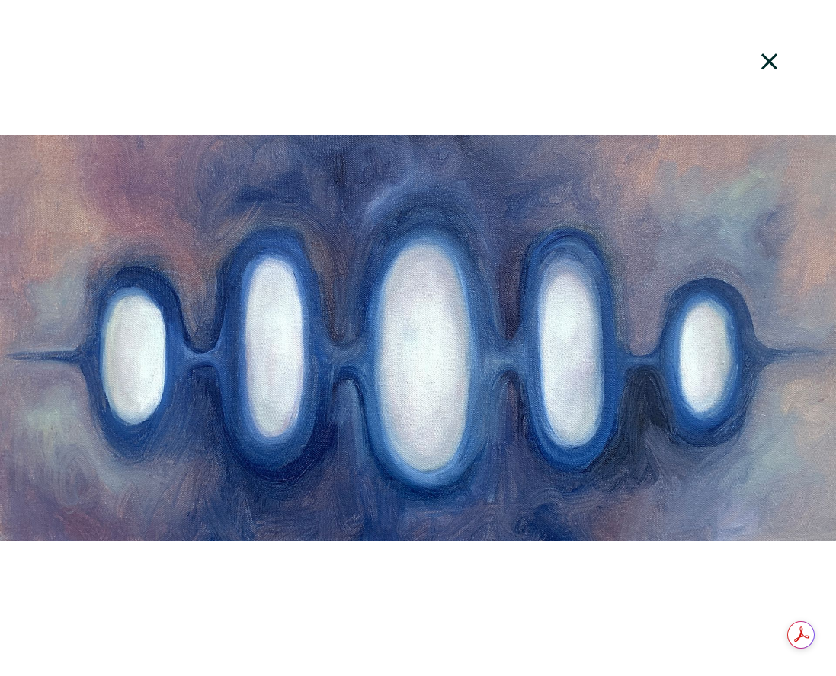
click at [775, 57] on icon at bounding box center [770, 61] width 52 height 41
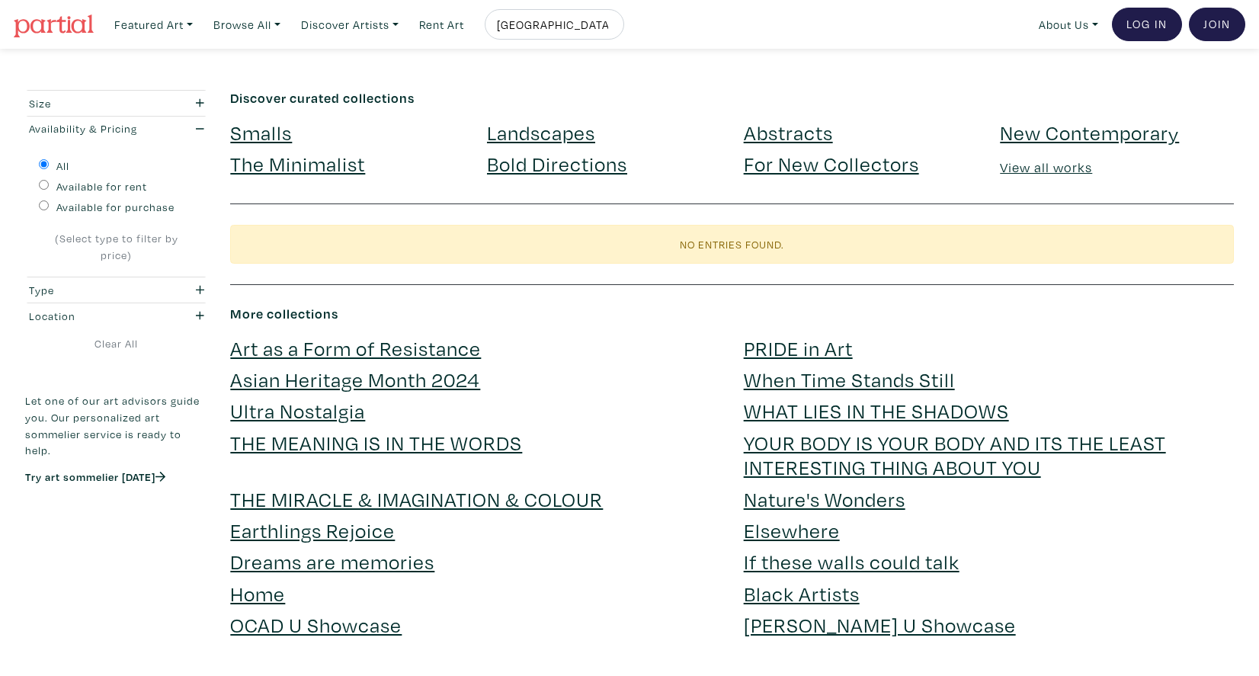
type input "palestine"
click at [613, 29] on button "submit" at bounding box center [613, 29] width 0 height 0
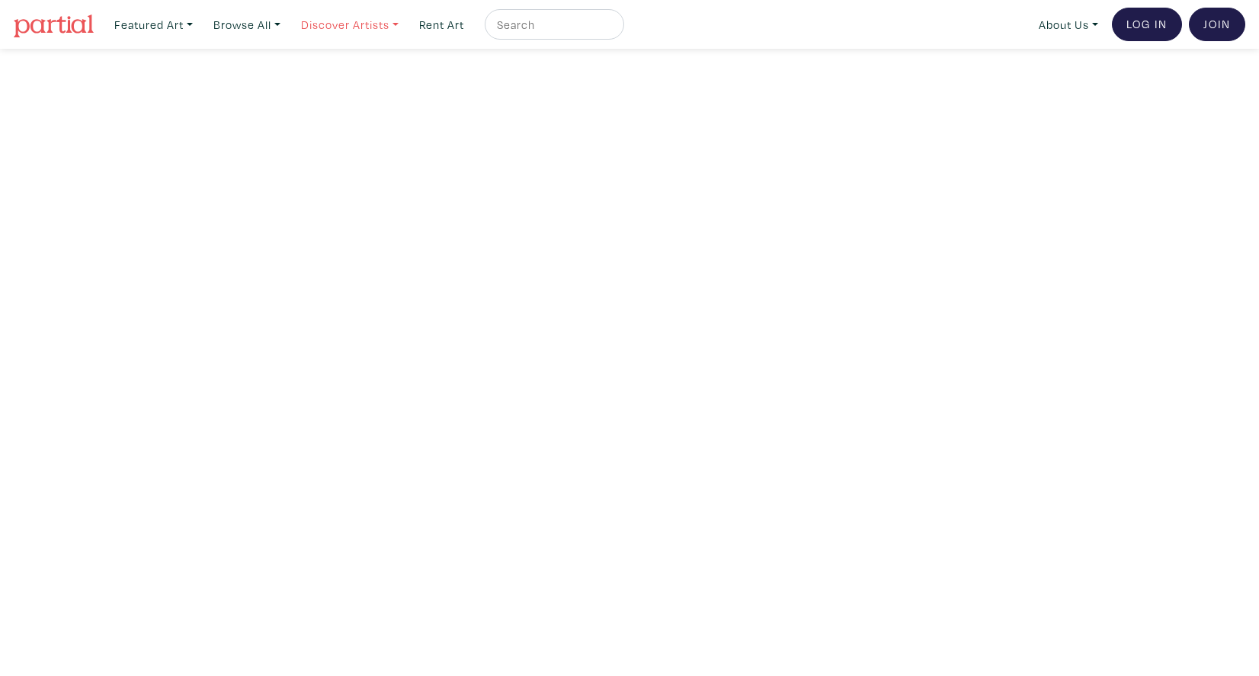
click at [381, 27] on link "Discover Artists" at bounding box center [349, 24] width 111 height 31
click at [371, 85] on link "Pro artists" at bounding box center [371, 88] width 125 height 14
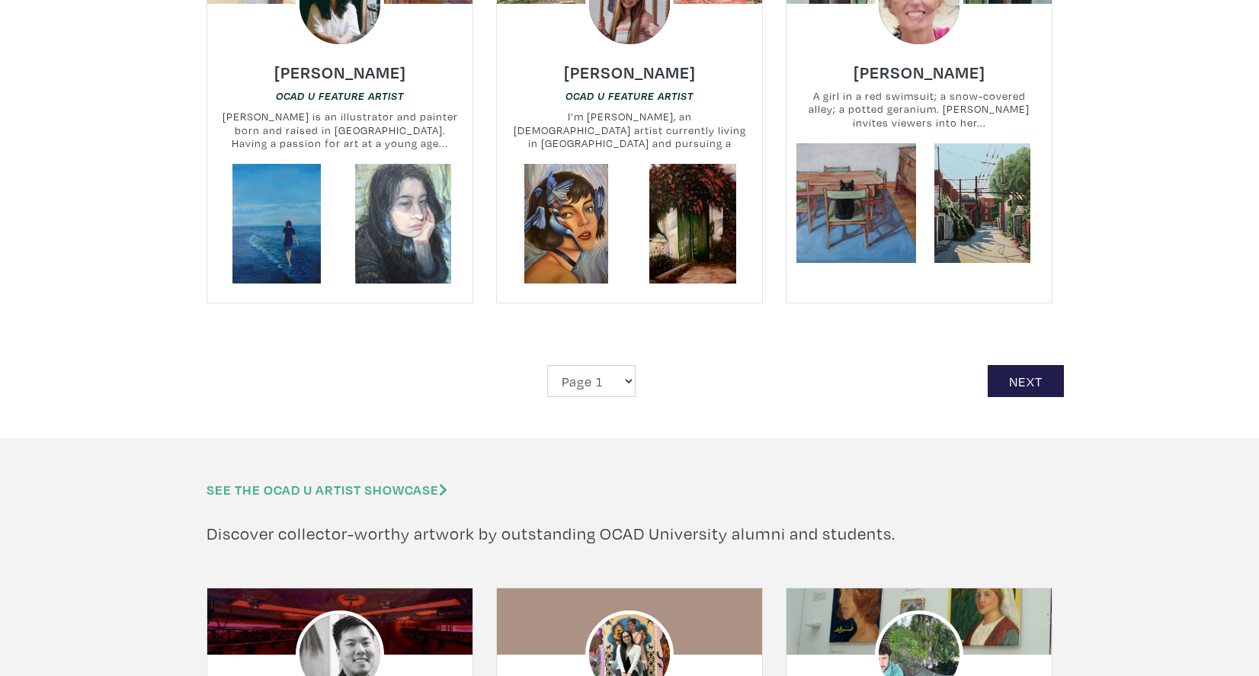
scroll to position [3527, 0]
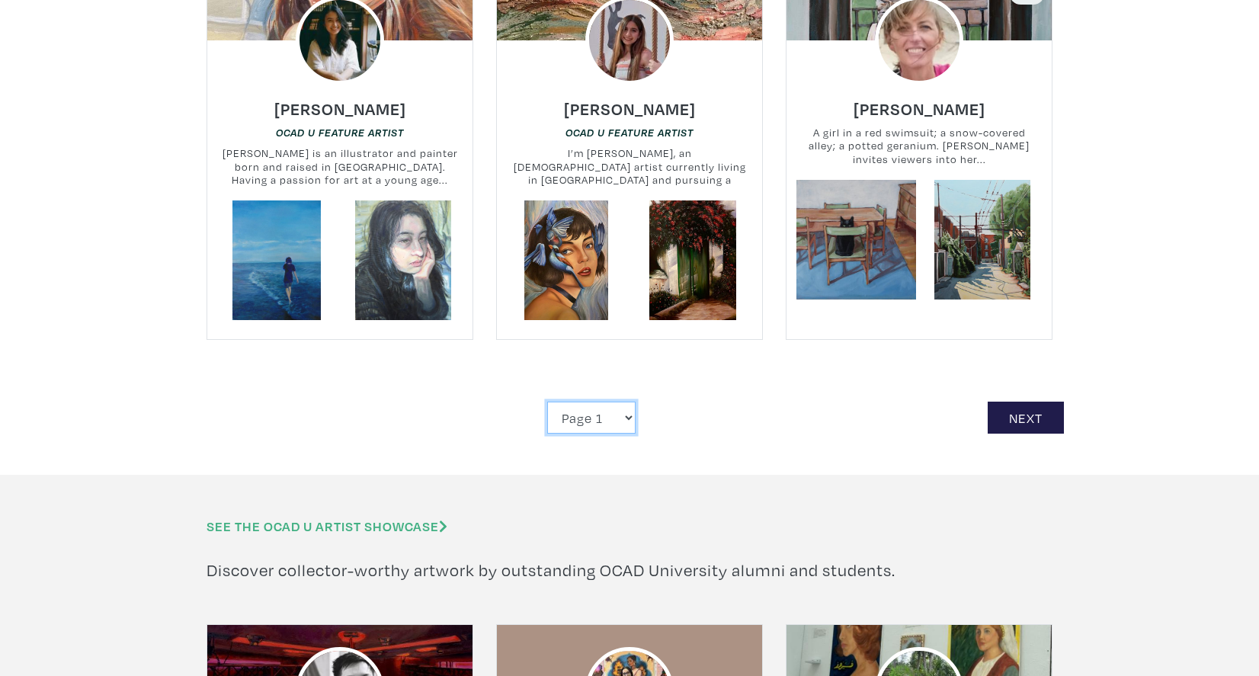
click at [607, 402] on select "Page 1 Page 2 Page 3 Page 4 Page 5 Page 6 Page 7 Page 8 Page 9 Page 10 Page 11 …" at bounding box center [591, 418] width 88 height 33
select select "24"
click at [547, 402] on select "Page 1 Page 2 Page 3 Page 4 Page 5 Page 6 Page 7 Page 8 Page 9 Page 10 Page 11 …" at bounding box center [591, 418] width 88 height 33
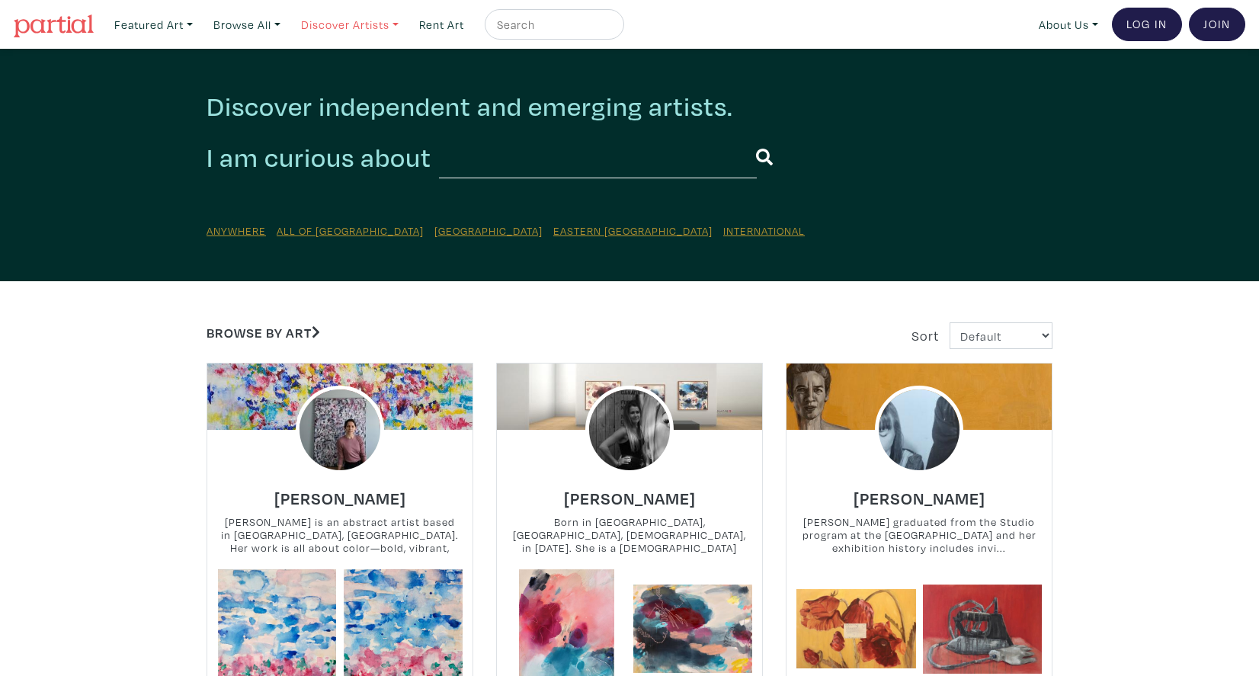
click at [367, 16] on link "Discover Artists" at bounding box center [349, 24] width 111 height 31
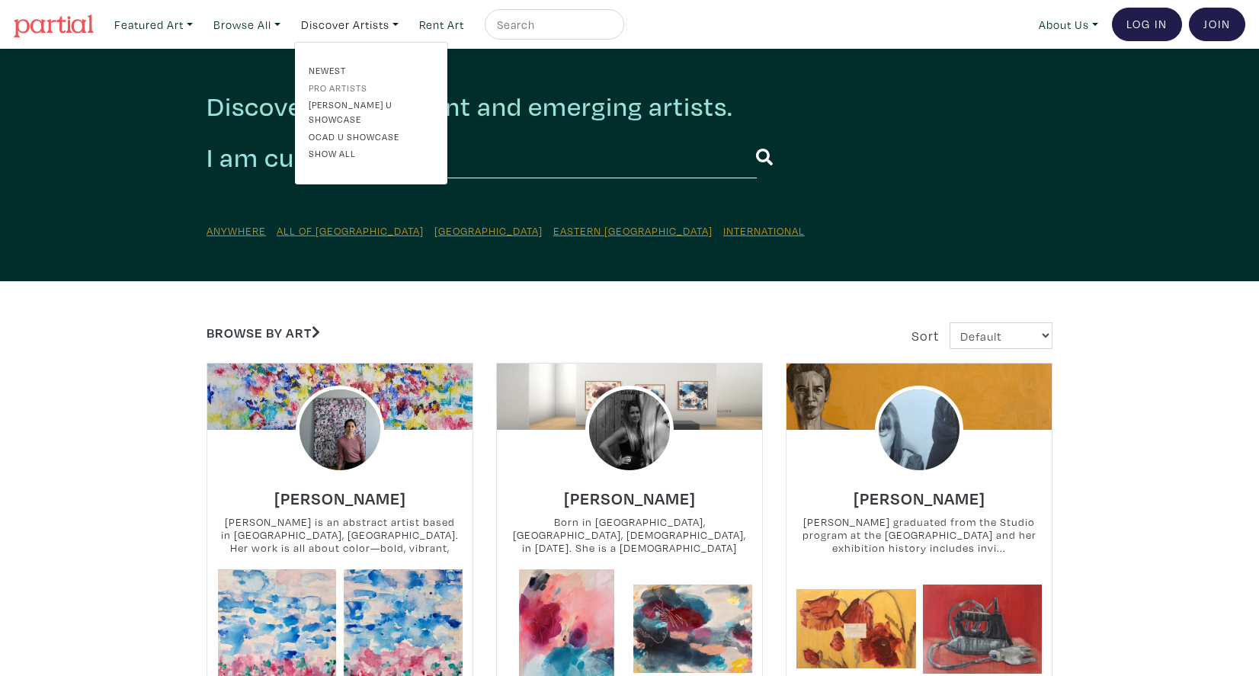
click at [356, 82] on link "Pro artists" at bounding box center [371, 88] width 125 height 14
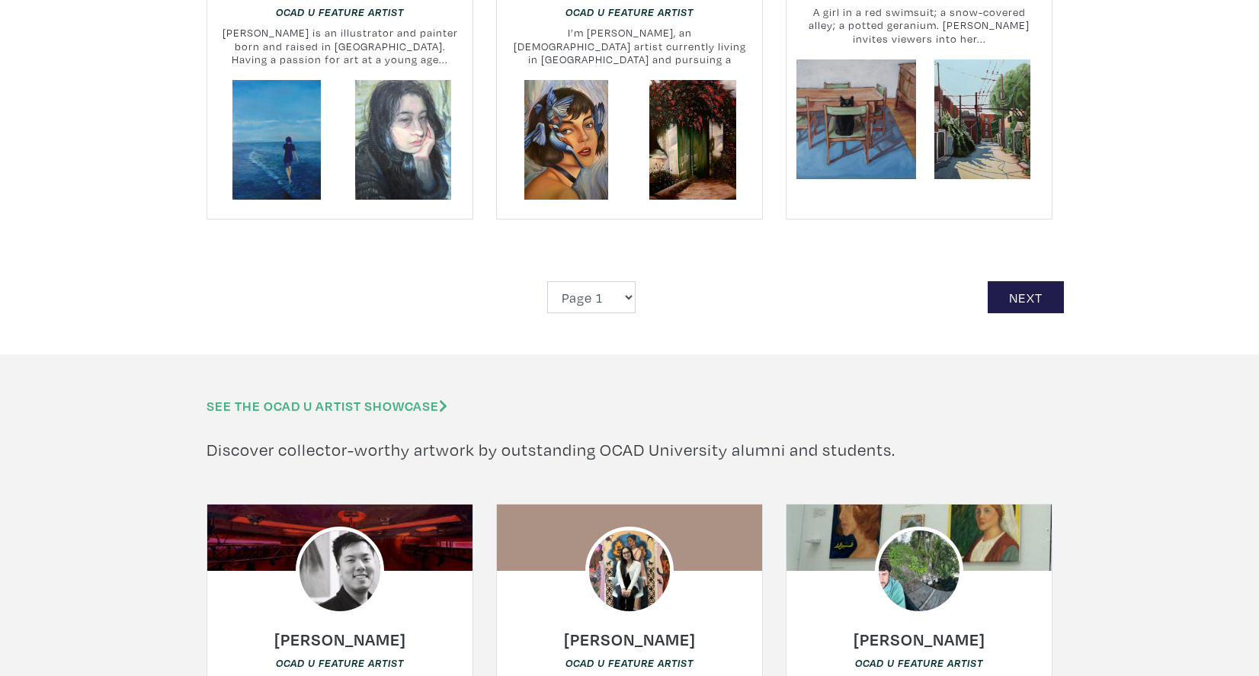
scroll to position [3638, 0]
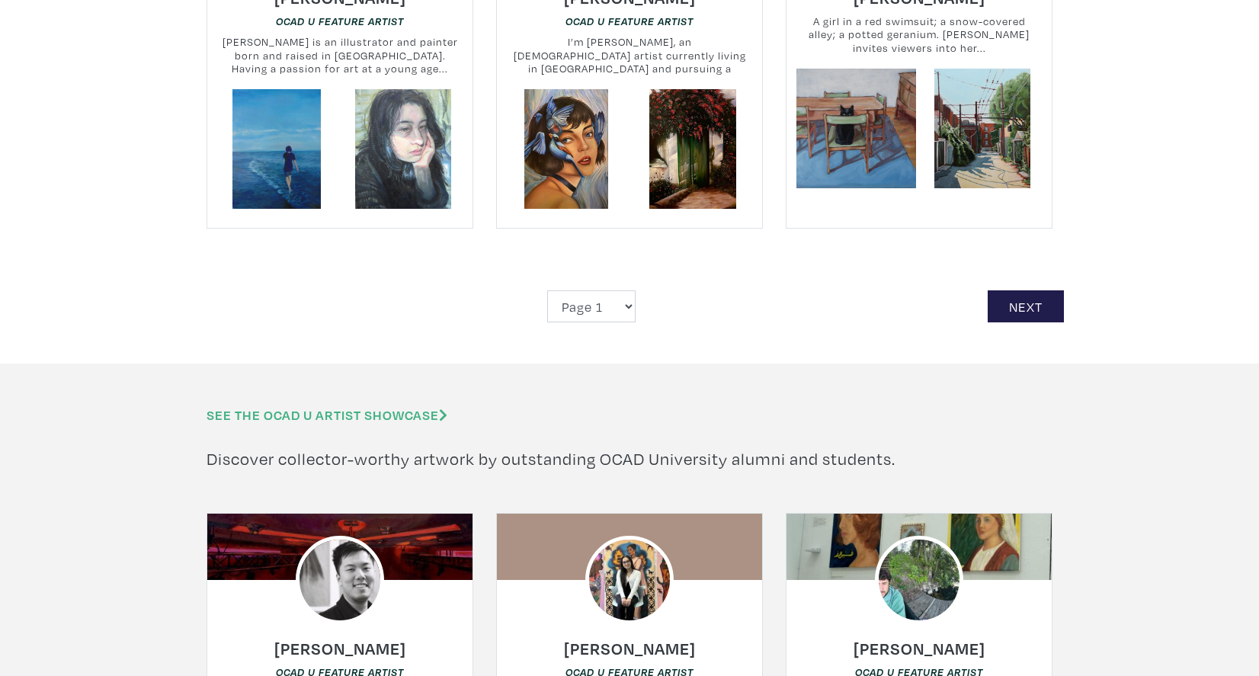
click at [568, 290] on select "Page 1 Page 2 Page 3 Page 4 Page 5 Page 6 Page 7 Page 8 Page 9 Page 10 Page 11 …" at bounding box center [591, 306] width 88 height 33
select select "7"
click at [547, 290] on select "Page 1 Page 2 Page 3 Page 4 Page 5 Page 6 Page 7 Page 8 Page 9 Page 10 Page 11 …" at bounding box center [591, 306] width 88 height 33
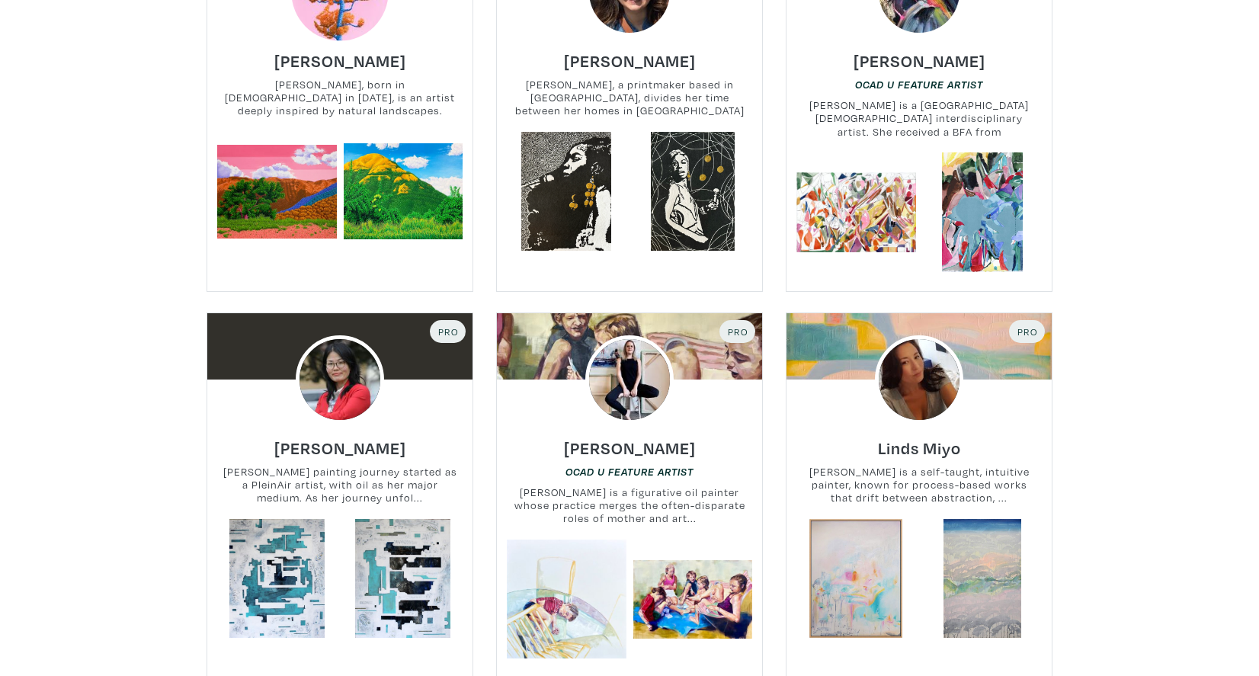
scroll to position [819, 0]
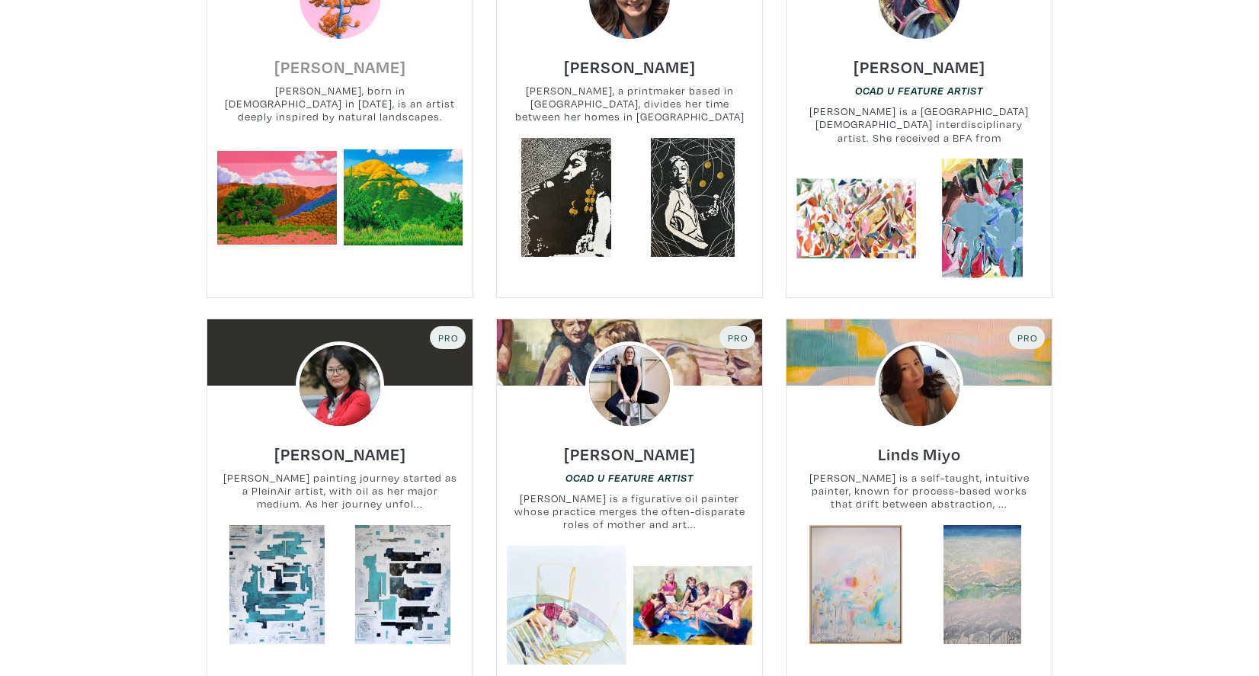
click at [362, 67] on h6 "Jose F Jimenez" at bounding box center [340, 66] width 132 height 21
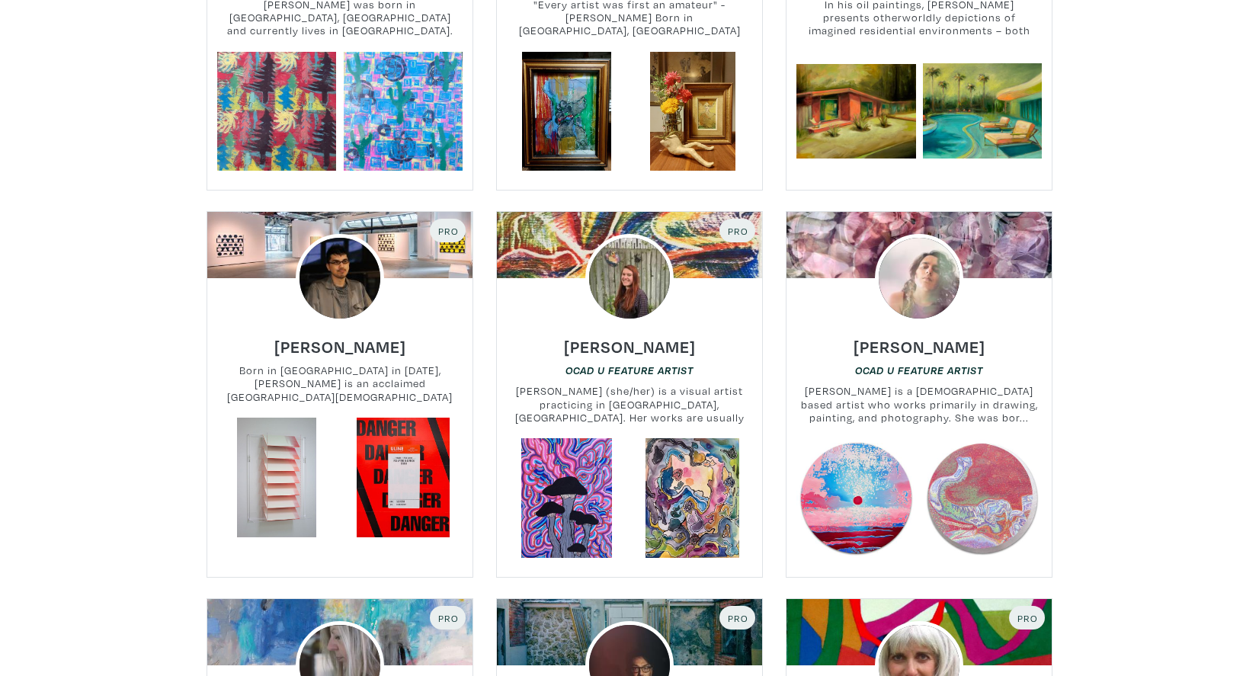
scroll to position [1691, 0]
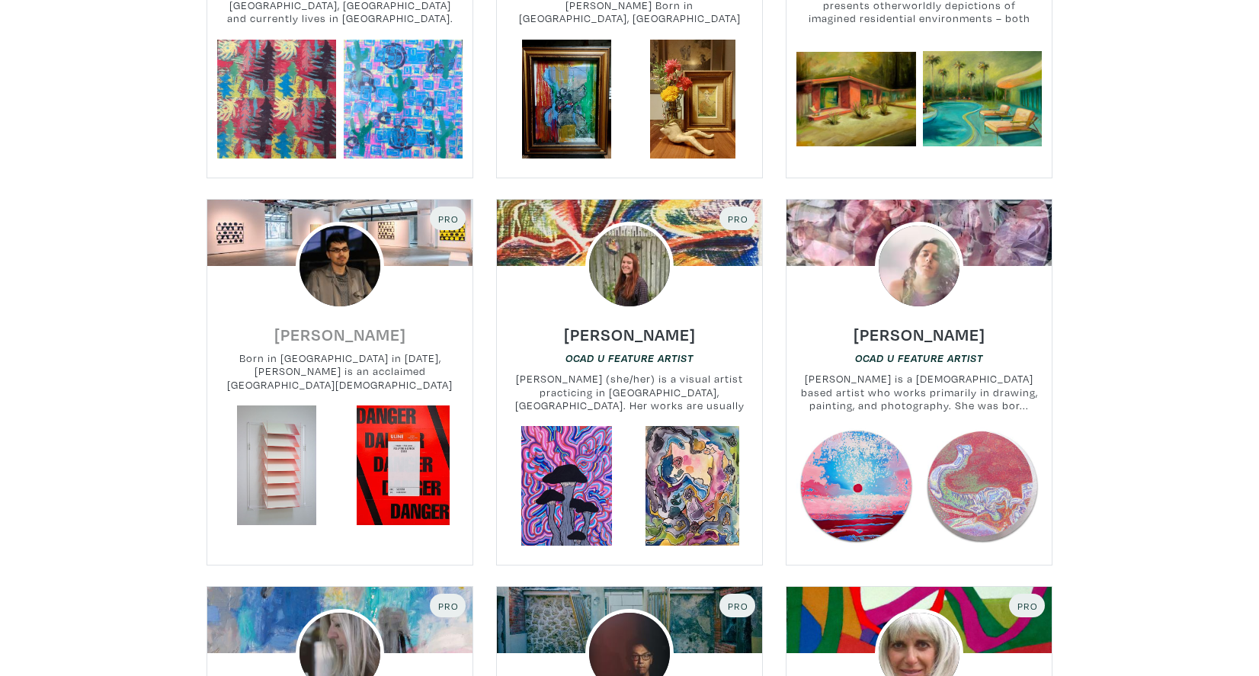
click at [349, 329] on h6 "Kyle Yip" at bounding box center [340, 334] width 132 height 21
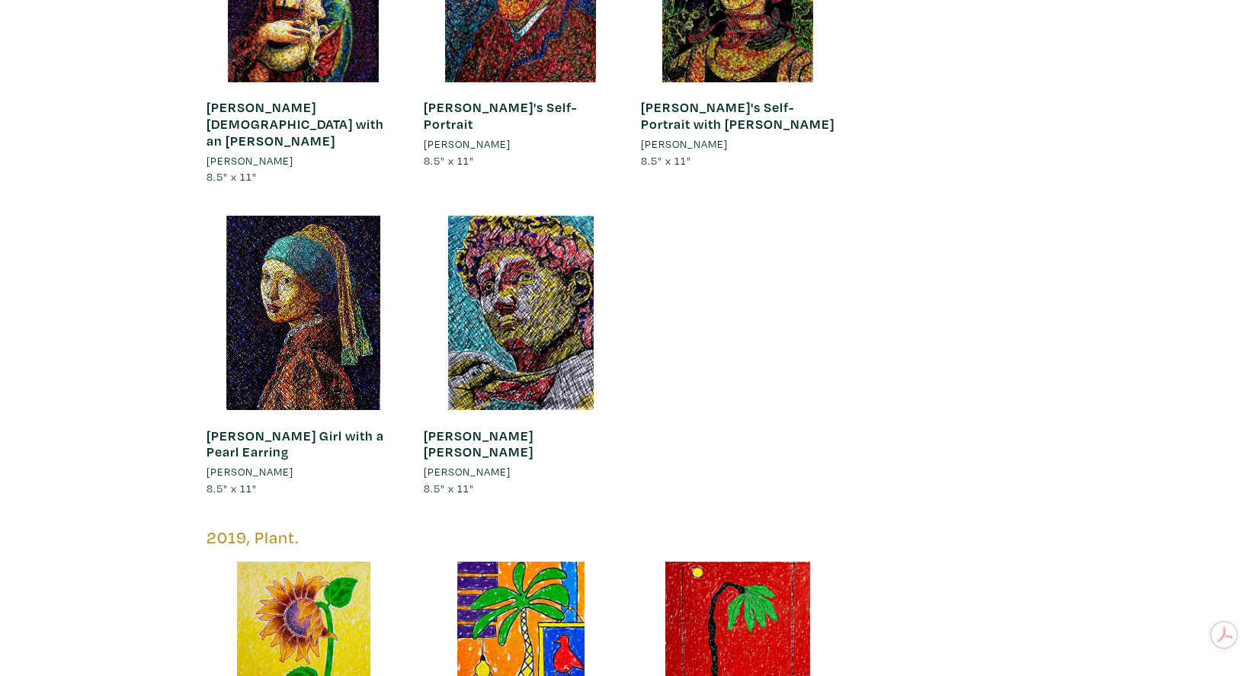
scroll to position [8633, 0]
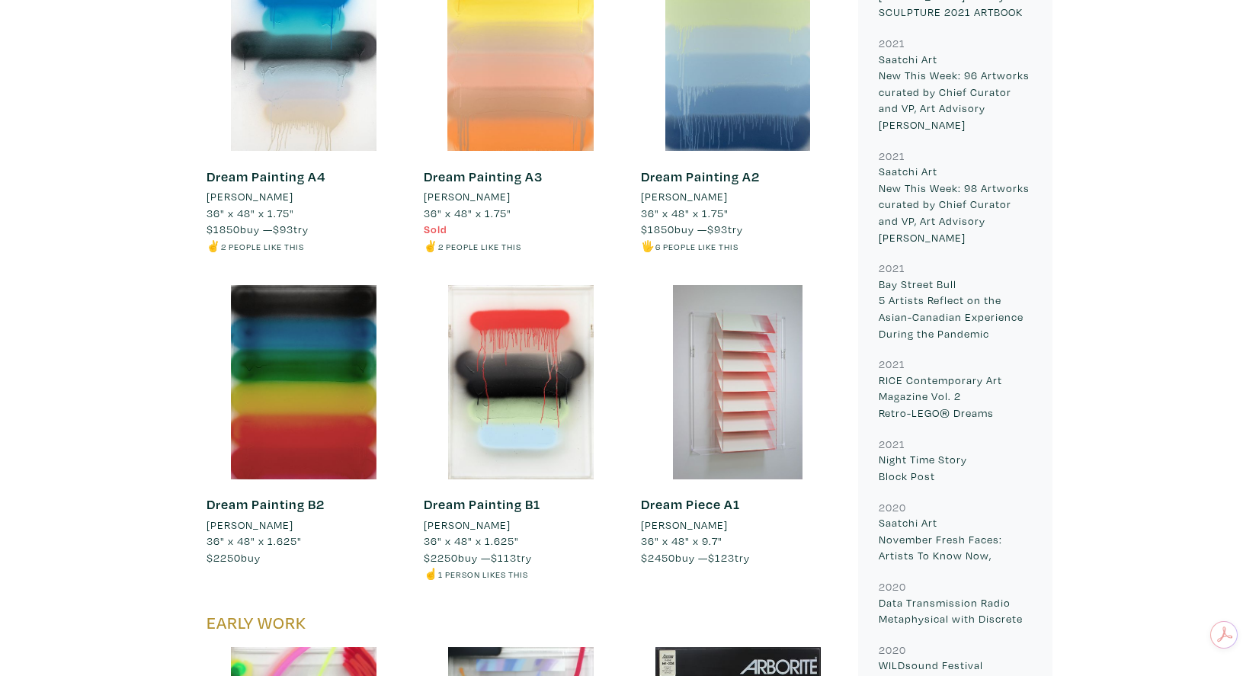
scroll to position [10633, 0]
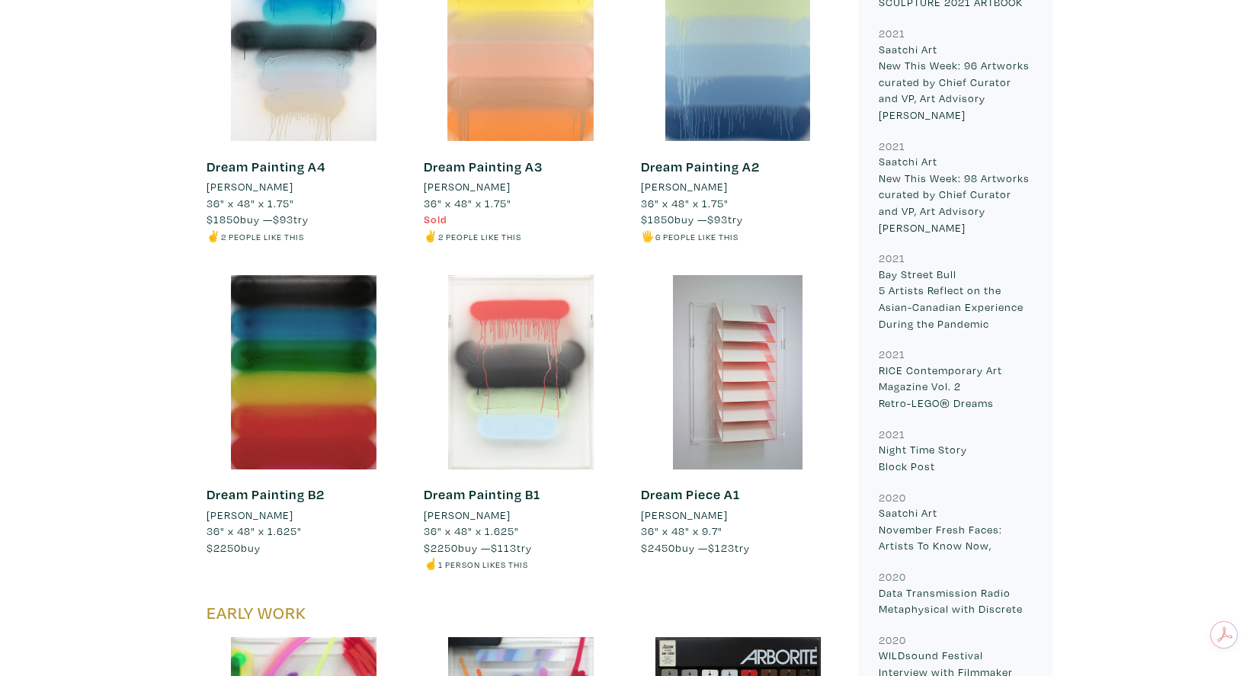
click at [539, 349] on div at bounding box center [521, 372] width 194 height 194
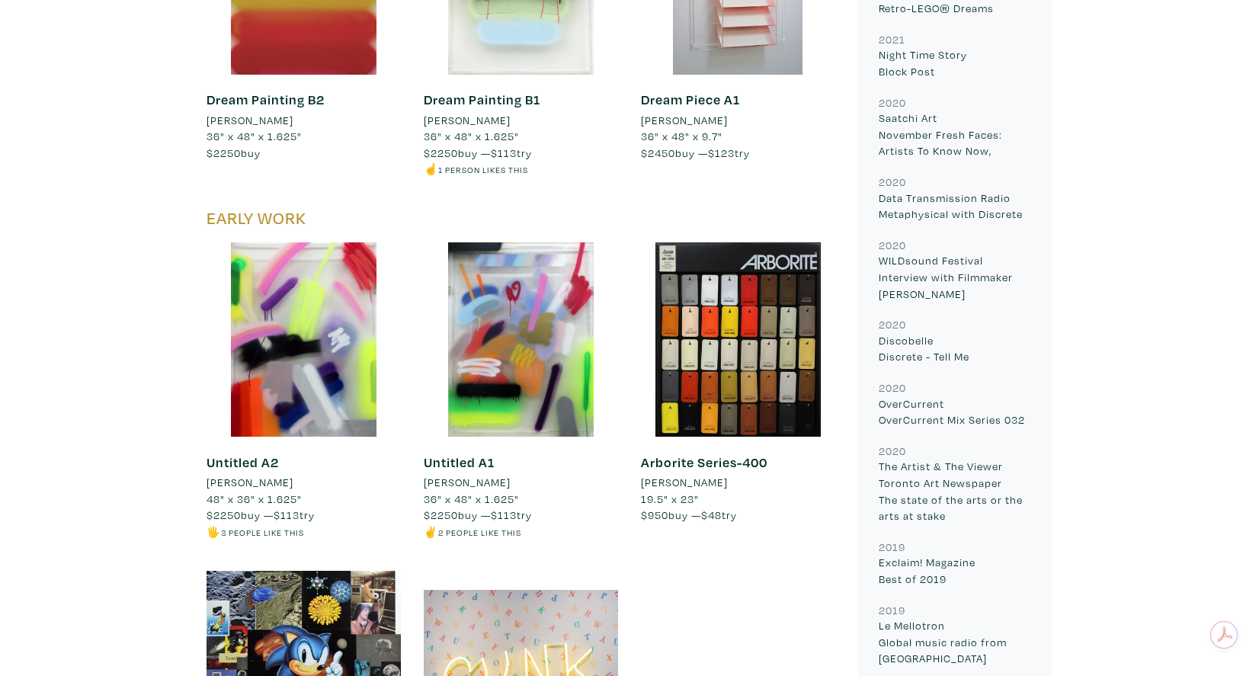
scroll to position [11060, 0]
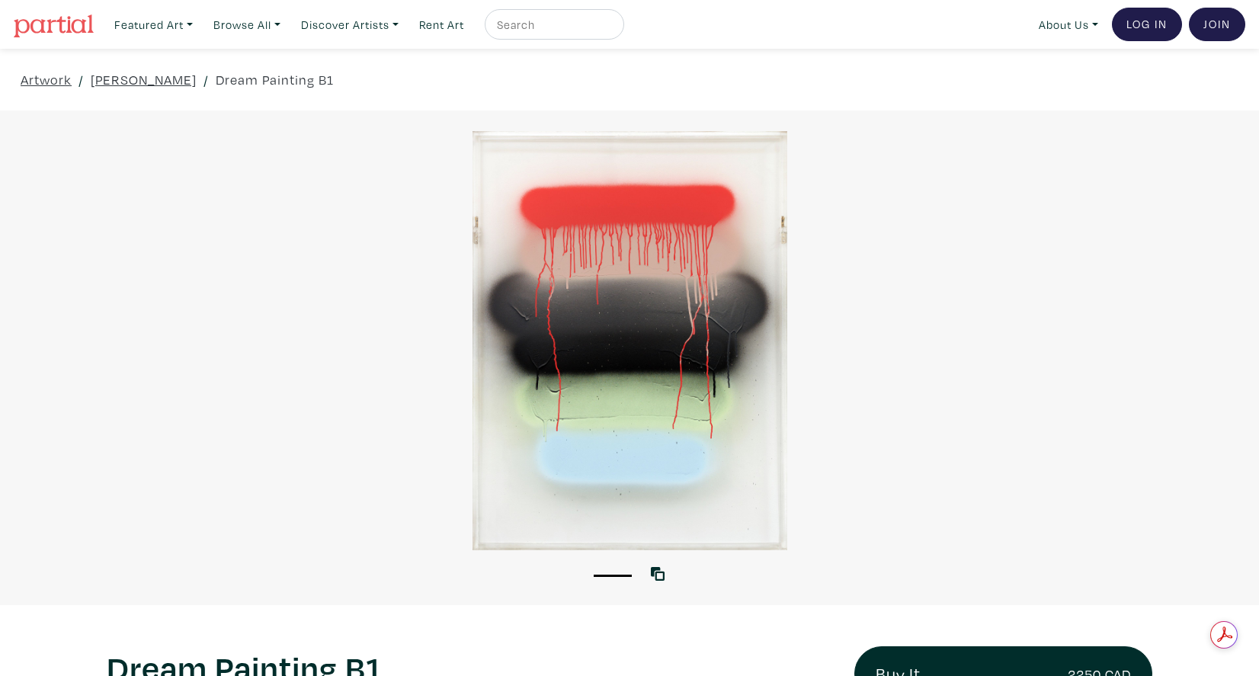
click at [539, 349] on div at bounding box center [629, 340] width 1259 height 419
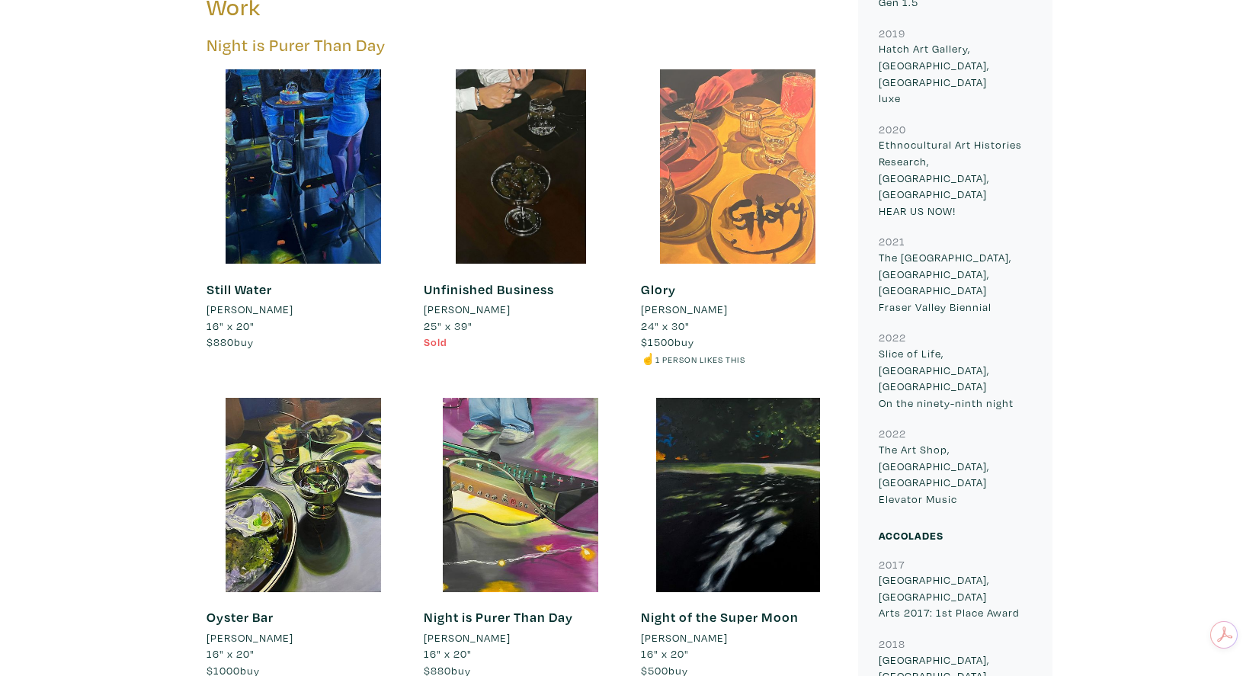
click at [724, 216] on div at bounding box center [738, 166] width 194 height 194
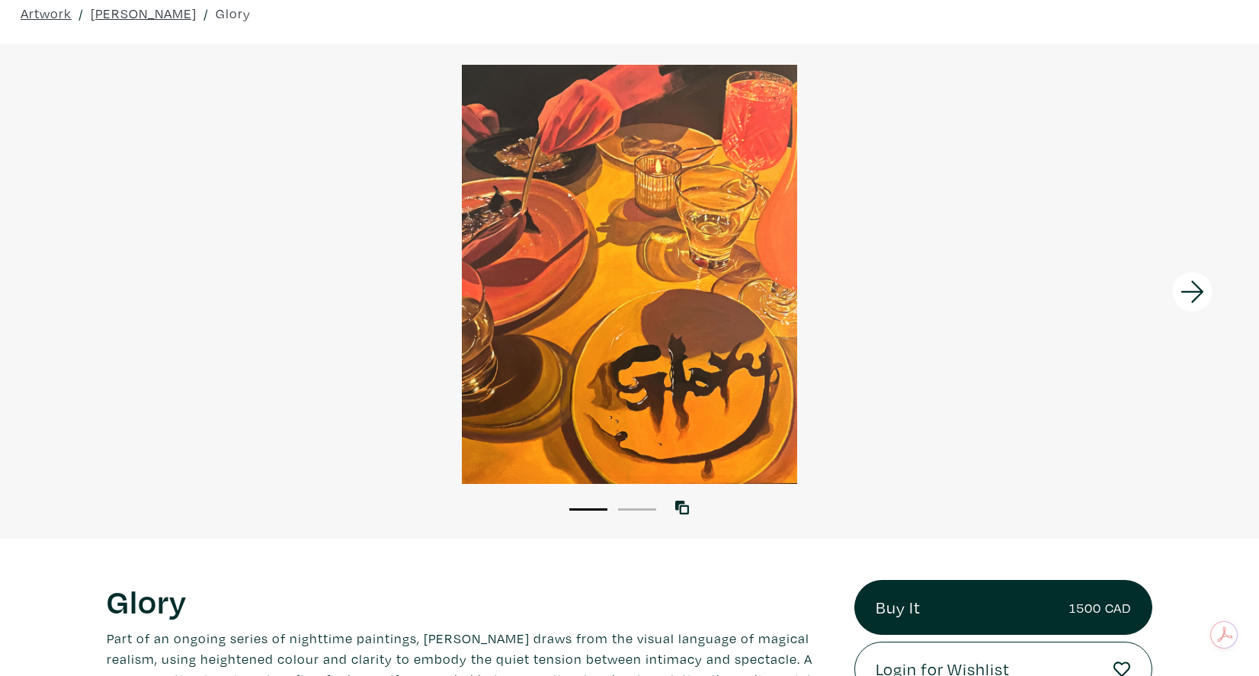
scroll to position [66, 0]
click at [1187, 290] on icon at bounding box center [1193, 292] width 52 height 41
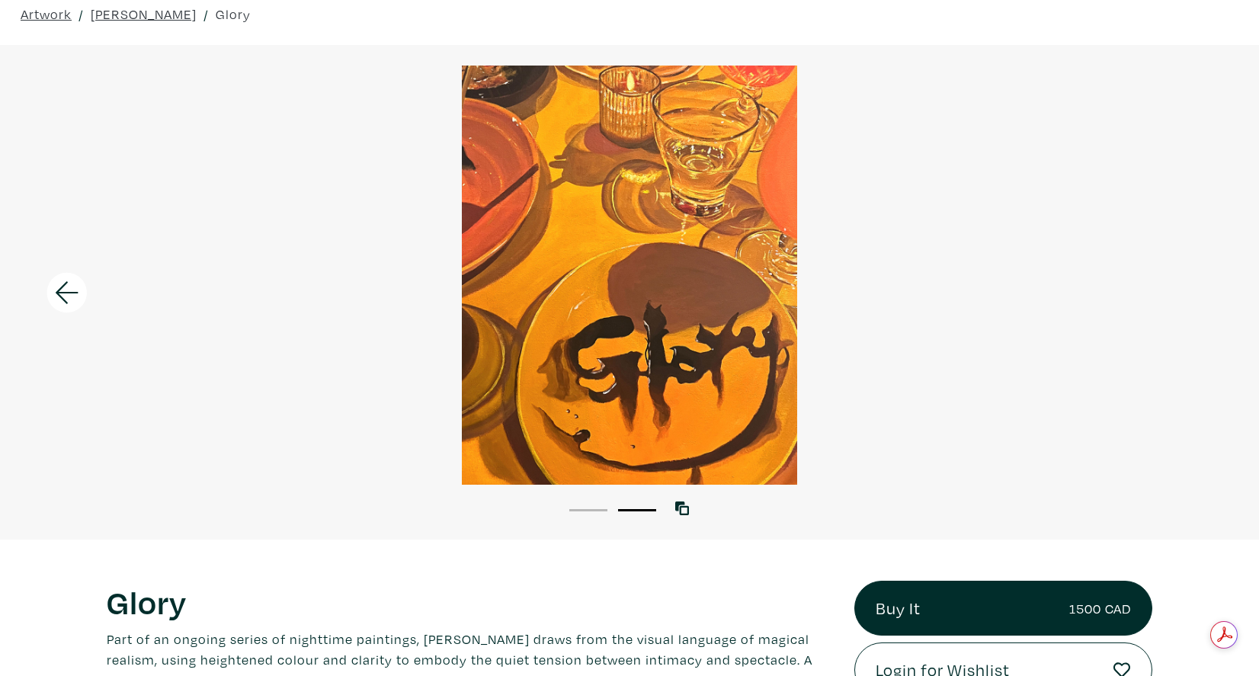
click at [60, 294] on icon at bounding box center [67, 292] width 52 height 41
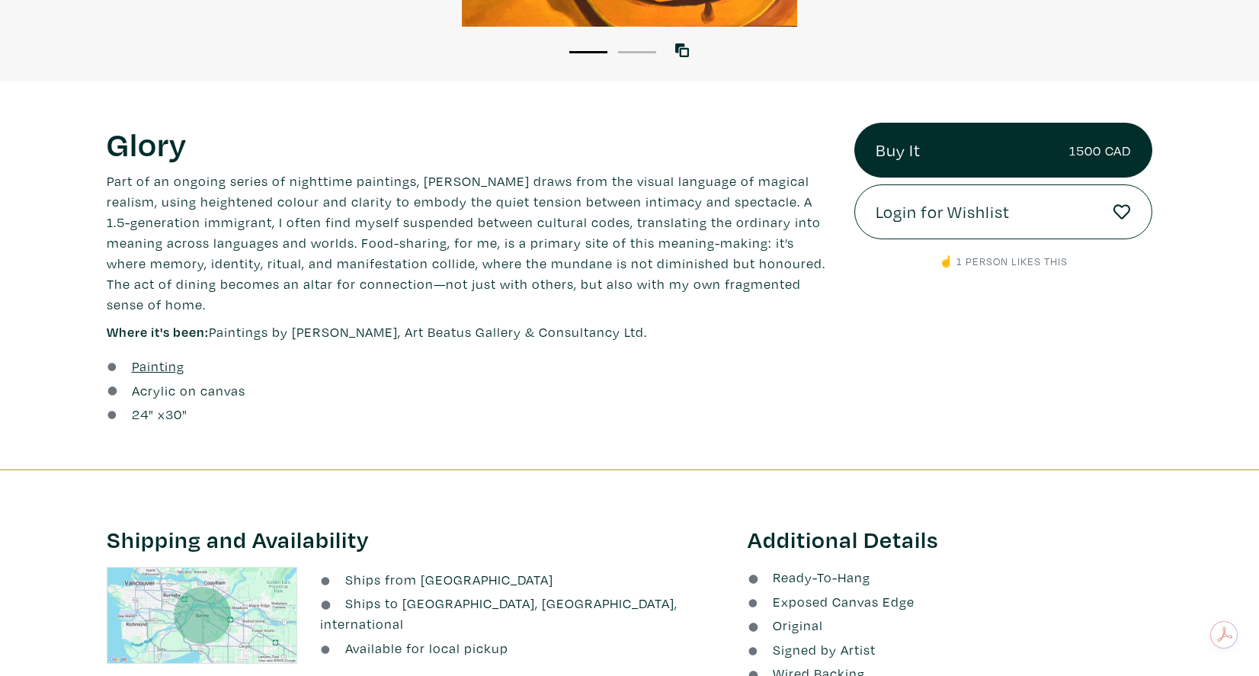
scroll to position [49, 0]
